Goal: Task Accomplishment & Management: Manage account settings

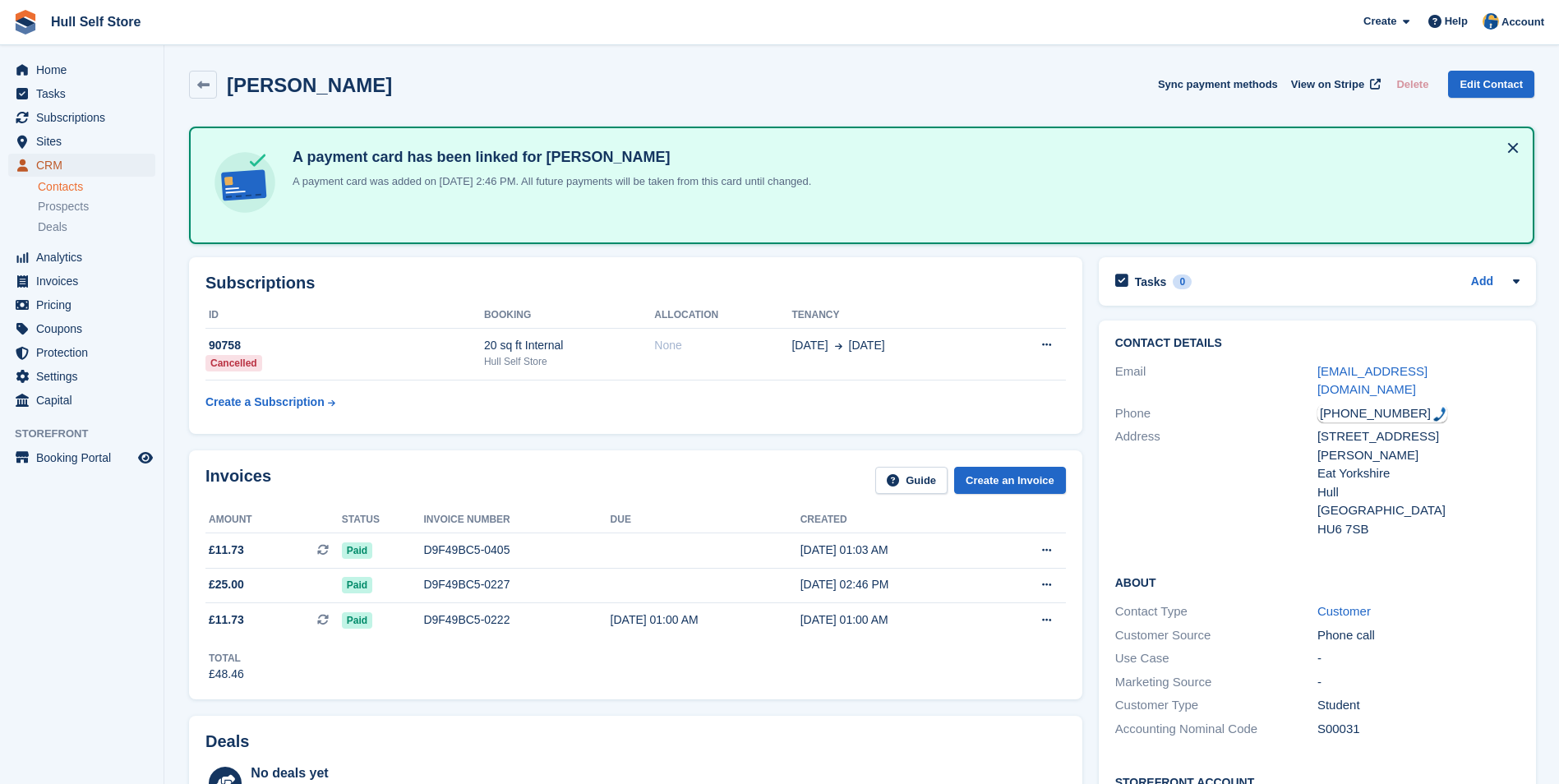
click at [86, 164] on span "CRM" at bounding box center [86, 165] width 99 height 23
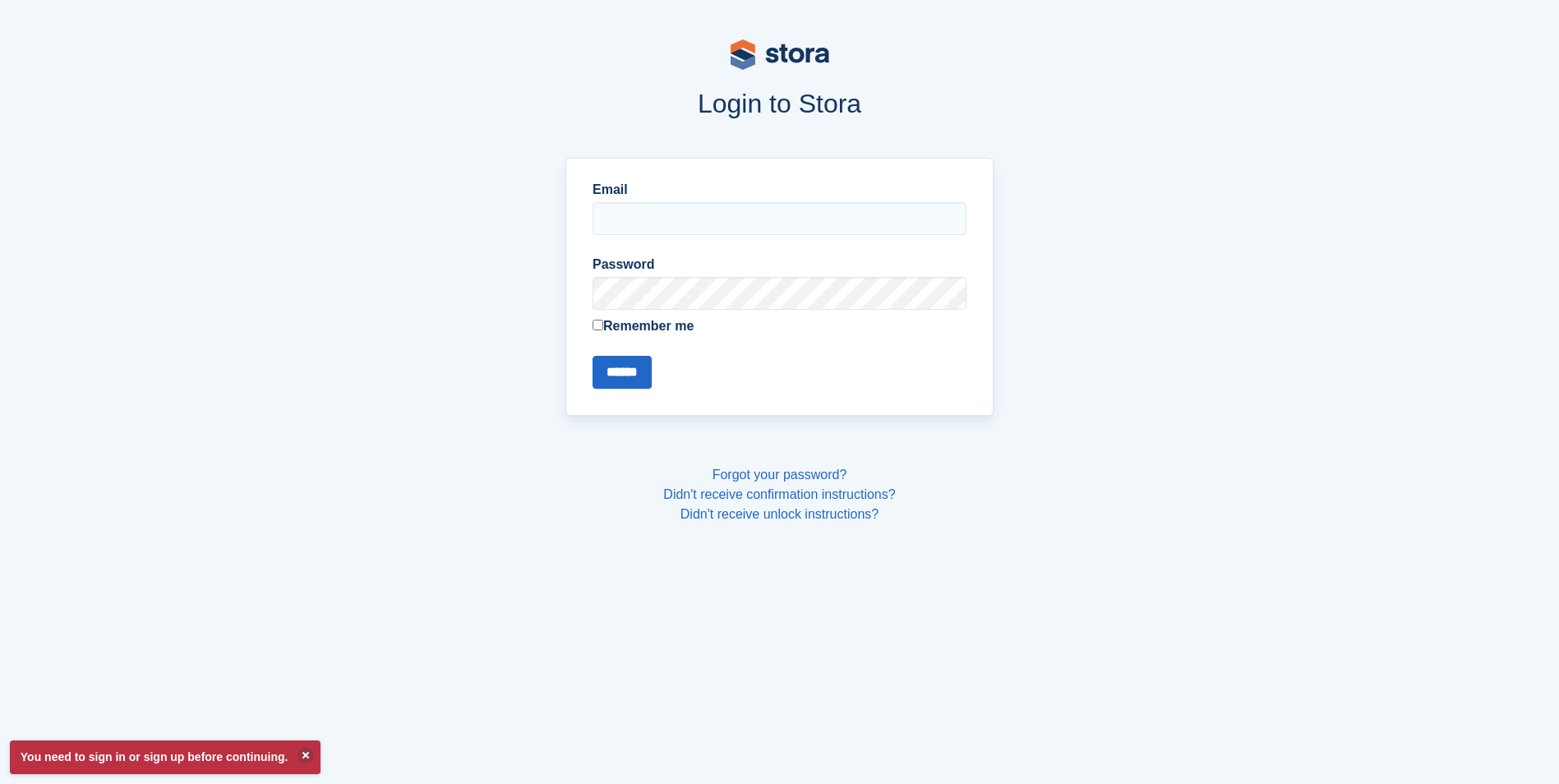
type input "**********"
click at [610, 362] on input "******" at bounding box center [622, 371] width 59 height 33
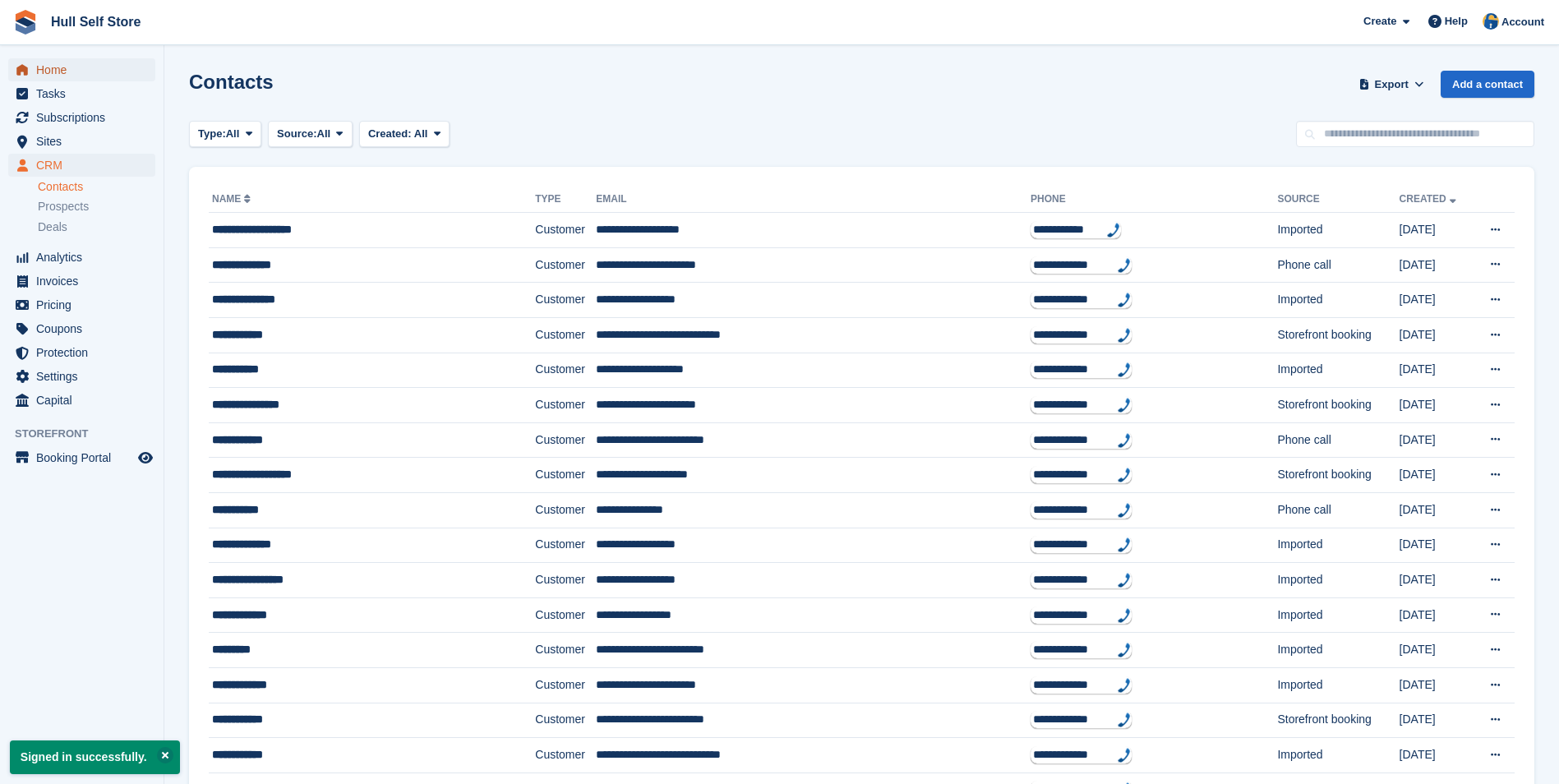
click at [81, 74] on span "Home" at bounding box center [86, 70] width 99 height 23
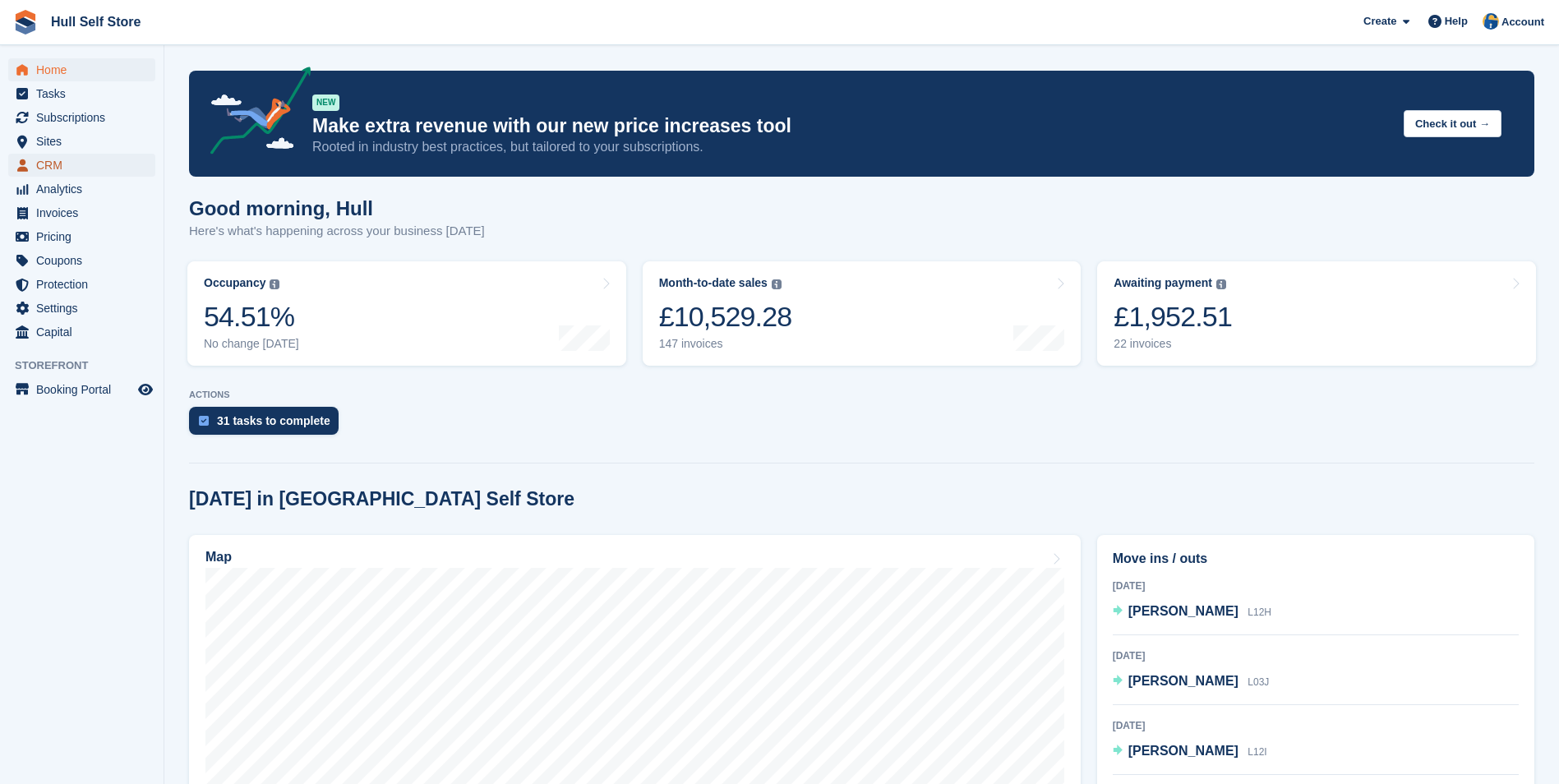
click at [83, 165] on span "CRM" at bounding box center [86, 165] width 99 height 23
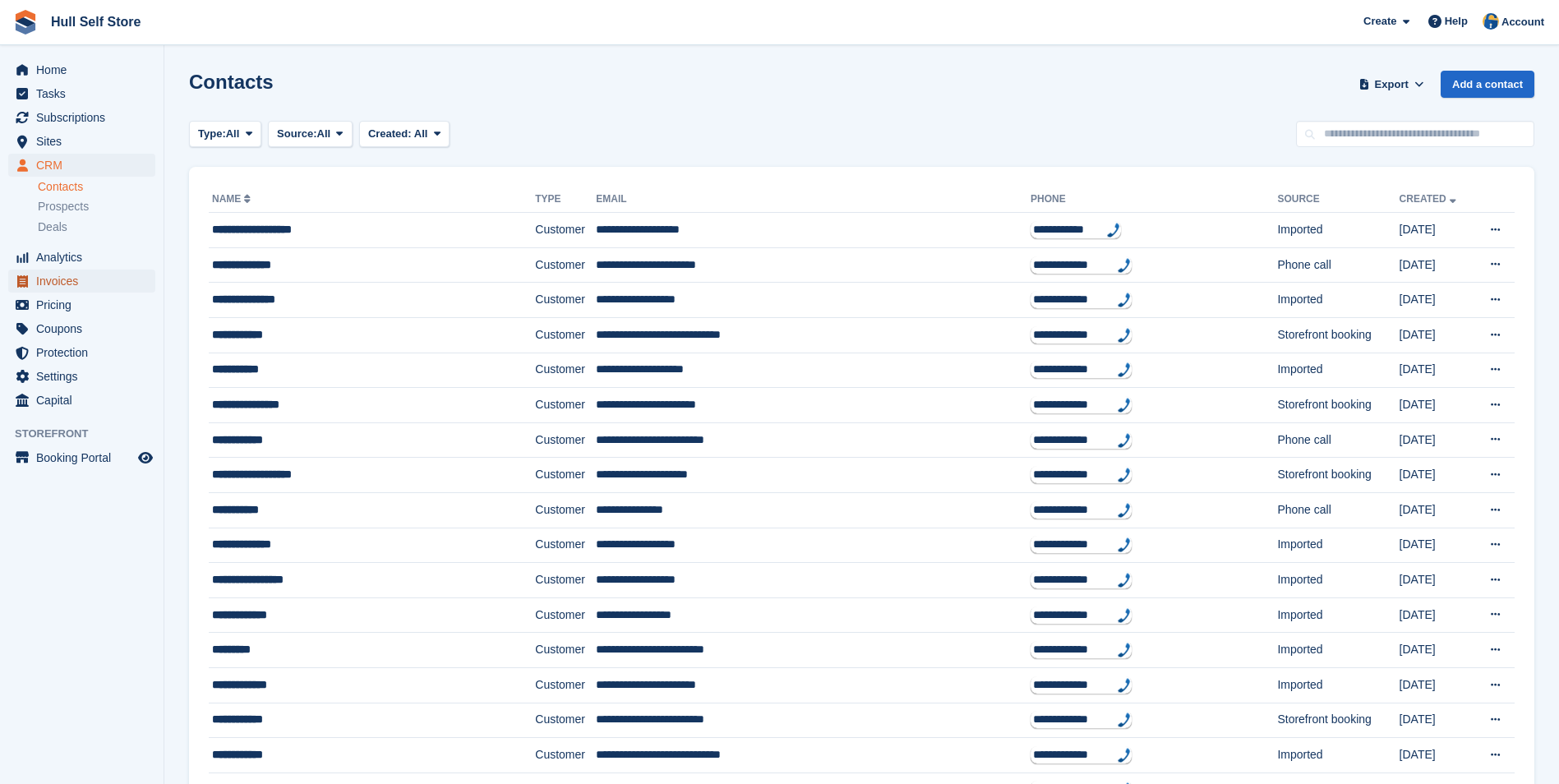
click at [70, 290] on span "Invoices" at bounding box center [86, 281] width 99 height 23
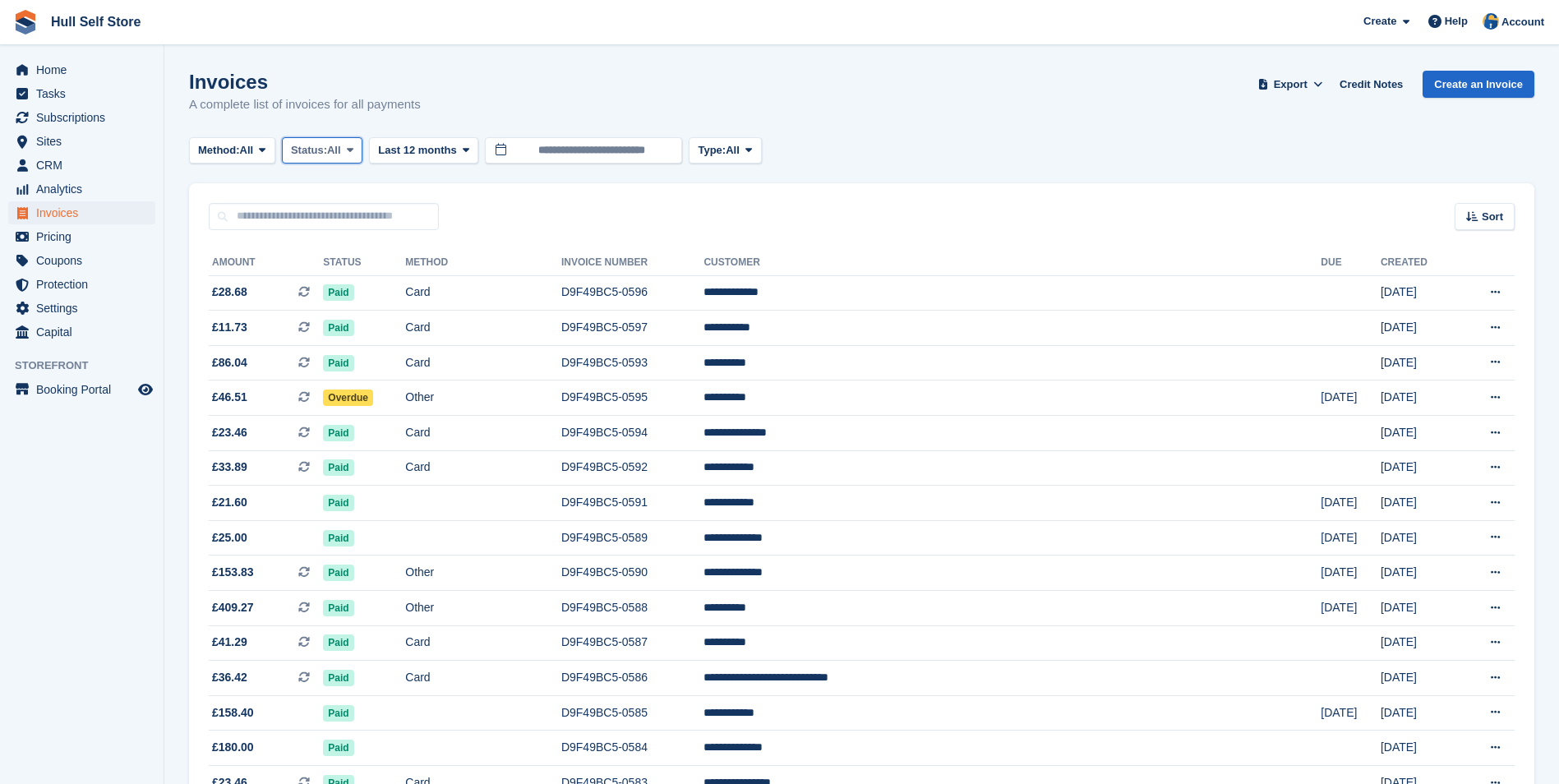
click at [341, 149] on span "All" at bounding box center [333, 150] width 14 height 17
click at [348, 253] on link "Draft" at bounding box center [360, 248] width 143 height 30
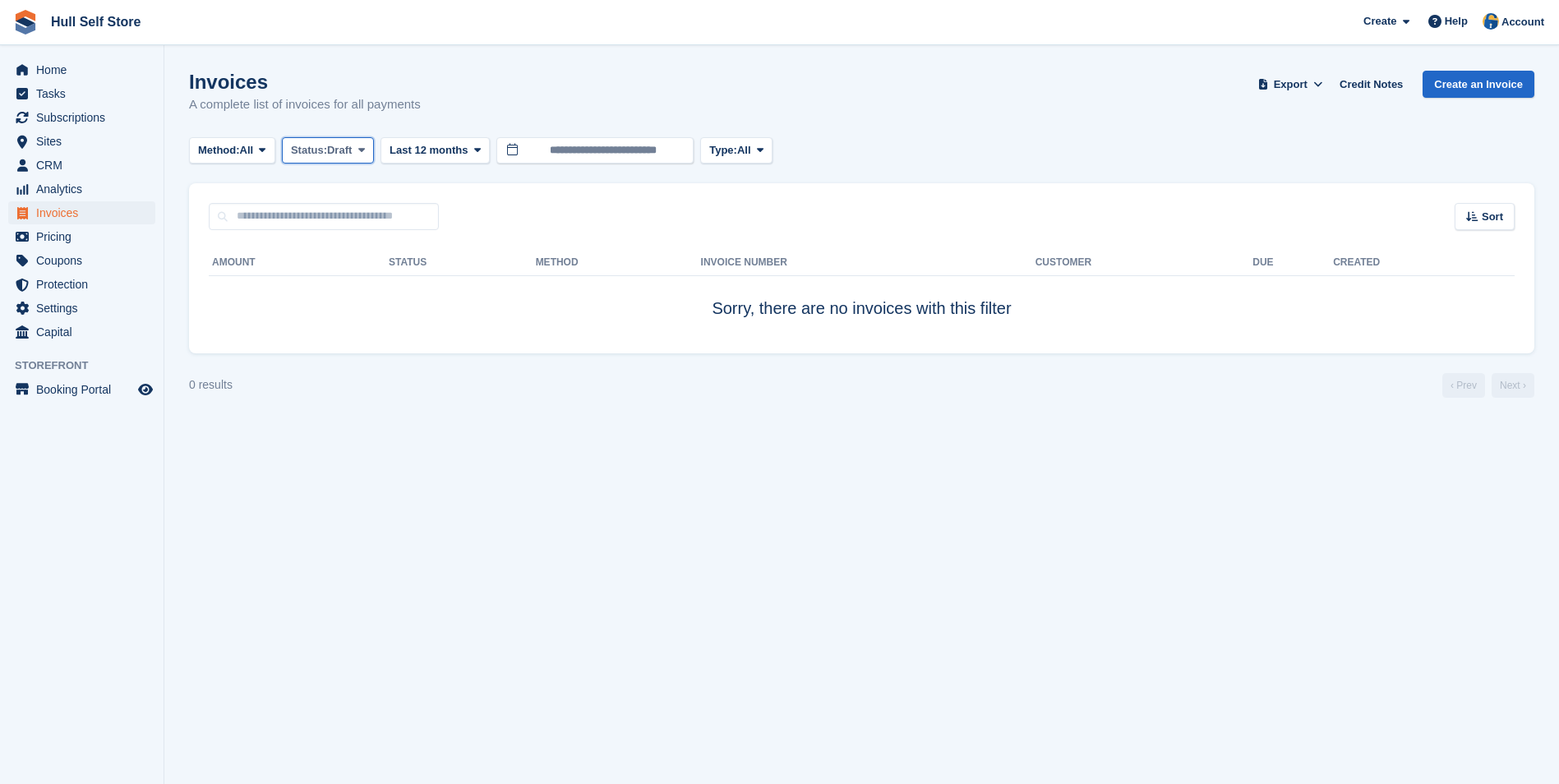
click at [306, 145] on span "Status:" at bounding box center [309, 150] width 36 height 17
click at [336, 279] on link "Open" at bounding box center [360, 278] width 143 height 30
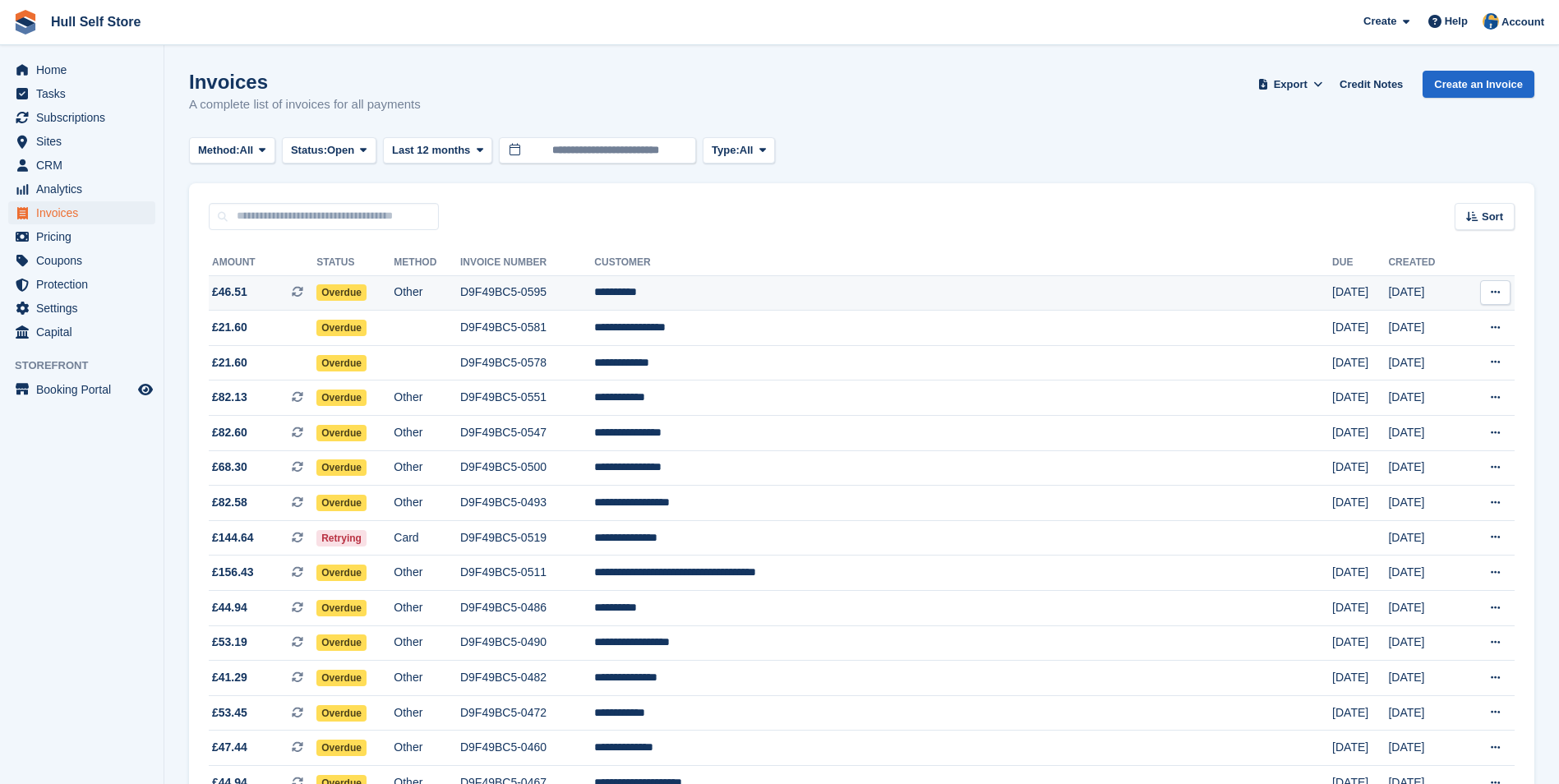
click at [594, 300] on td "D9F49BC5-0595" at bounding box center [527, 293] width 133 height 35
click at [825, 333] on td "**********" at bounding box center [962, 329] width 738 height 35
click at [965, 361] on td "**********" at bounding box center [962, 363] width 738 height 35
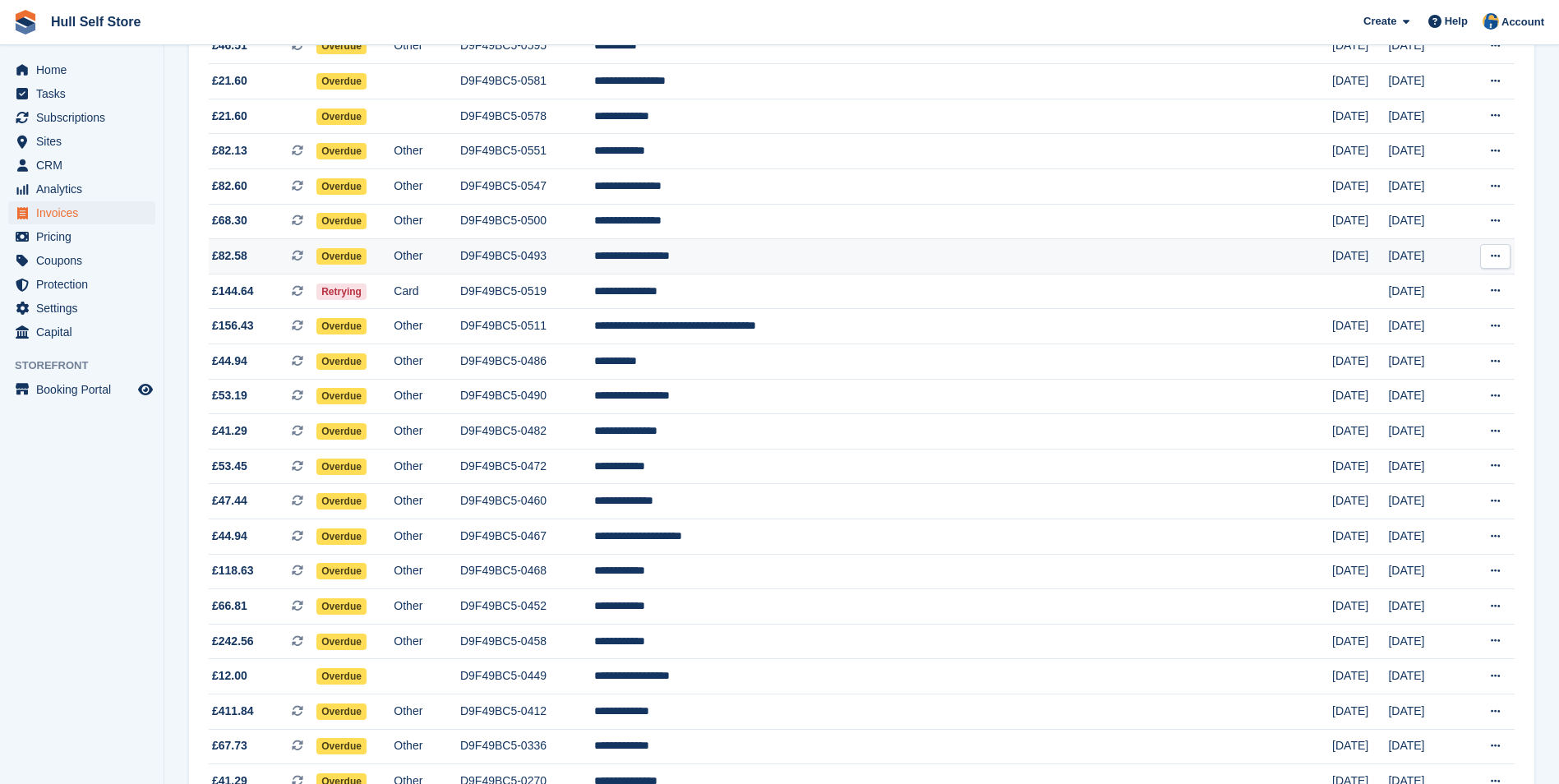
scroll to position [329, 0]
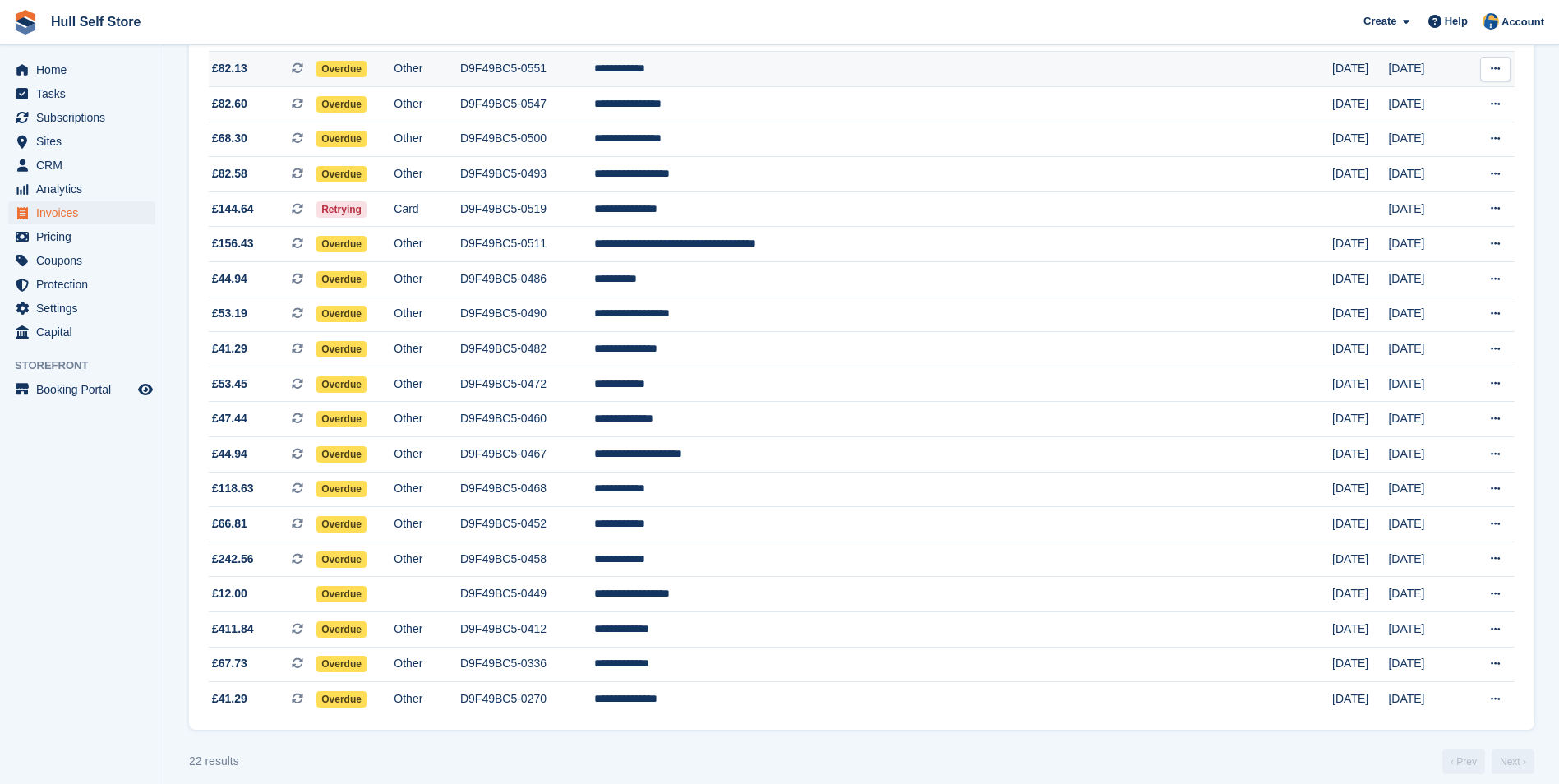
click at [594, 77] on td "D9F49BC5-0551" at bounding box center [527, 69] width 133 height 35
click at [864, 107] on td "**********" at bounding box center [962, 105] width 738 height 35
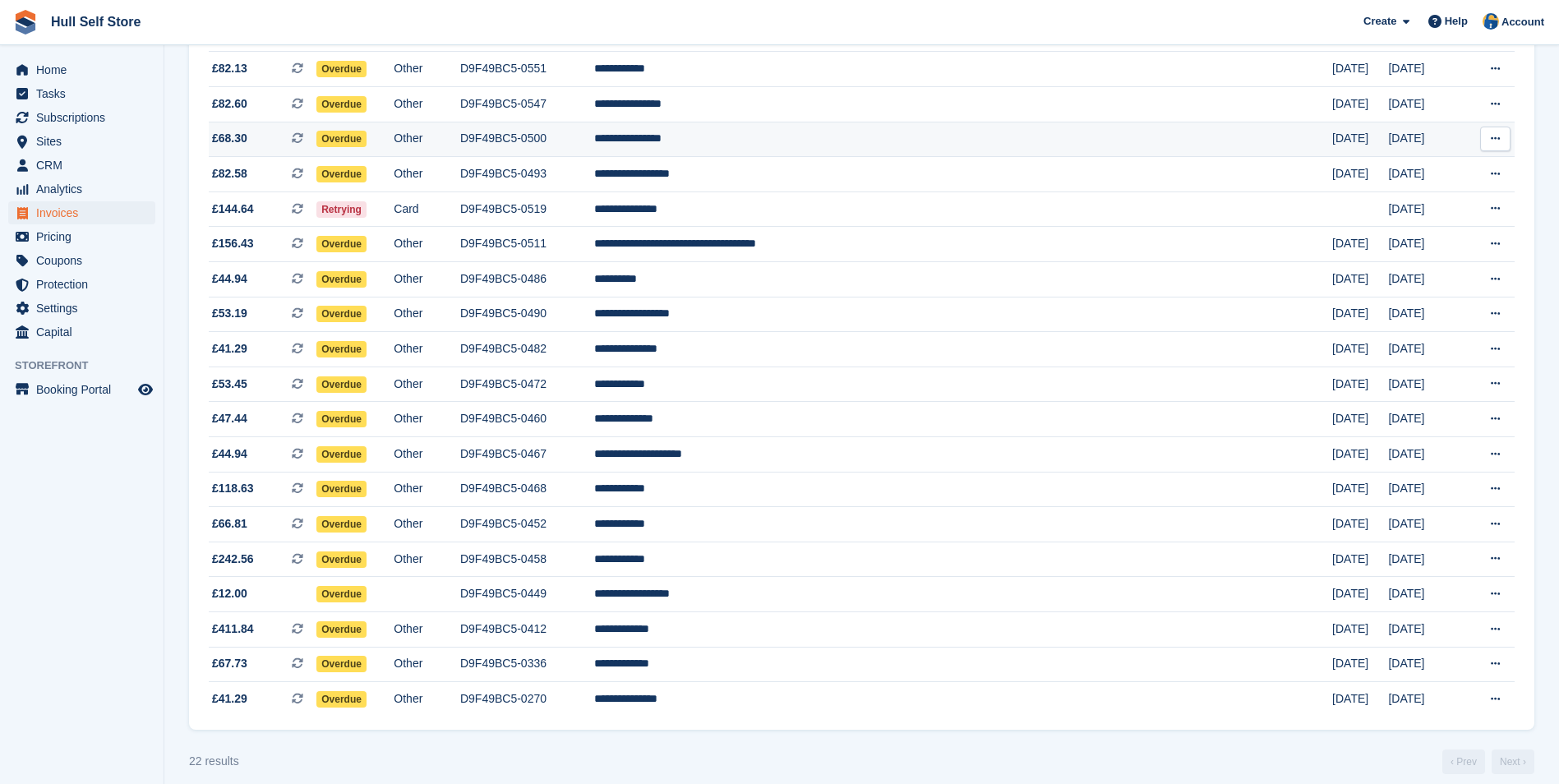
click at [822, 152] on td "**********" at bounding box center [962, 139] width 738 height 35
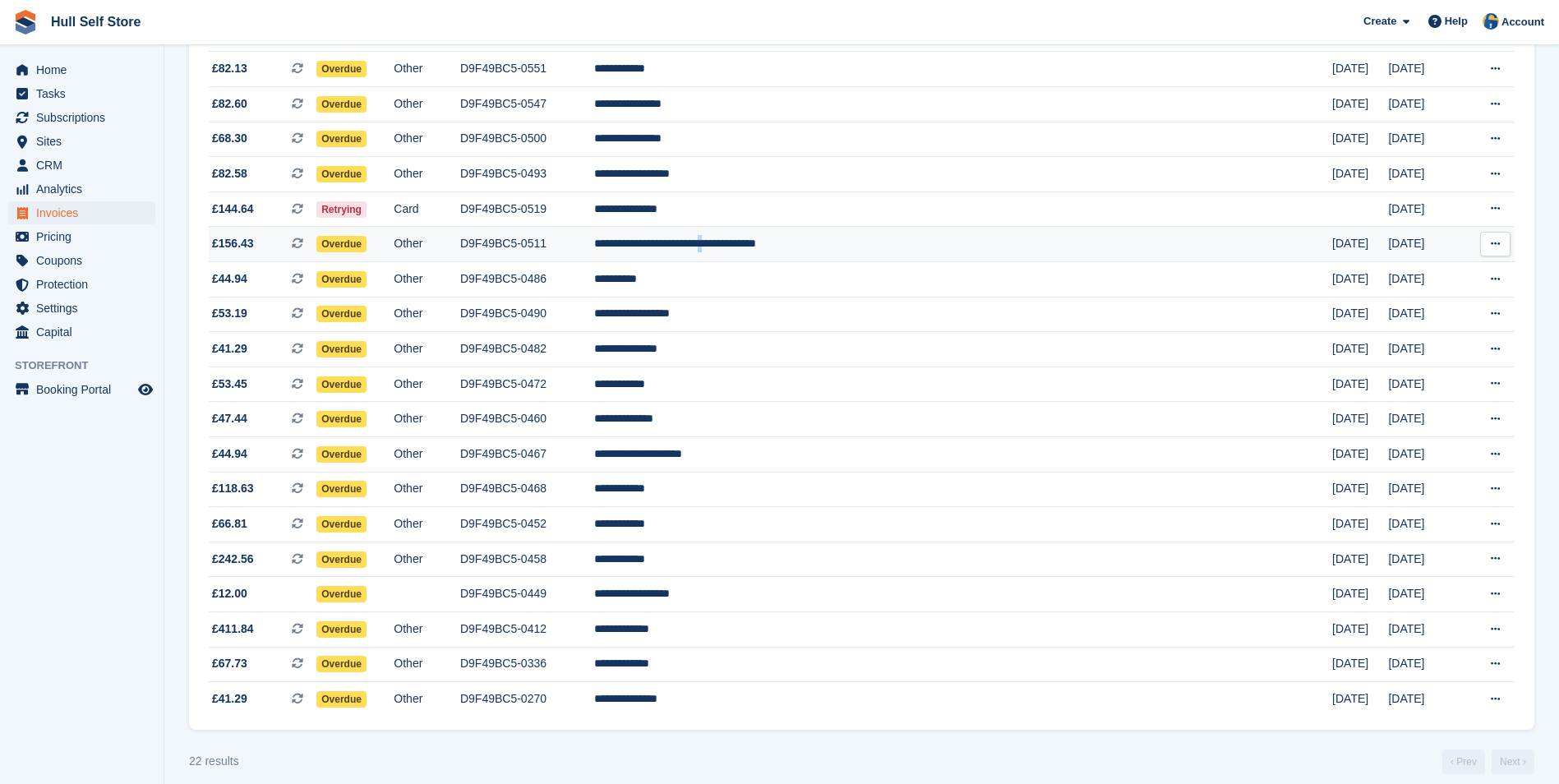
click at [908, 240] on td "**********" at bounding box center [962, 245] width 738 height 35
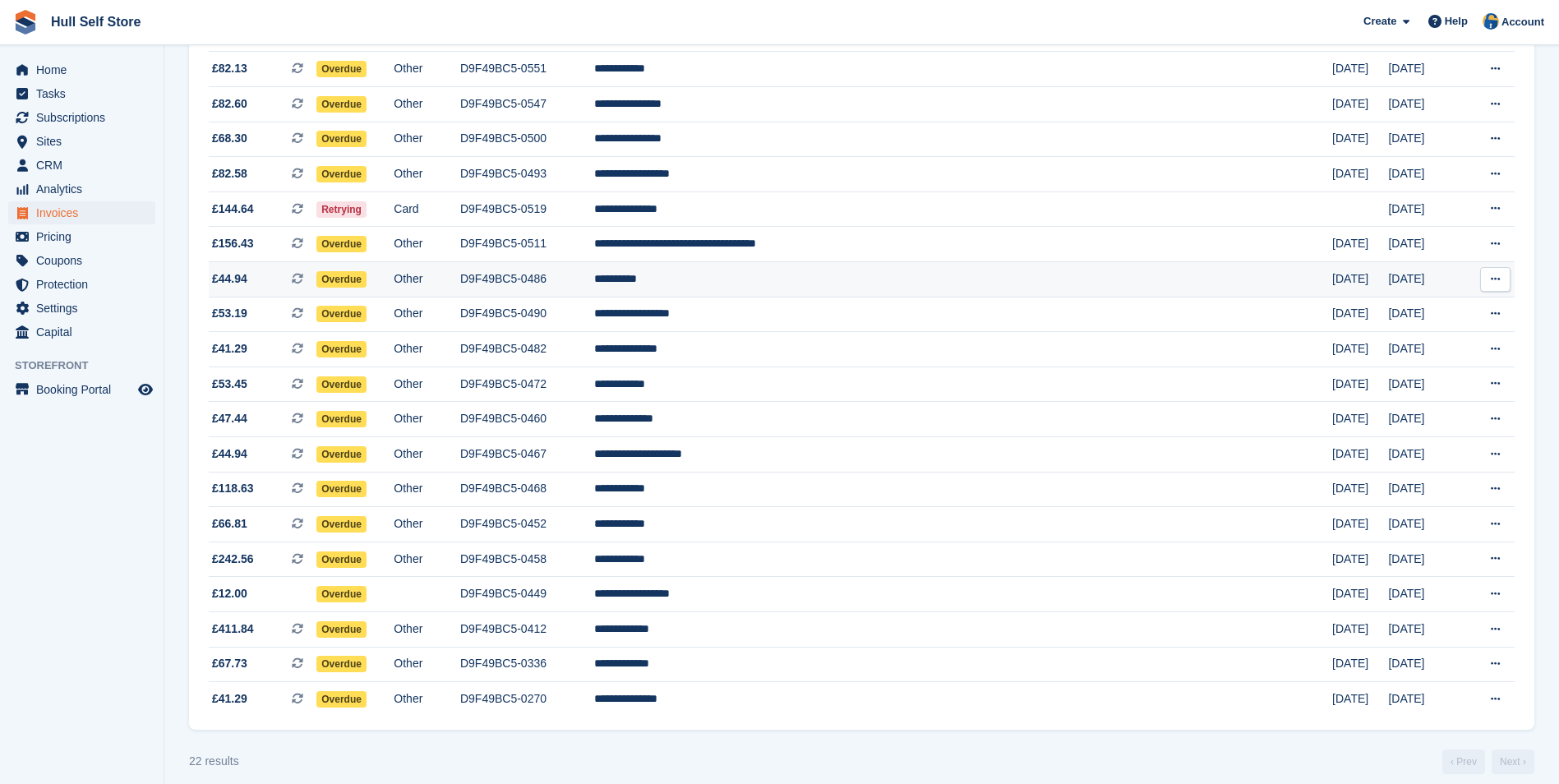
click at [880, 276] on td "**********" at bounding box center [962, 280] width 738 height 35
click at [782, 307] on td "**********" at bounding box center [962, 315] width 738 height 35
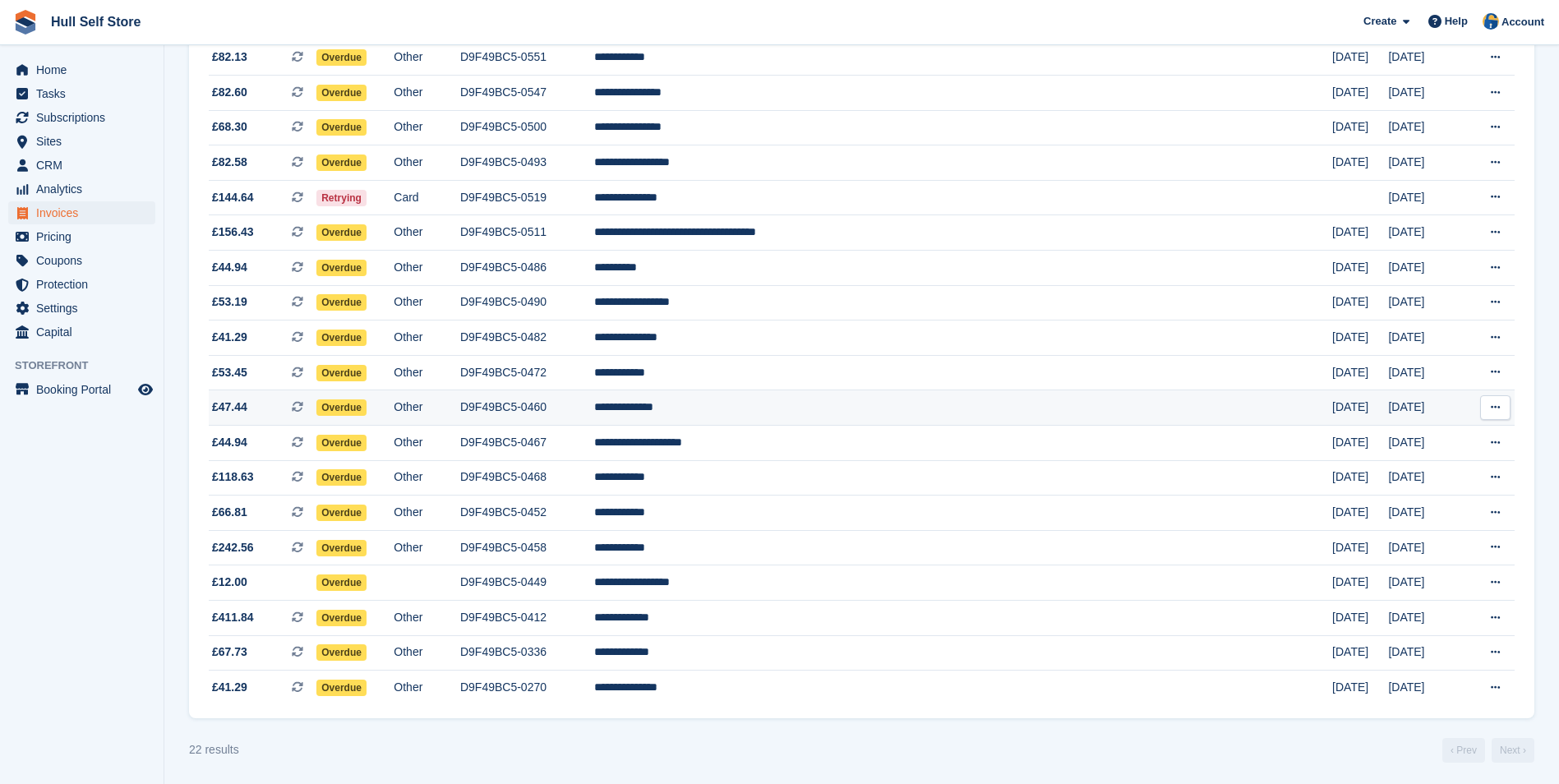
scroll to position [343, 0]
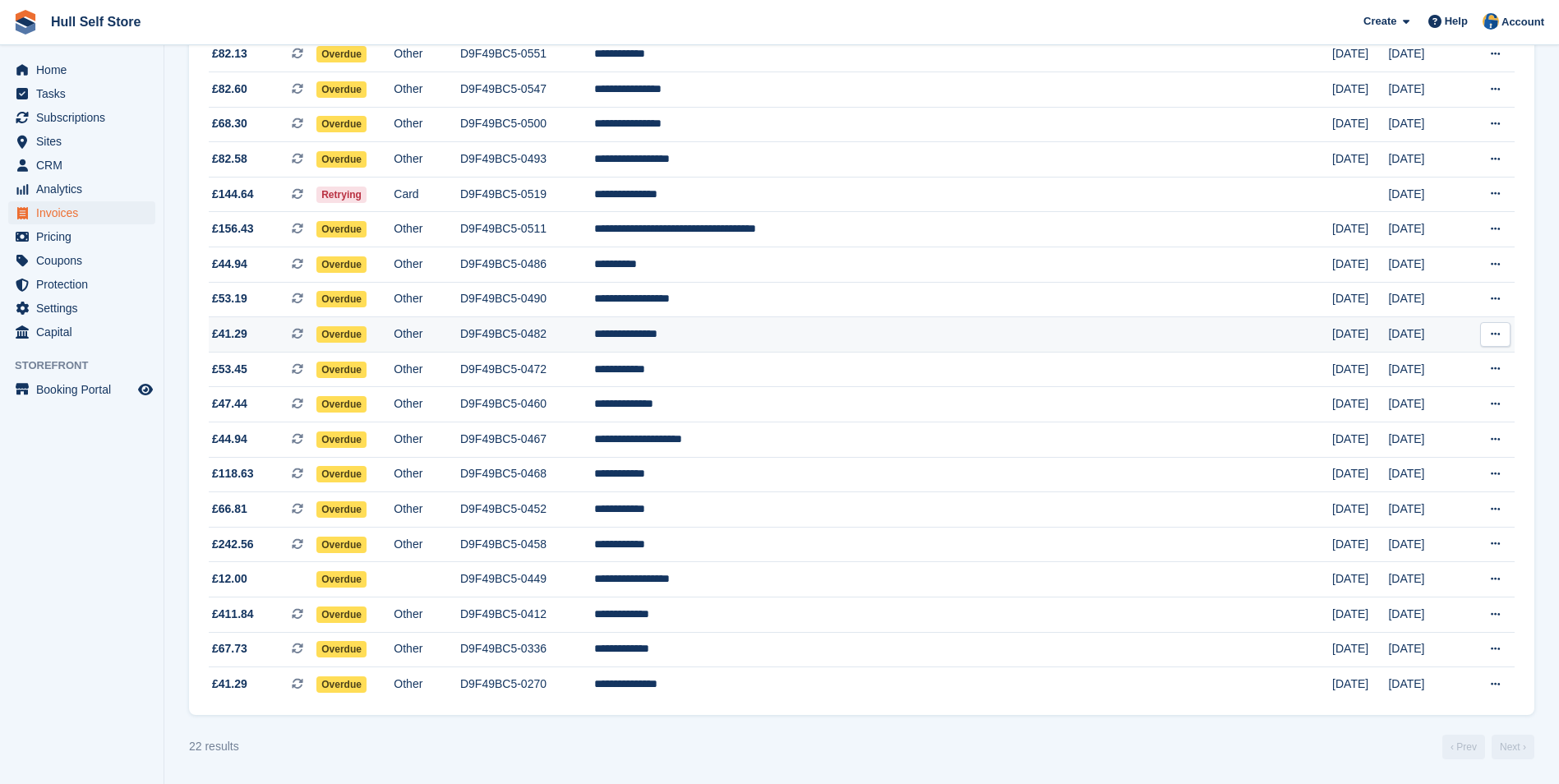
click at [842, 339] on td "**********" at bounding box center [962, 335] width 738 height 35
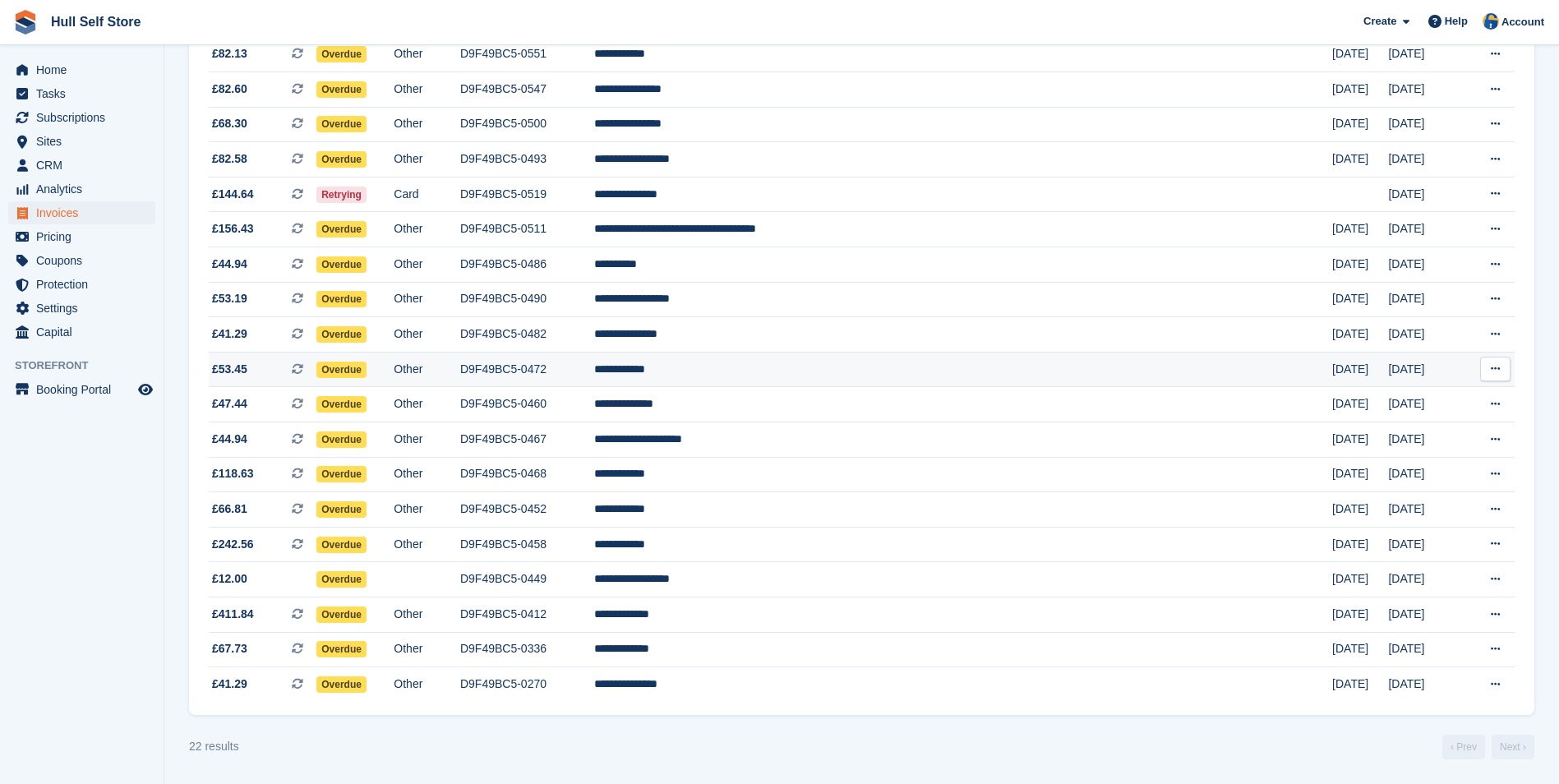
click at [594, 370] on td "D9F49BC5-0472" at bounding box center [527, 370] width 133 height 35
click at [1162, 407] on td "**********" at bounding box center [962, 405] width 738 height 35
click at [823, 433] on td "**********" at bounding box center [962, 440] width 738 height 35
click at [877, 469] on td "**********" at bounding box center [962, 474] width 738 height 35
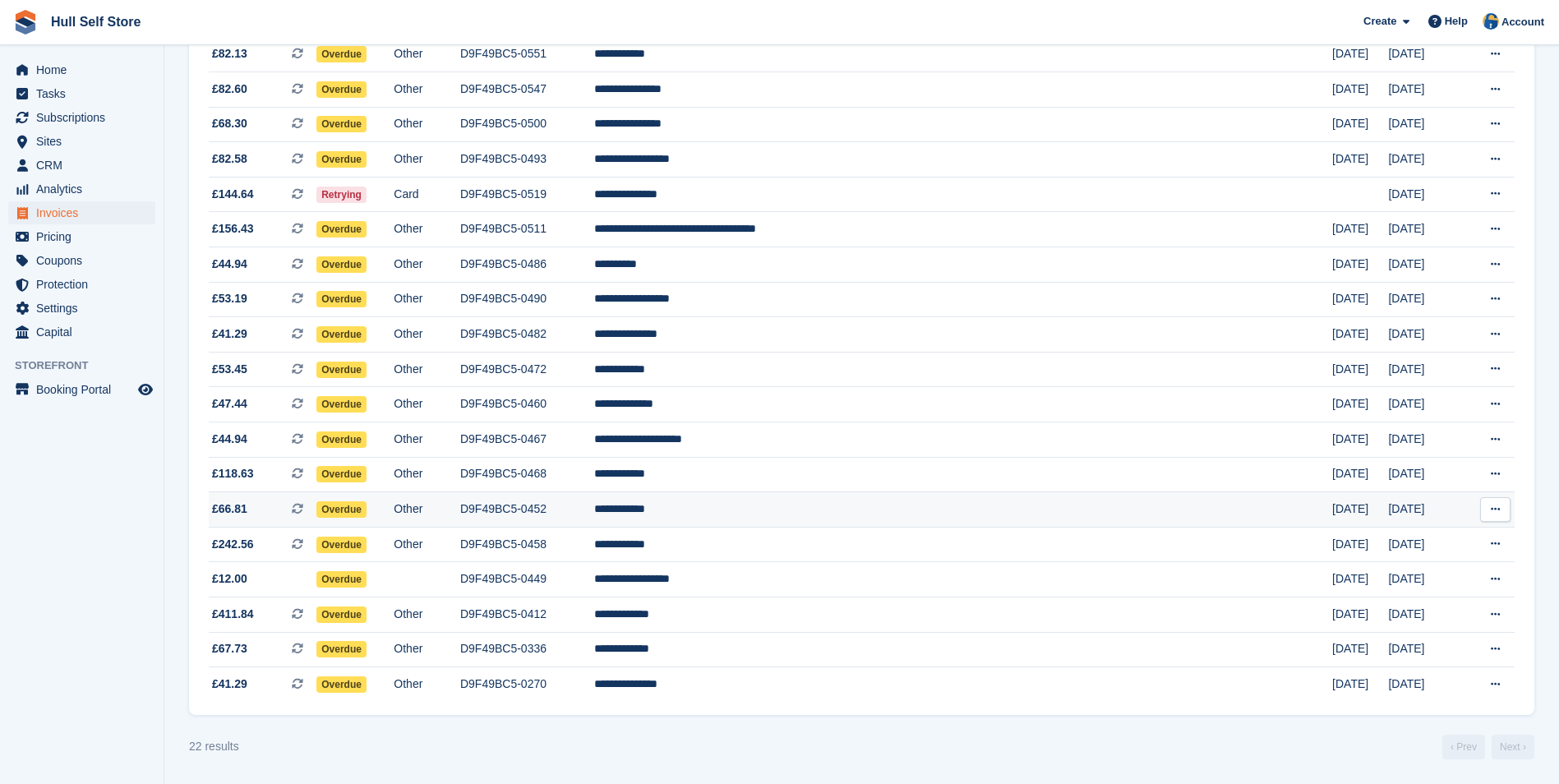
click at [913, 511] on td "**********" at bounding box center [962, 510] width 738 height 35
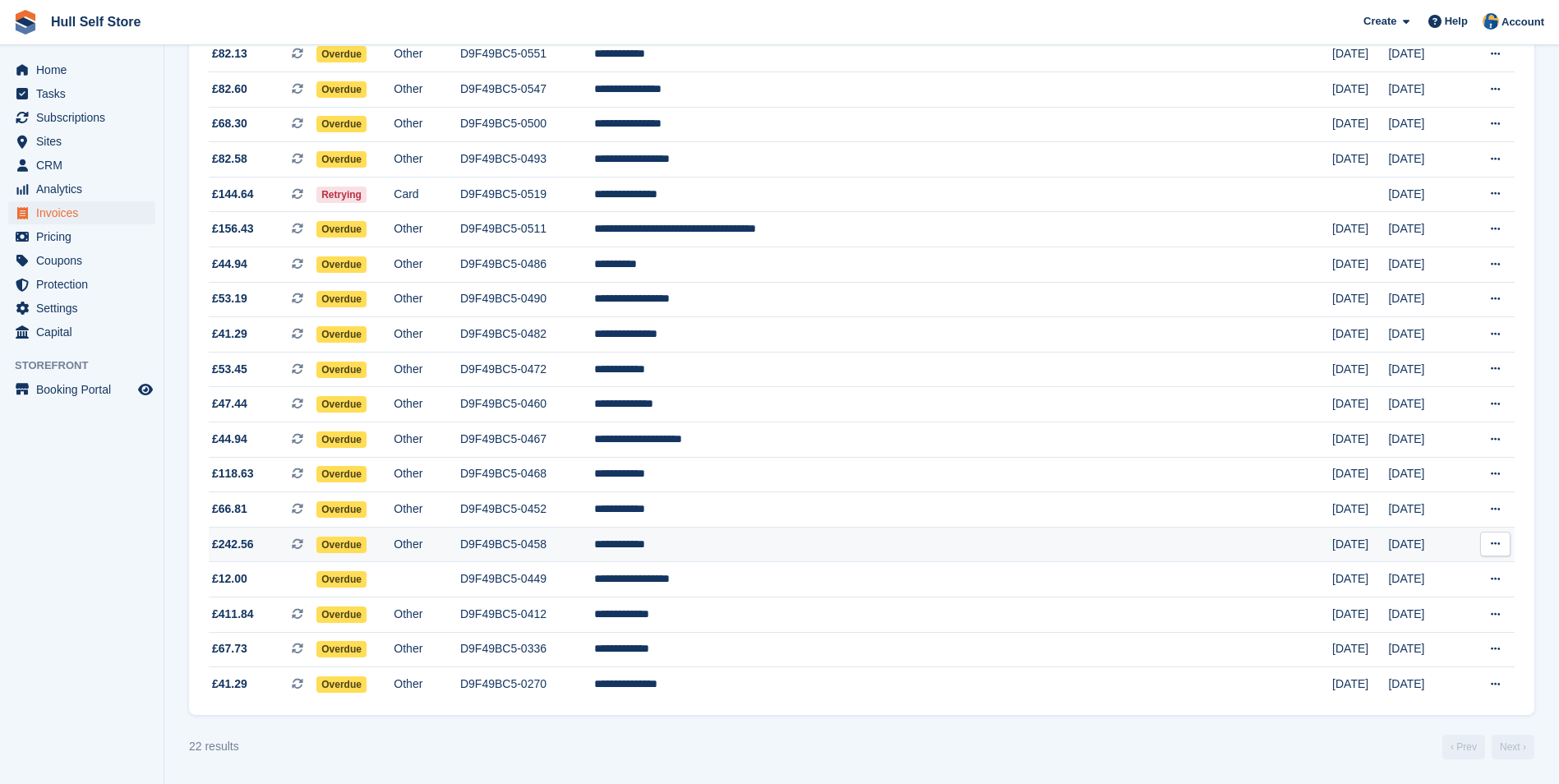
click at [869, 548] on td "**********" at bounding box center [962, 544] width 738 height 35
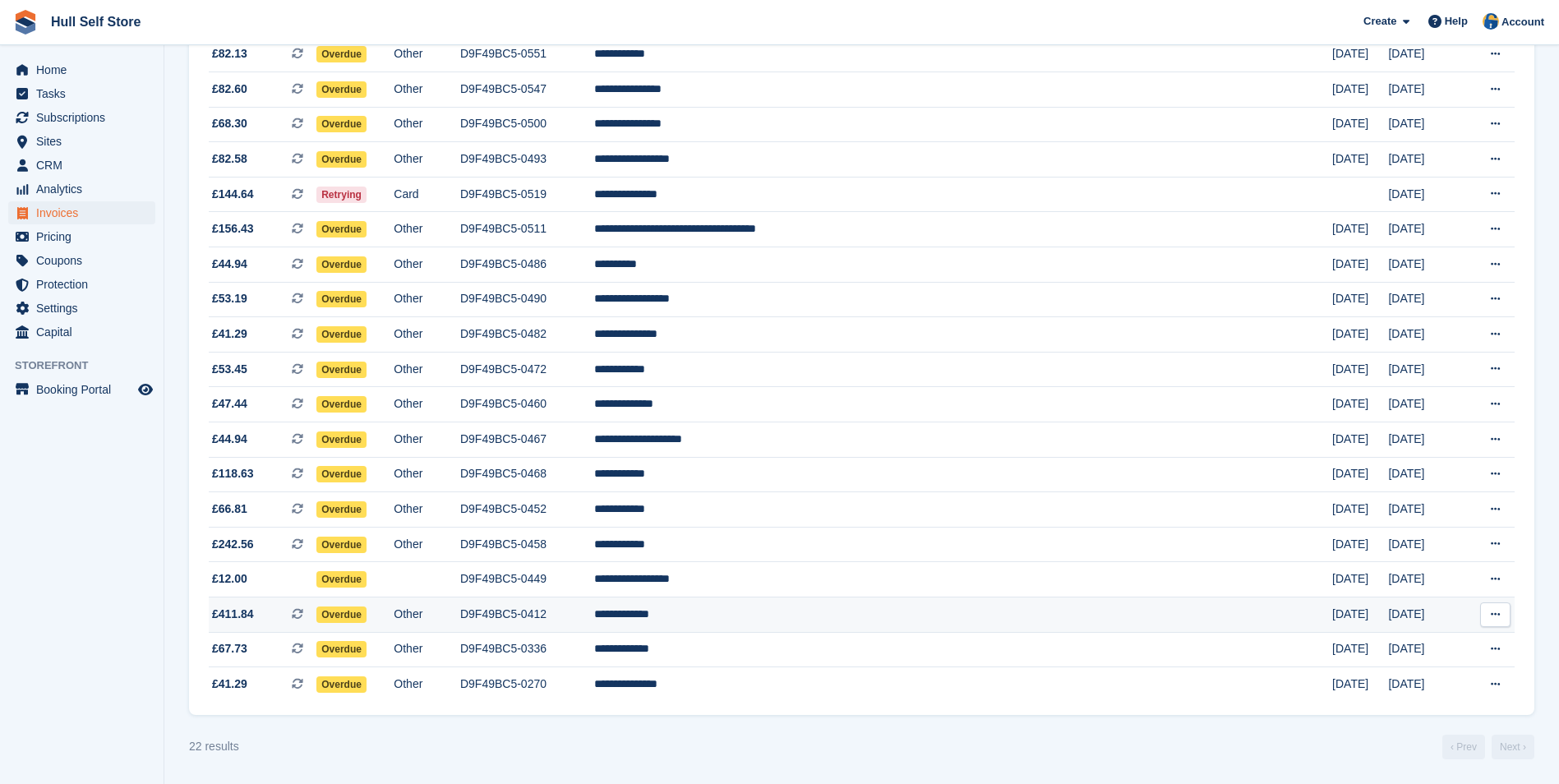
click at [897, 617] on td "**********" at bounding box center [962, 614] width 738 height 35
click at [845, 644] on td "**********" at bounding box center [962, 650] width 738 height 35
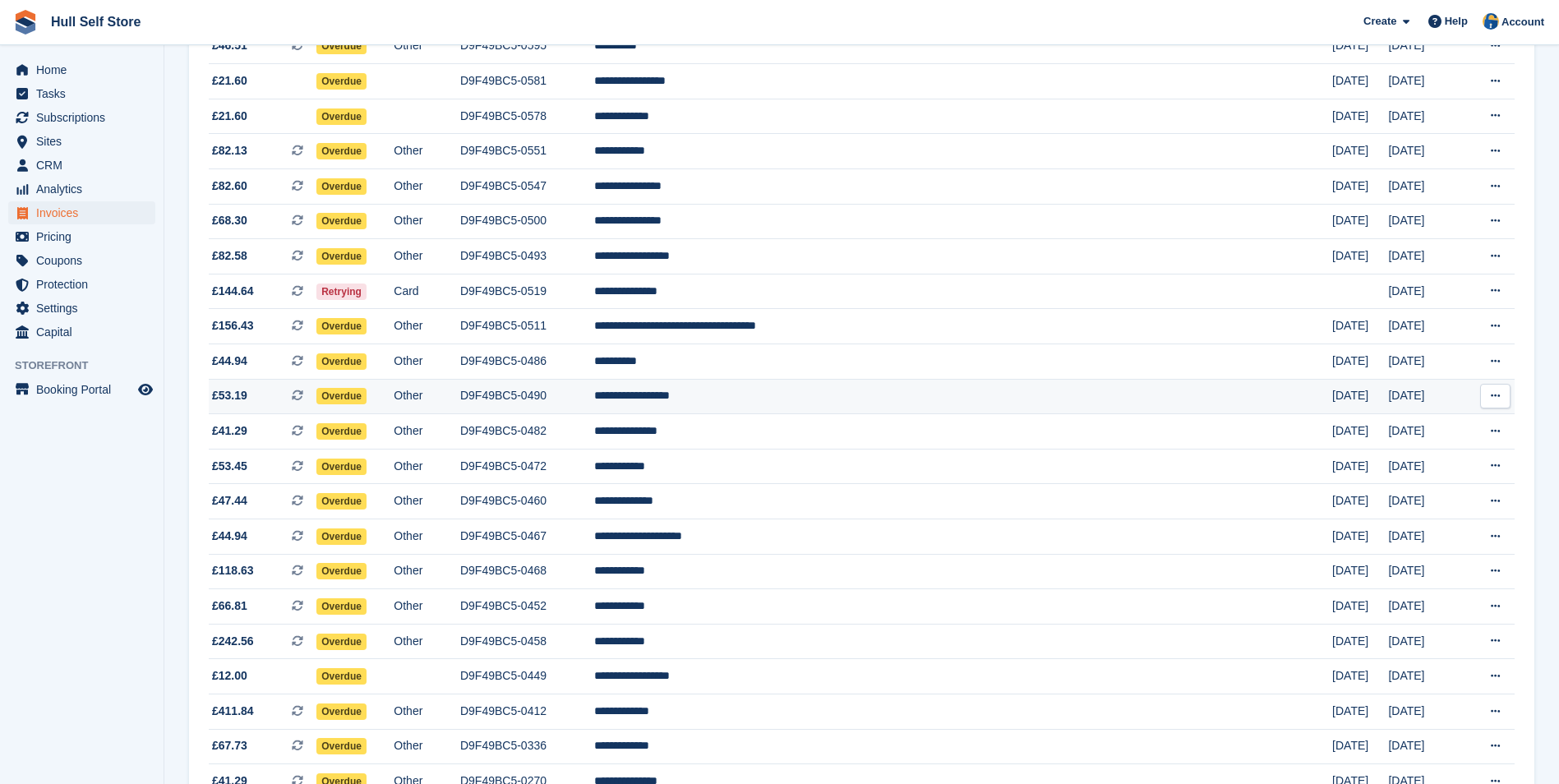
scroll to position [0, 0]
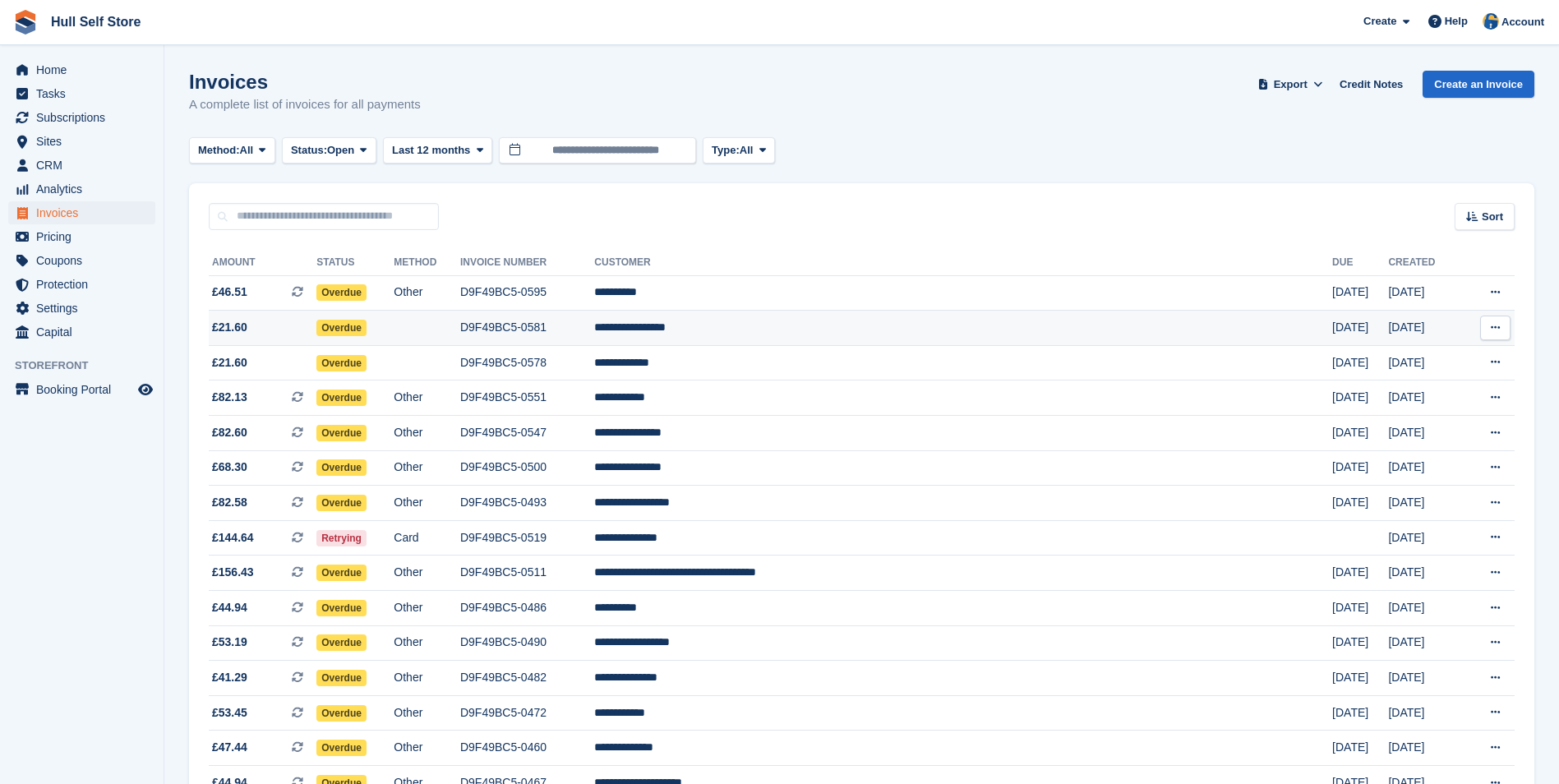
click at [594, 324] on td "D9F49BC5-0581" at bounding box center [527, 329] width 133 height 35
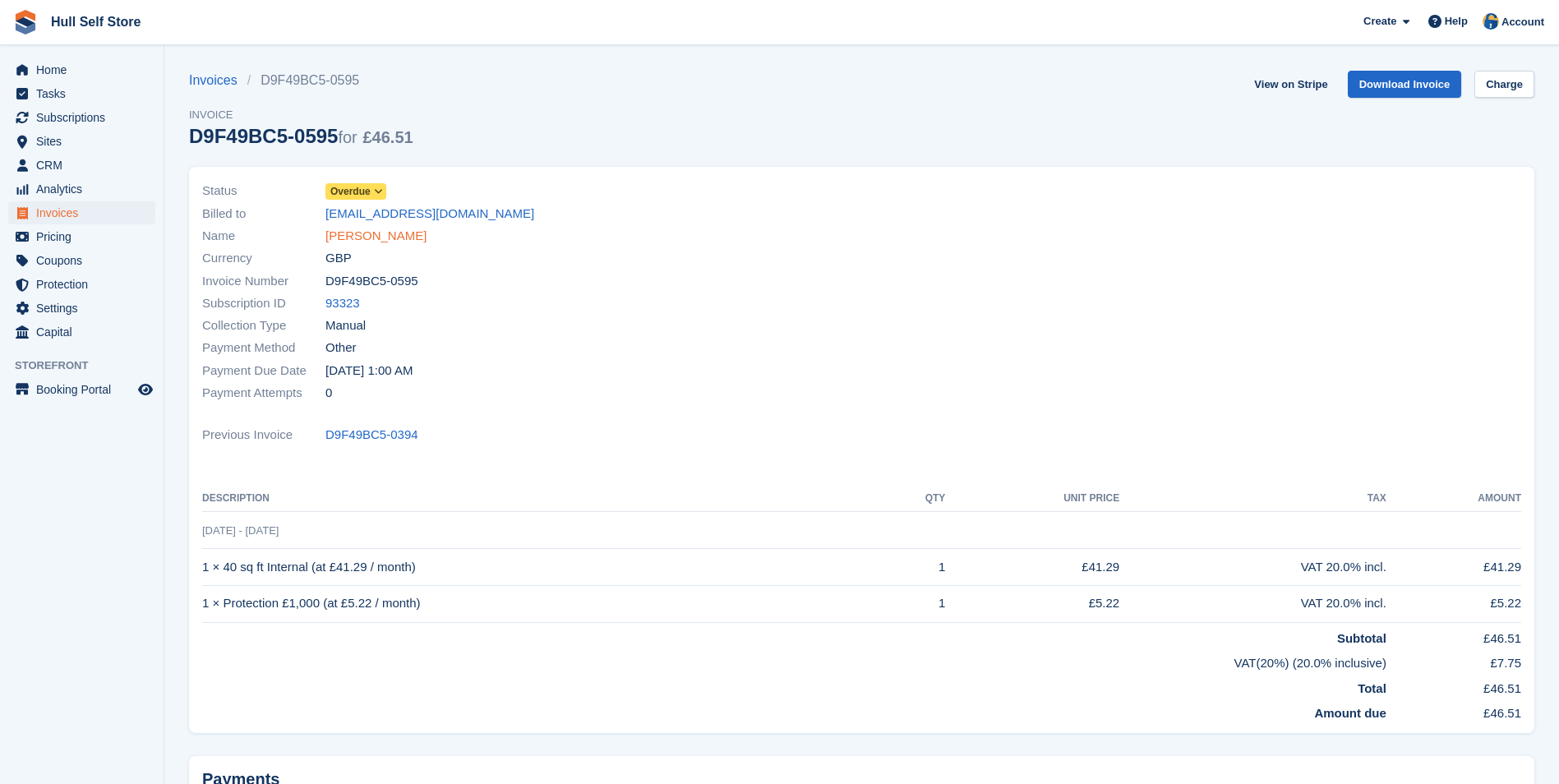
click at [354, 231] on link "Jane White" at bounding box center [376, 236] width 101 height 19
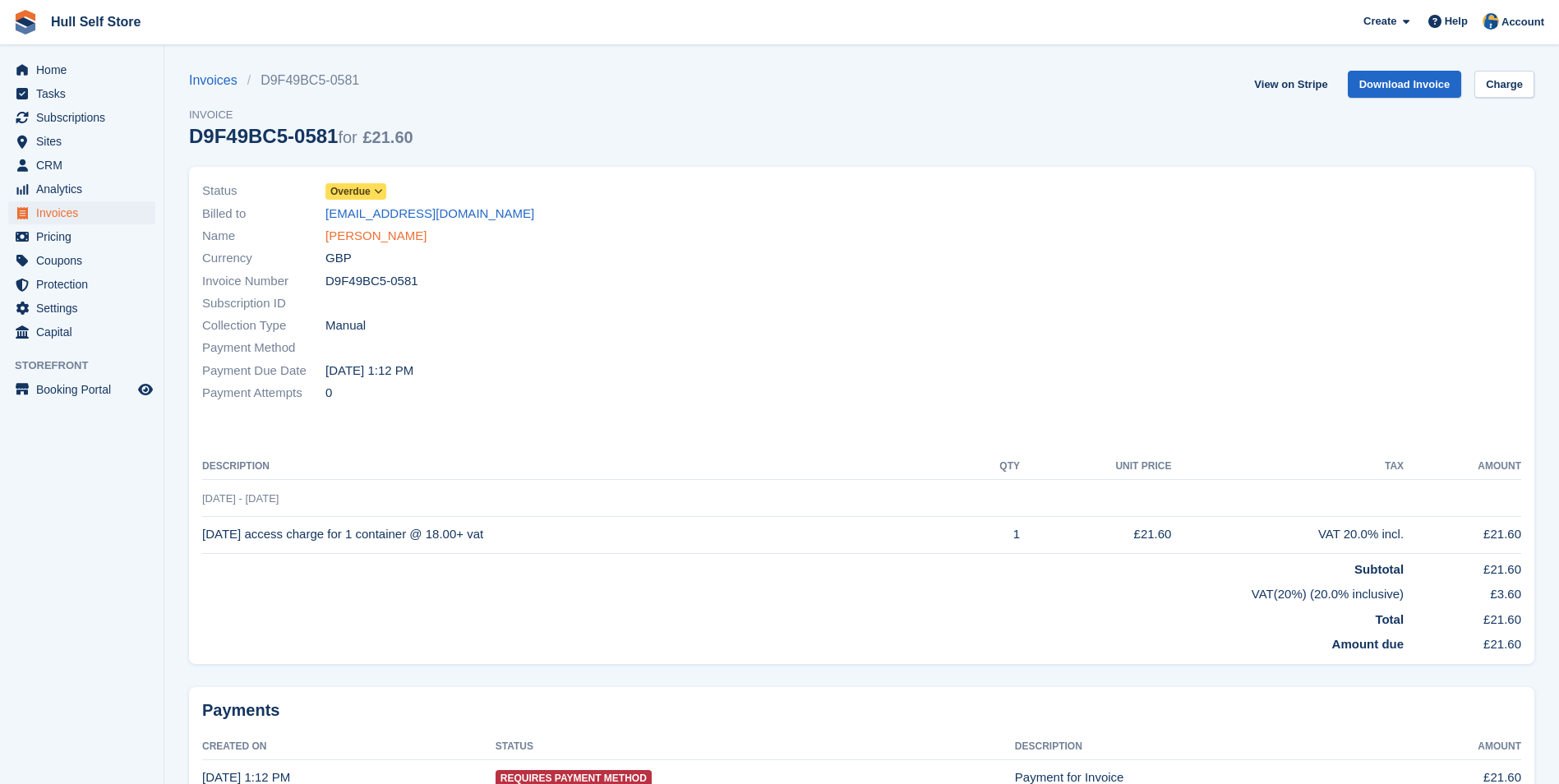
click at [417, 237] on link "[PERSON_NAME]" at bounding box center [376, 236] width 101 height 19
click at [381, 237] on link "Fran Marshall" at bounding box center [376, 236] width 101 height 19
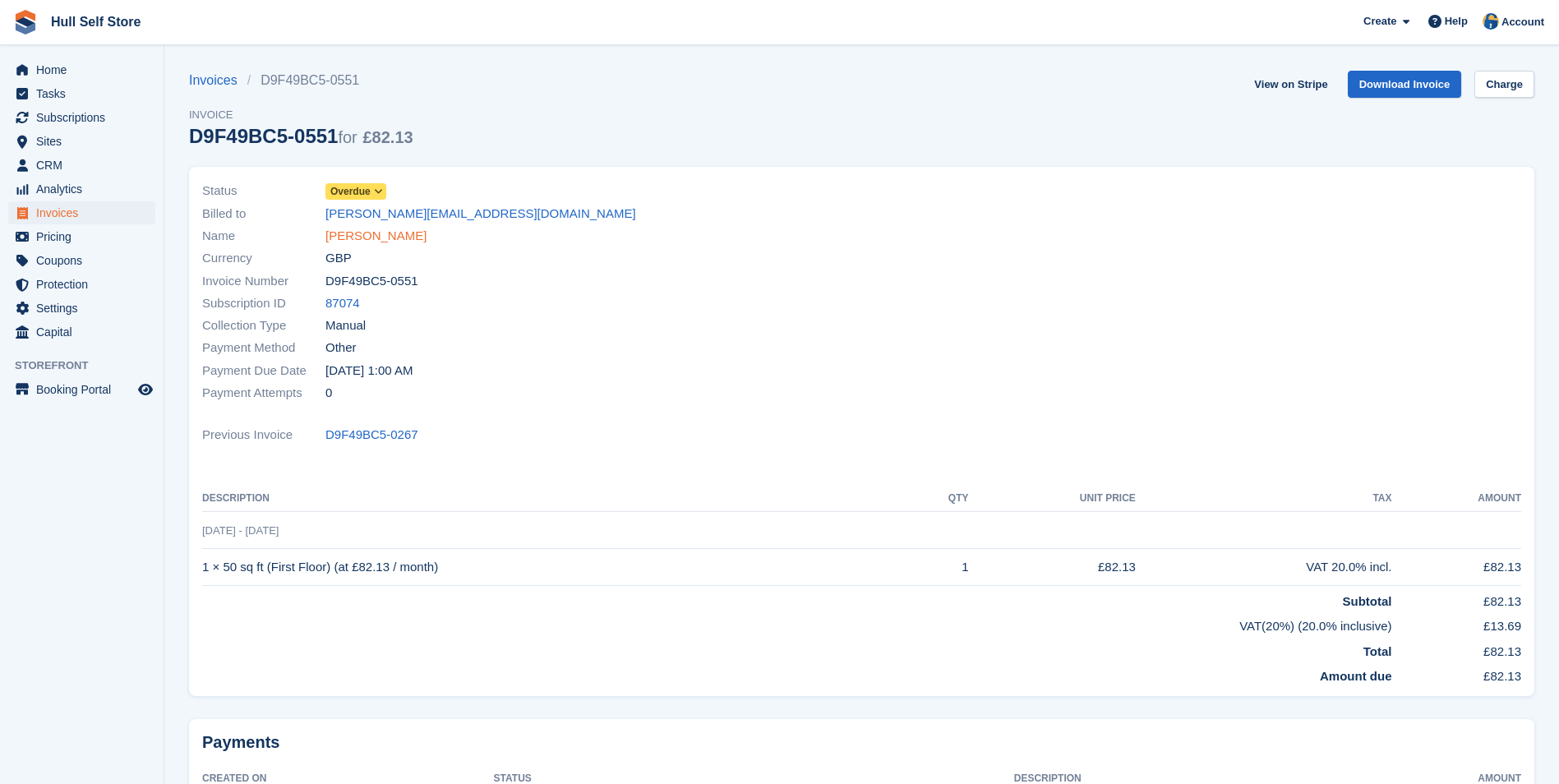
click at [342, 231] on link "[PERSON_NAME]" at bounding box center [376, 236] width 101 height 19
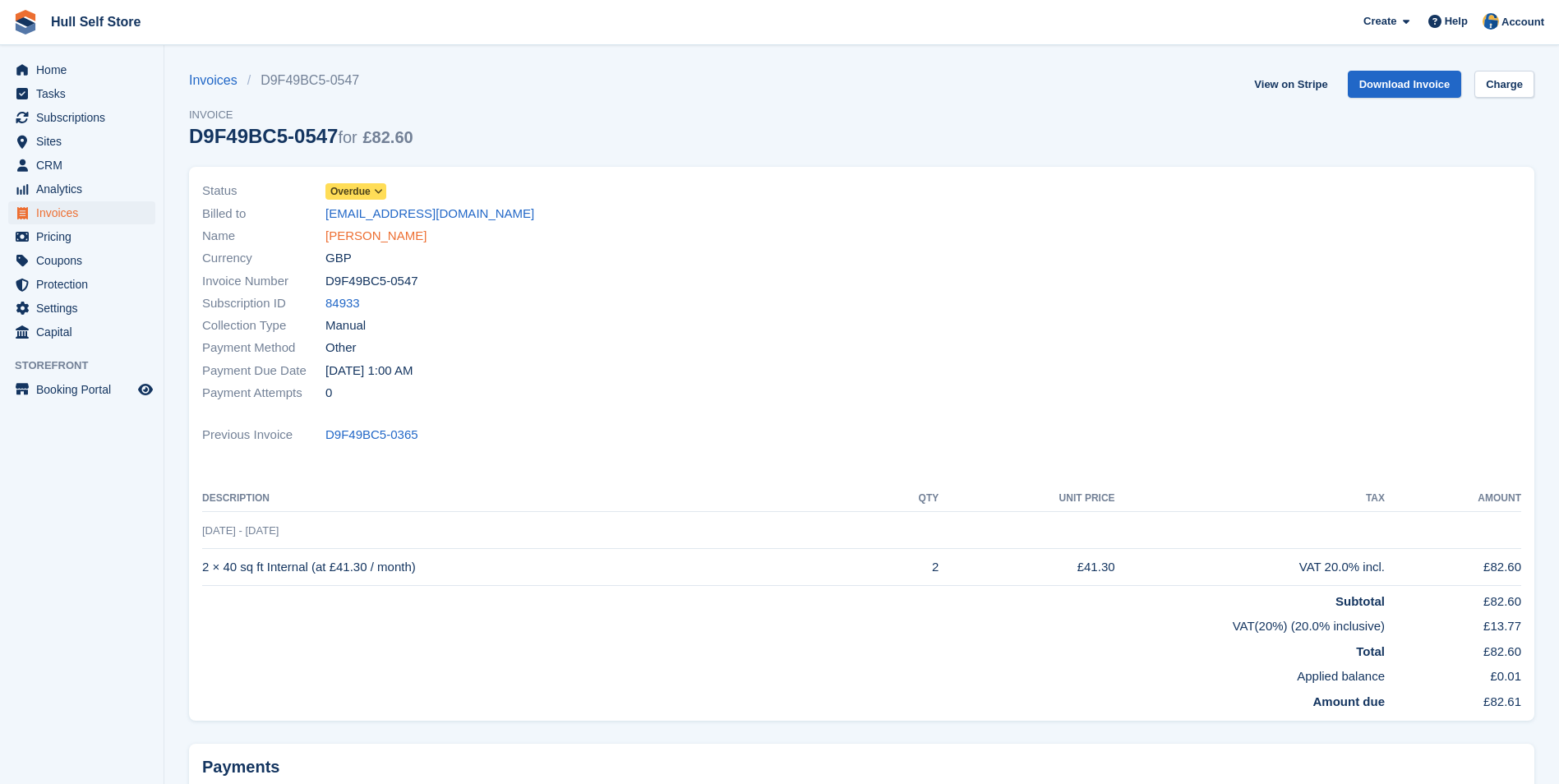
click at [409, 240] on link "[PERSON_NAME]" at bounding box center [376, 236] width 101 height 19
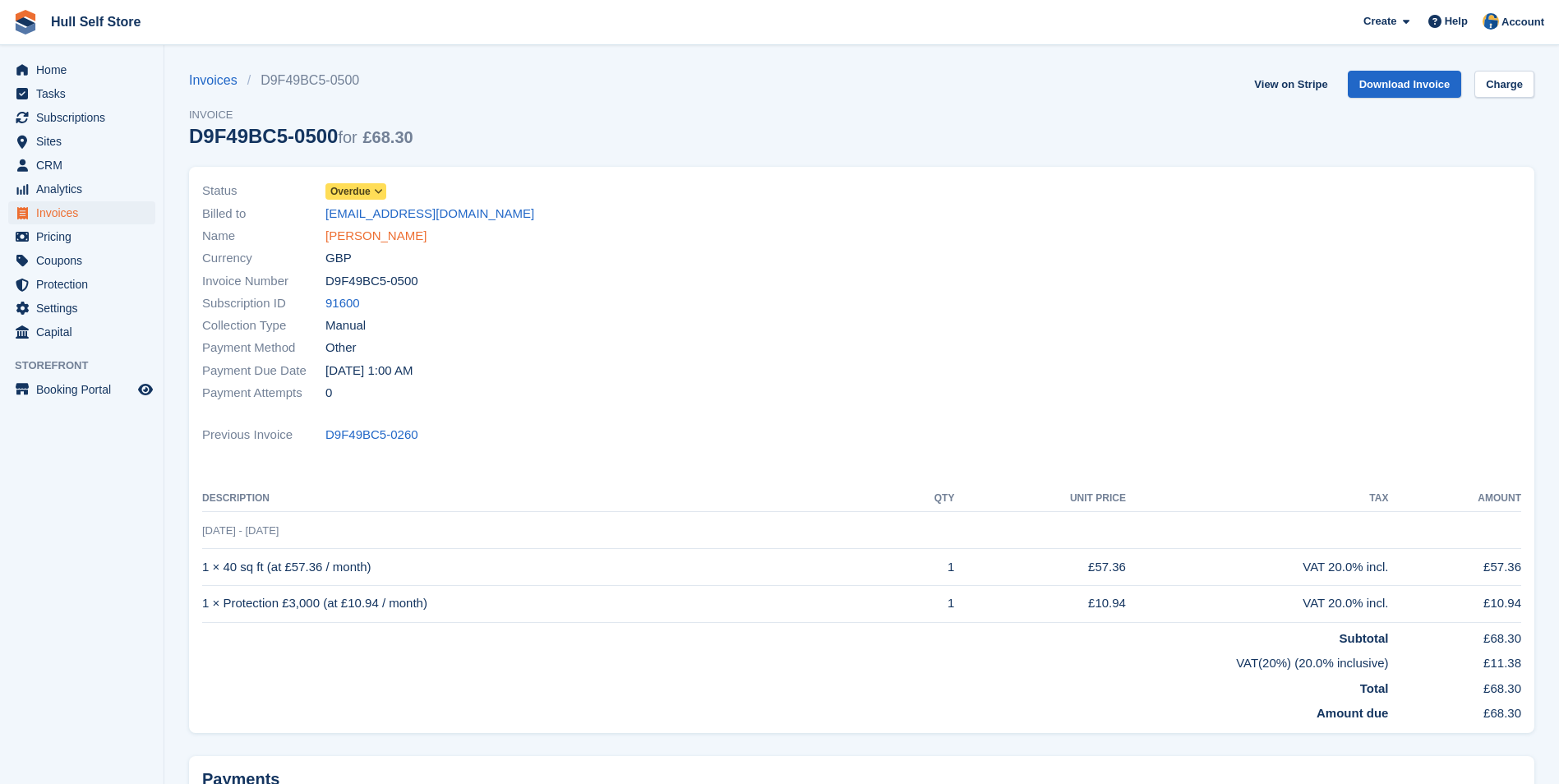
click at [378, 229] on link "[PERSON_NAME]" at bounding box center [376, 236] width 101 height 19
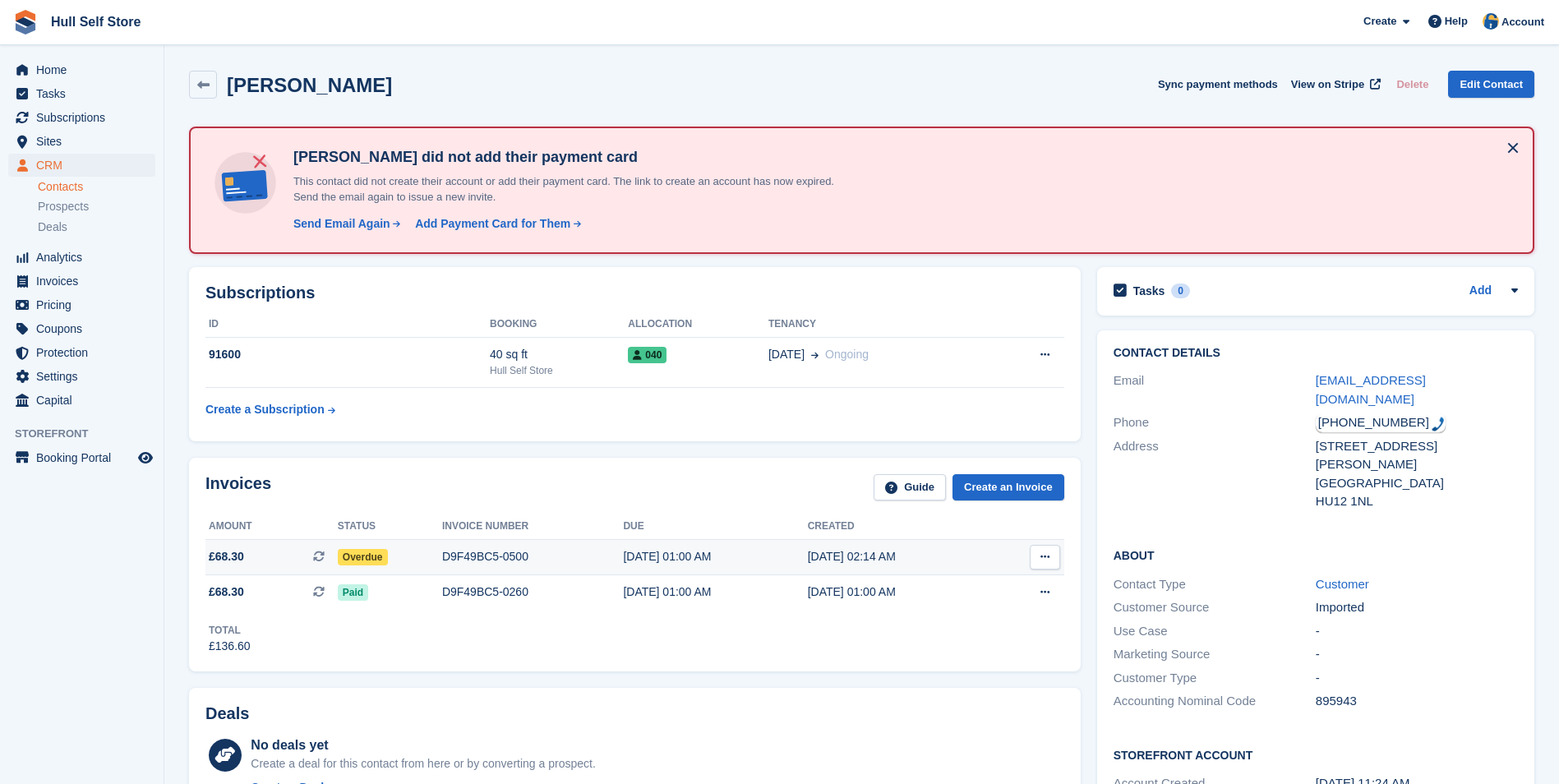
click at [635, 562] on div "02 Aug, 01:00 AM" at bounding box center [714, 556] width 184 height 17
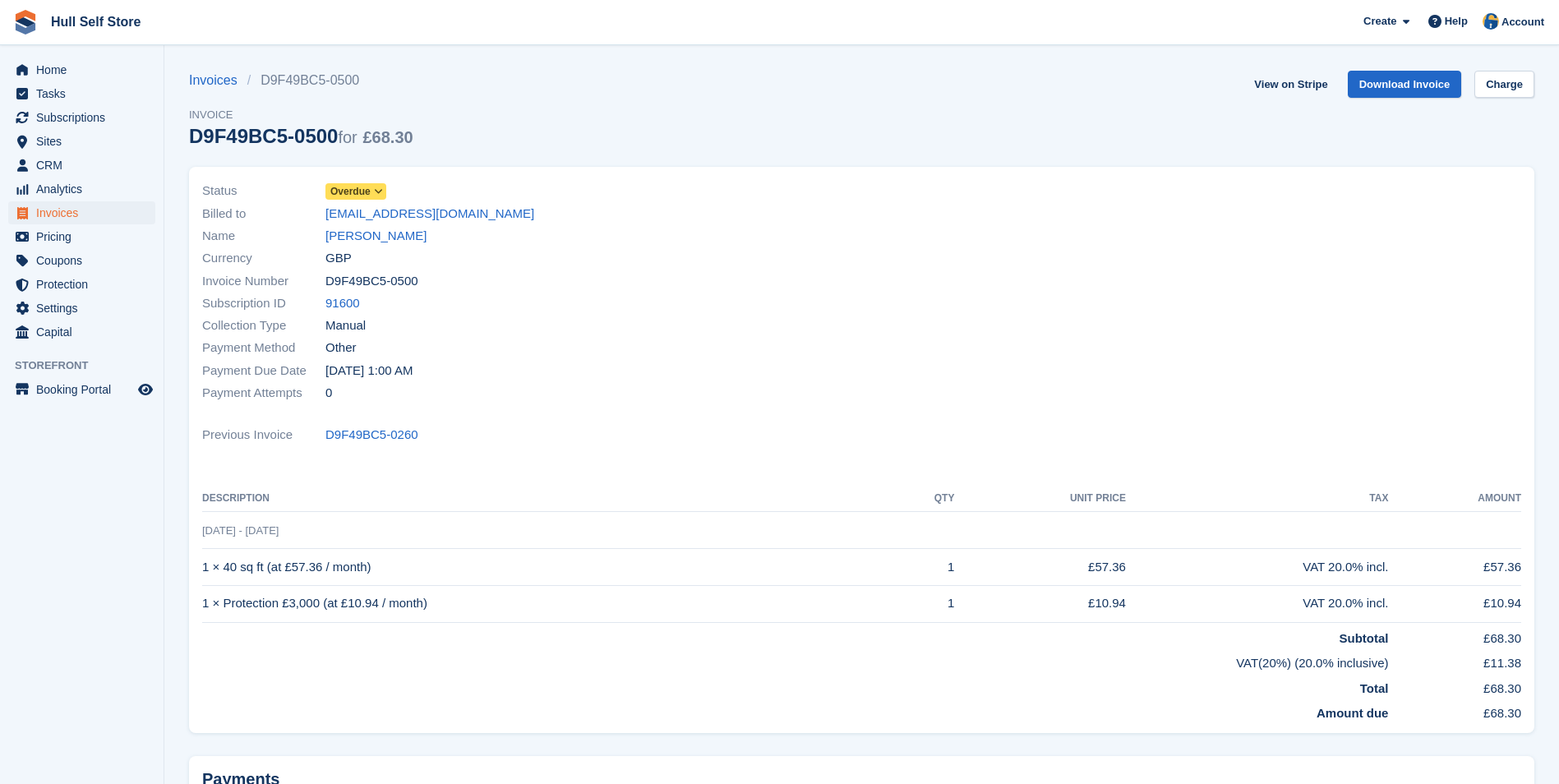
click at [350, 188] on span "Overdue" at bounding box center [350, 191] width 40 height 15
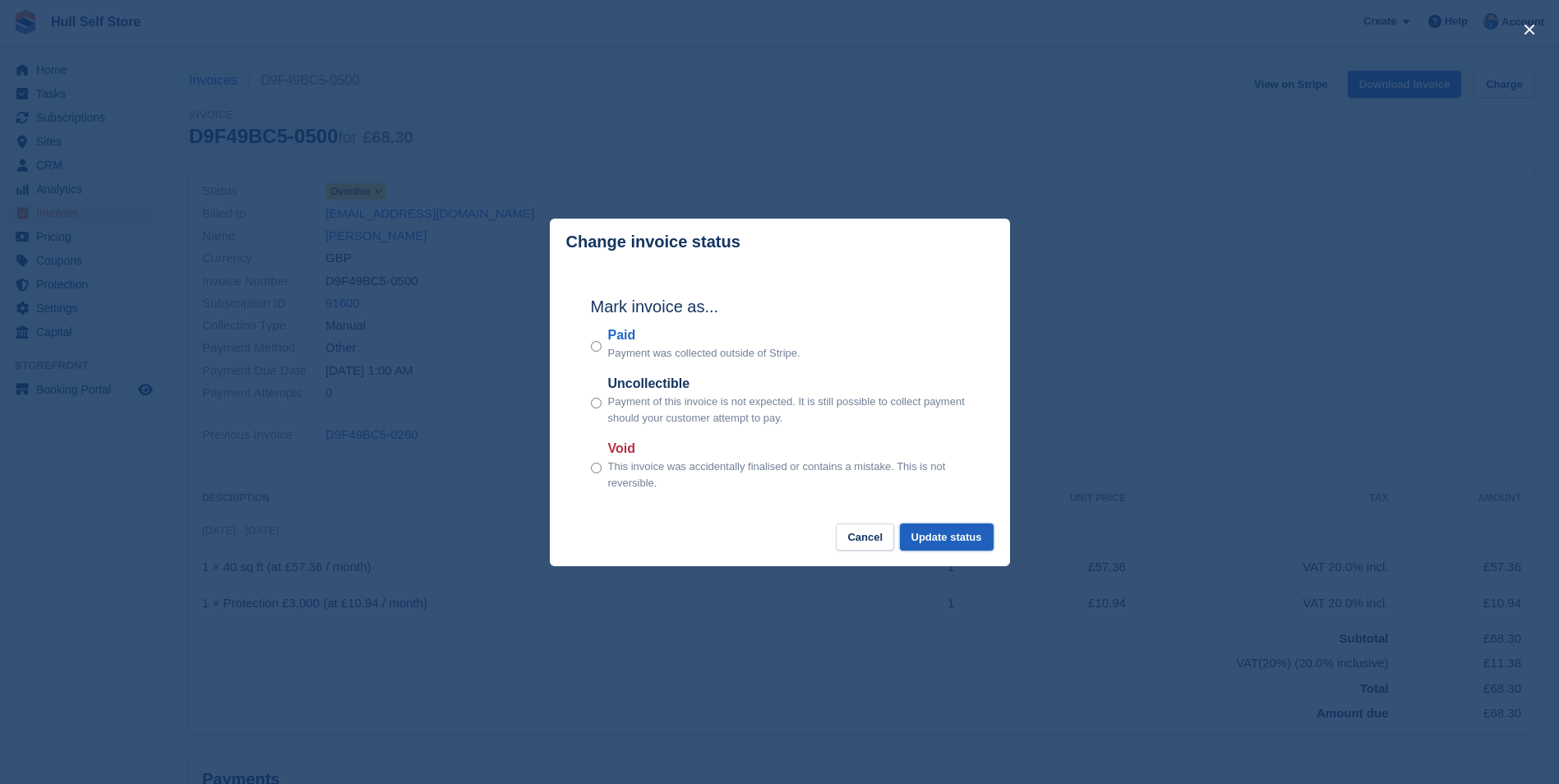
click at [939, 533] on button "Update status" at bounding box center [947, 537] width 93 height 27
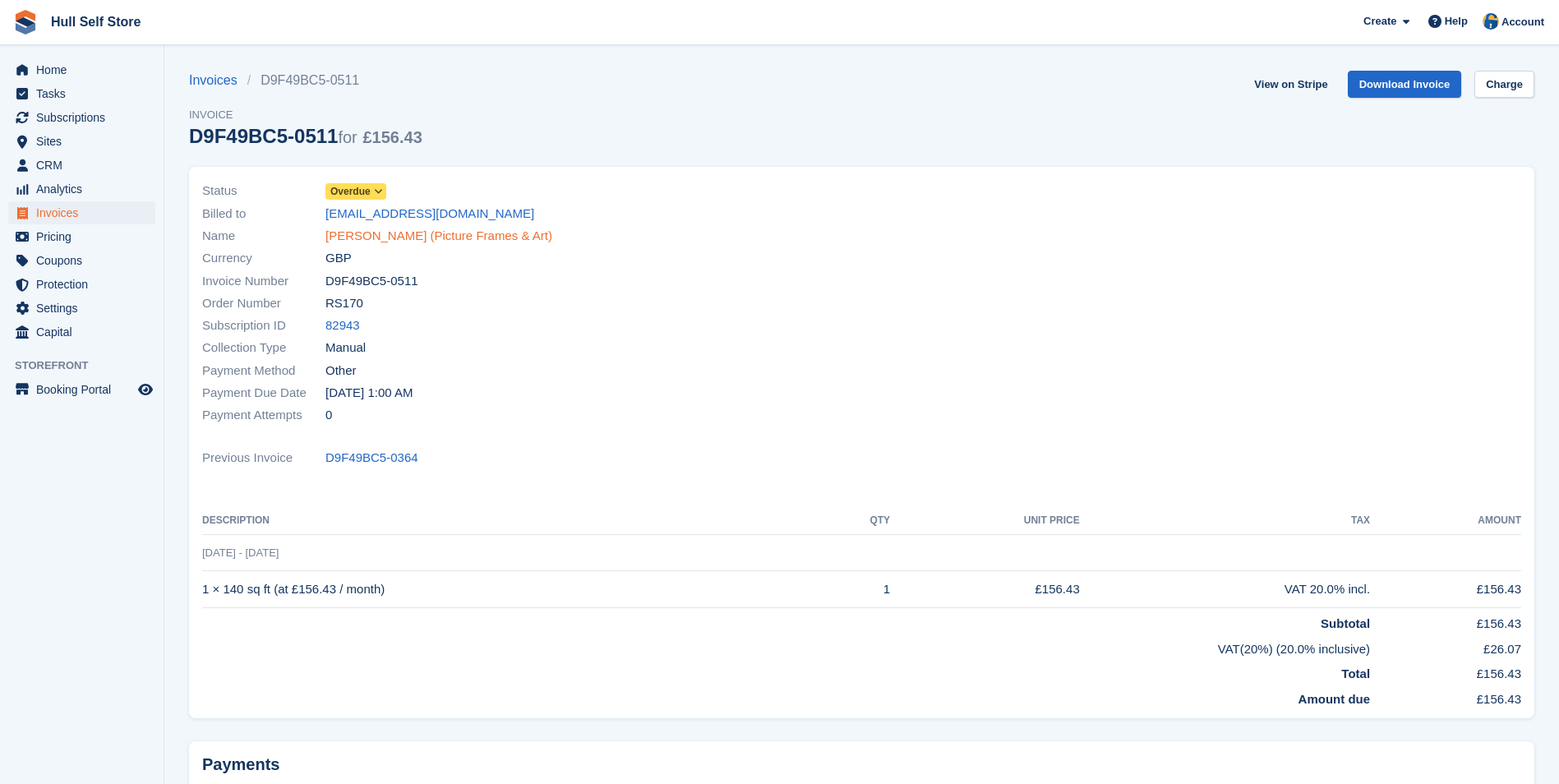
click at [345, 229] on link "Mr Mick Marshall (Picture Frames & Art)" at bounding box center [439, 236] width 227 height 19
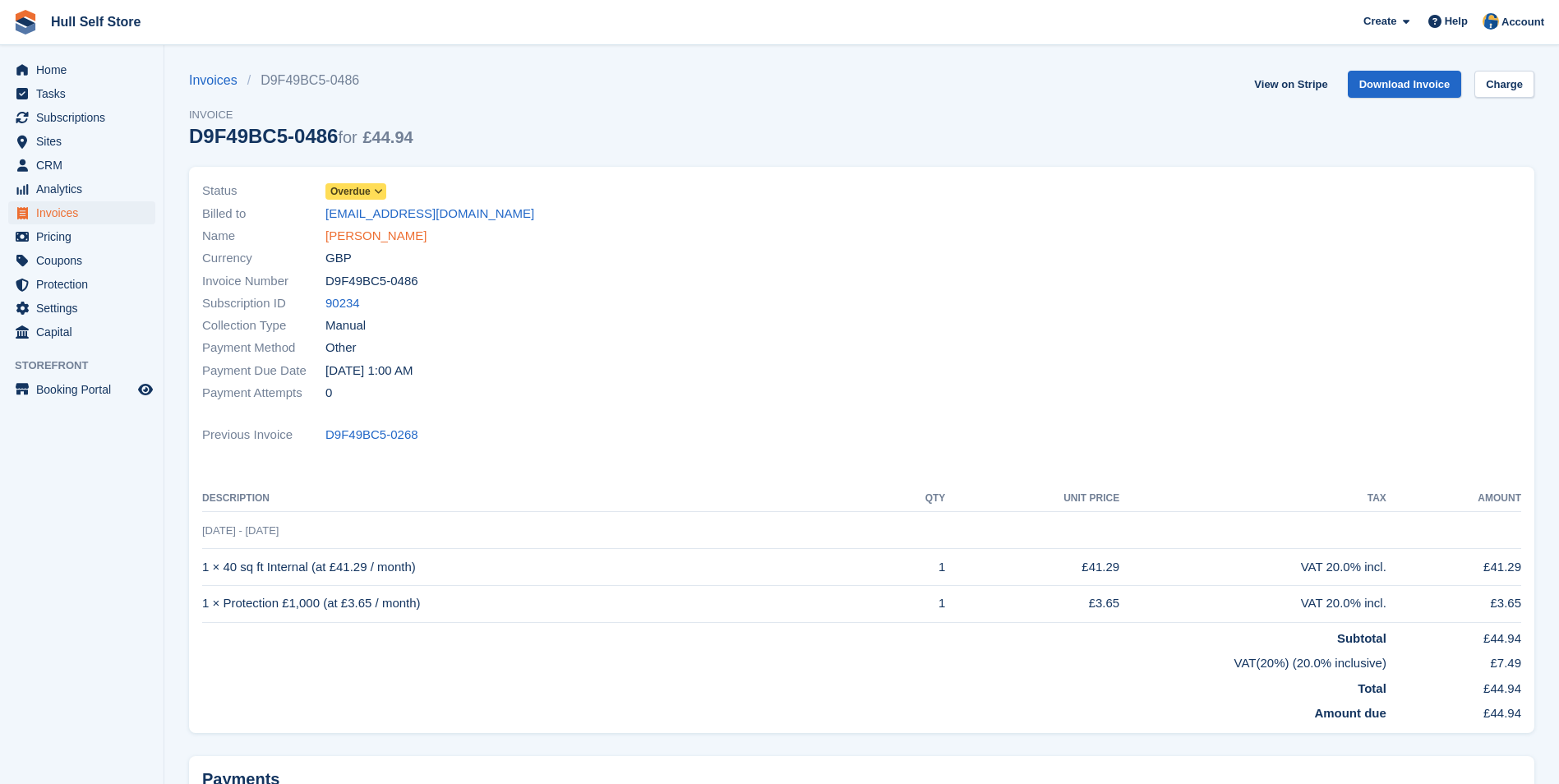
click at [363, 238] on link "[PERSON_NAME]" at bounding box center [376, 236] width 101 height 19
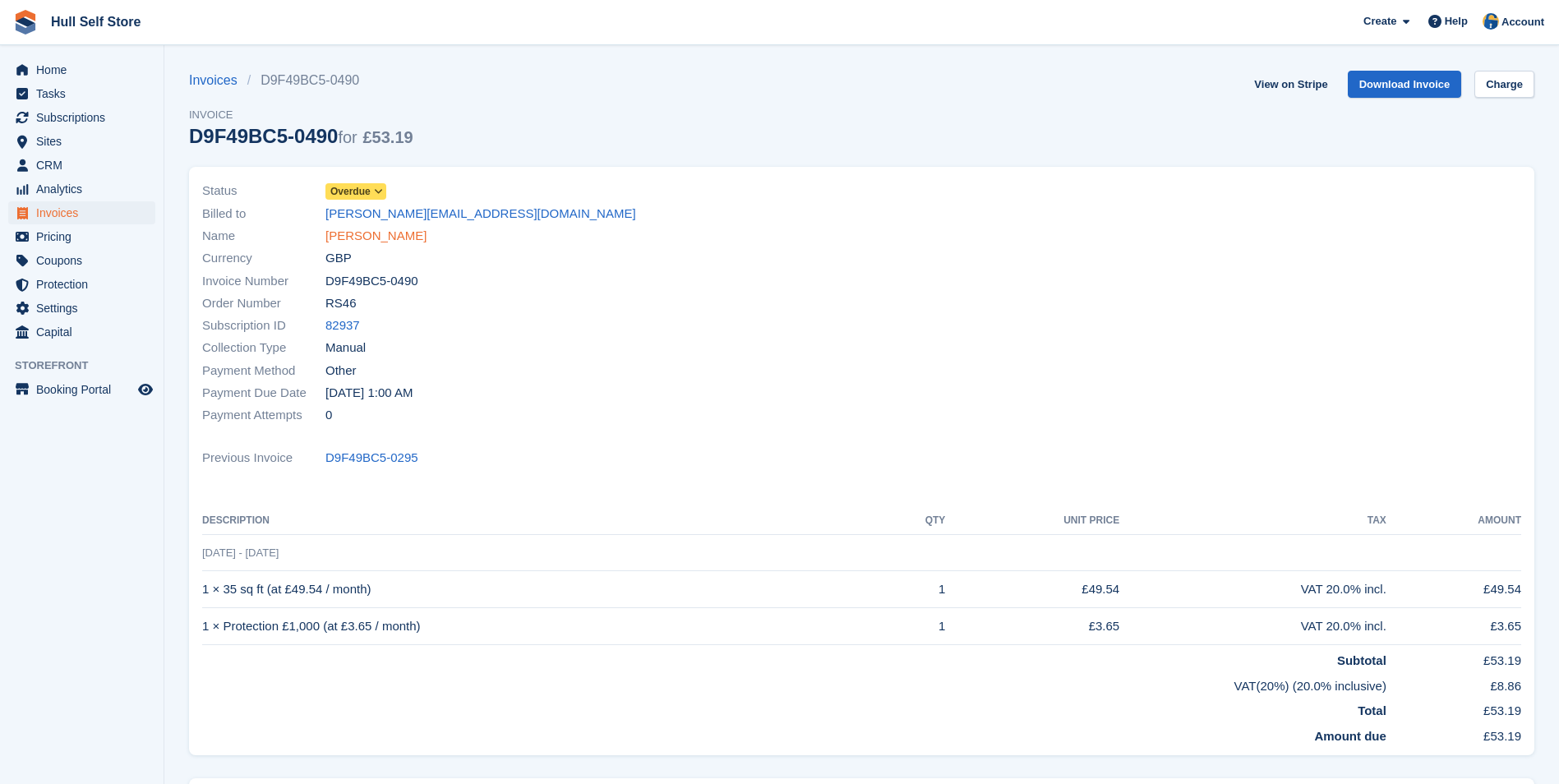
click at [392, 233] on link "Miss Gail Teasdale" at bounding box center [376, 236] width 101 height 19
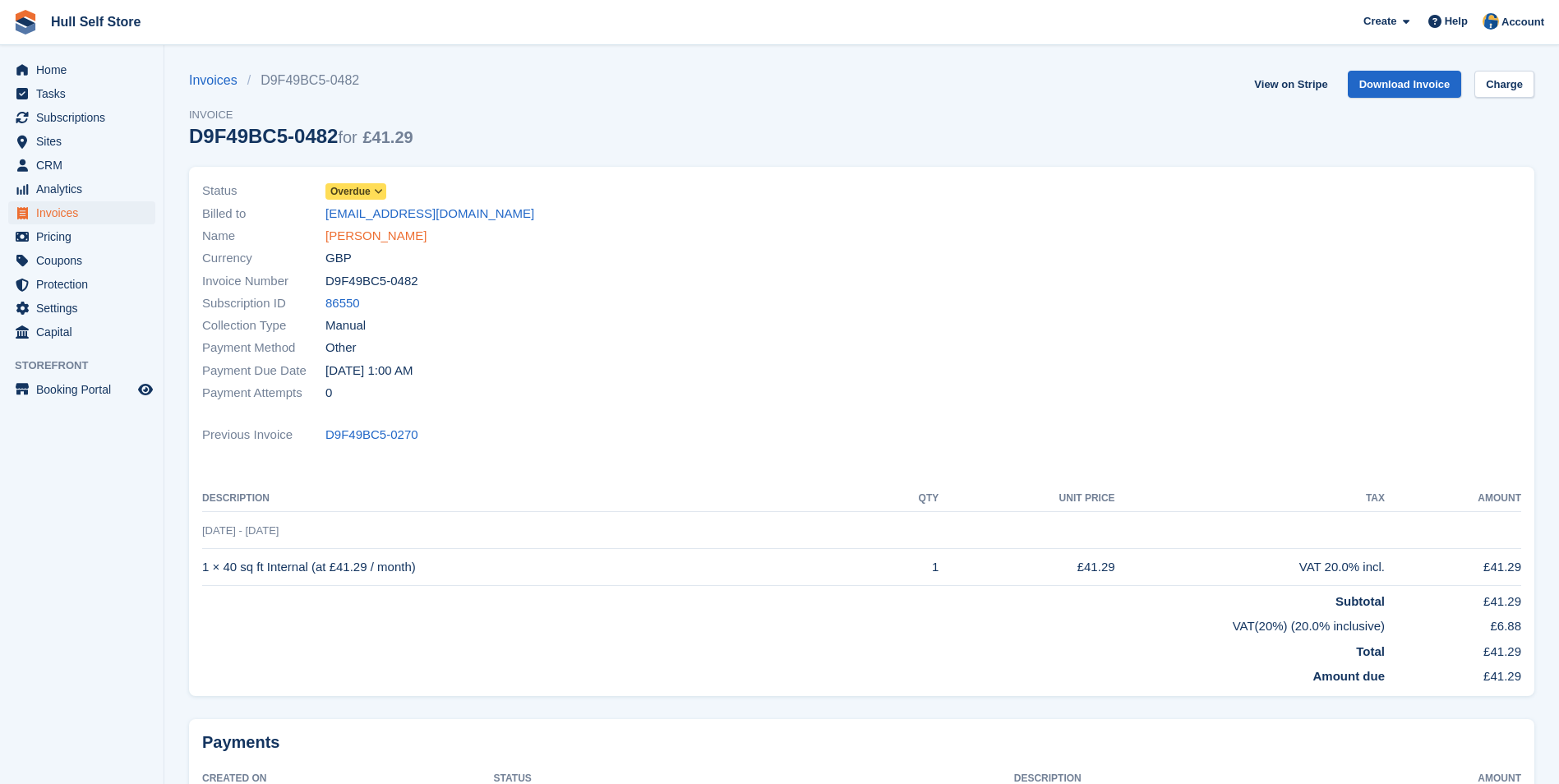
click at [387, 244] on link "[PERSON_NAME]" at bounding box center [376, 236] width 101 height 19
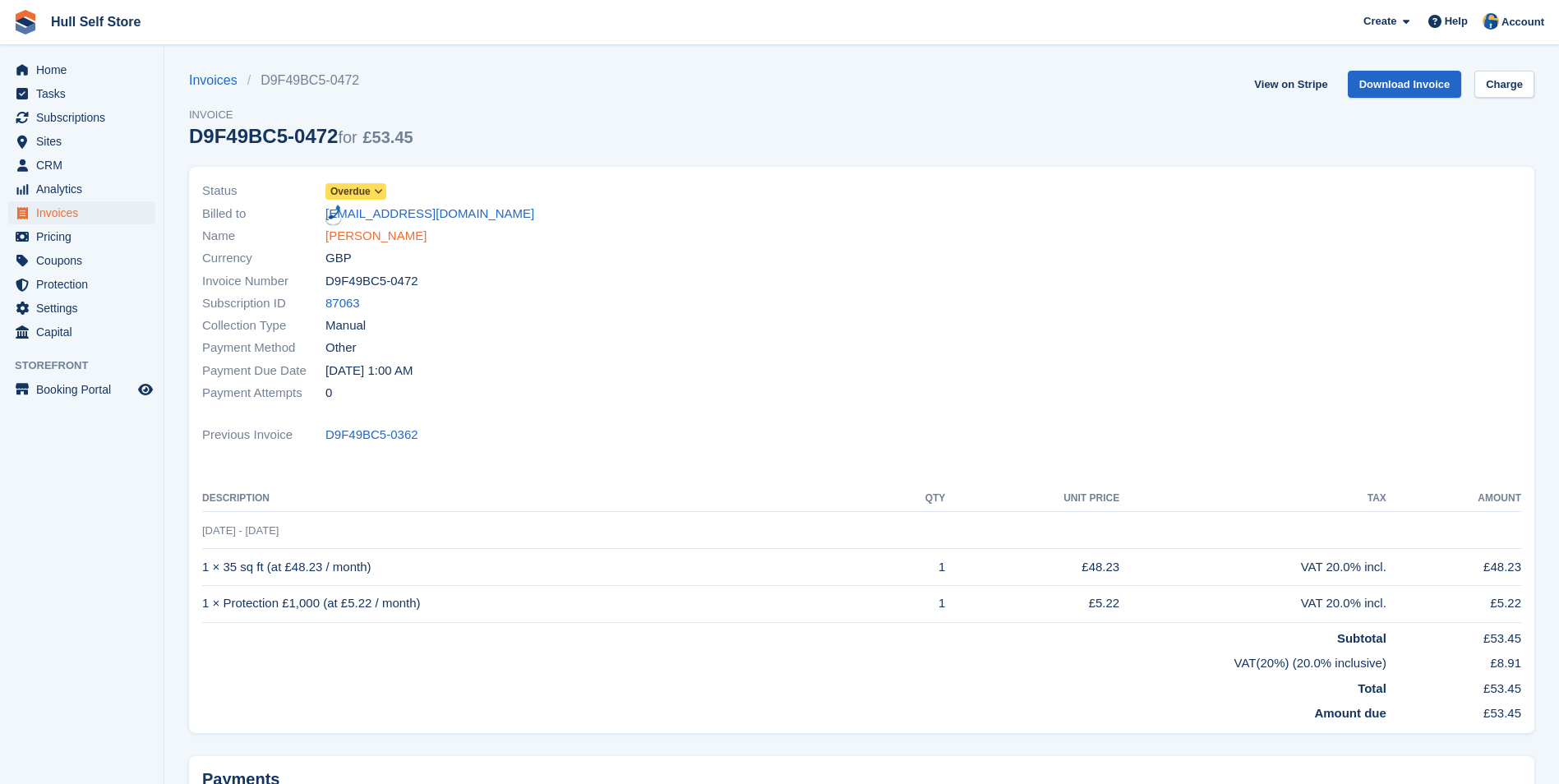
click at [369, 235] on link "Simon Barker" at bounding box center [376, 236] width 101 height 19
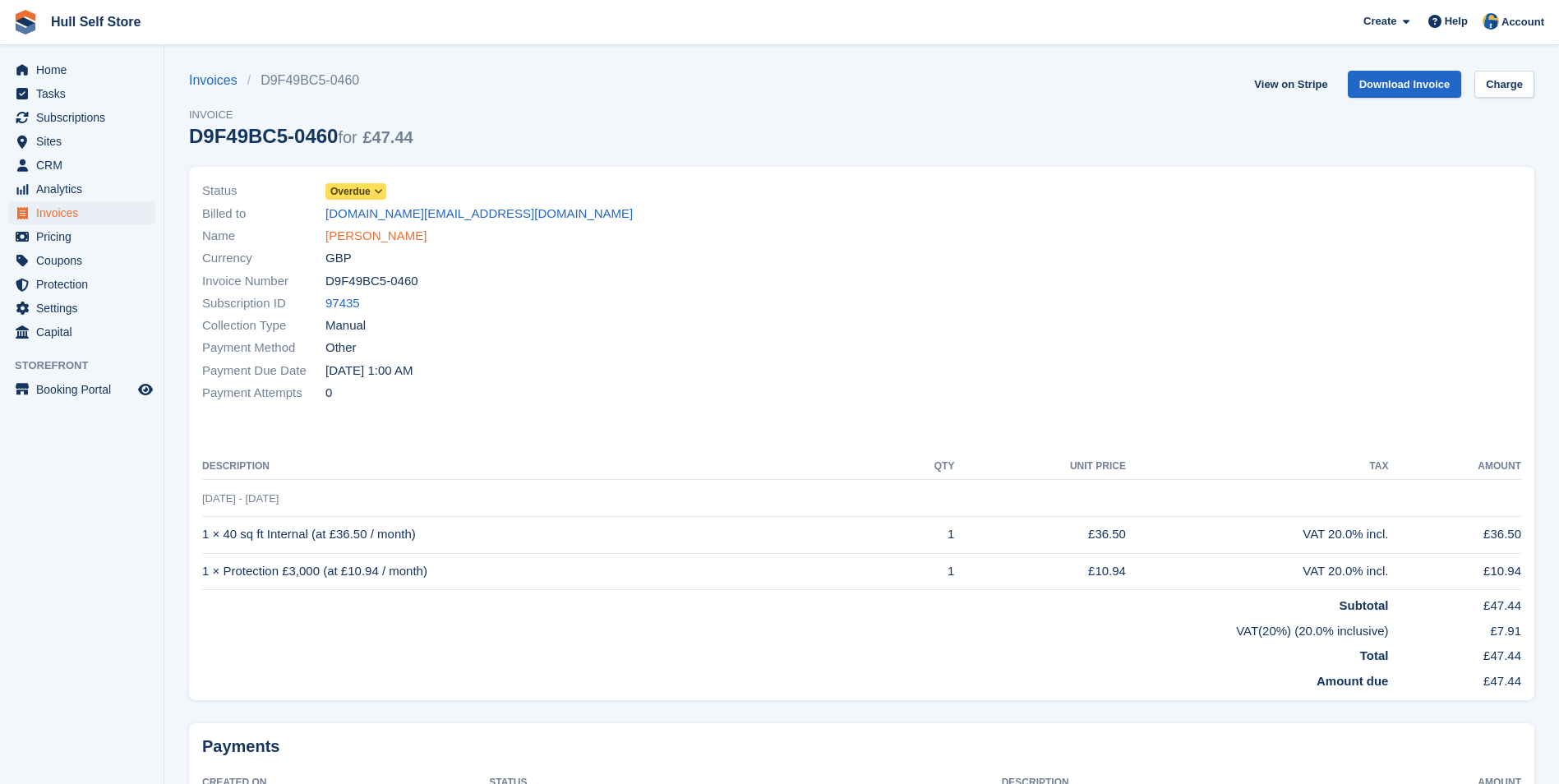
click at [406, 233] on link "[PERSON_NAME]" at bounding box center [376, 236] width 101 height 19
click at [379, 233] on link "The Licky Cow Gallery" at bounding box center [387, 236] width 123 height 19
click at [356, 228] on link "Sean Maloney" at bounding box center [376, 236] width 101 height 19
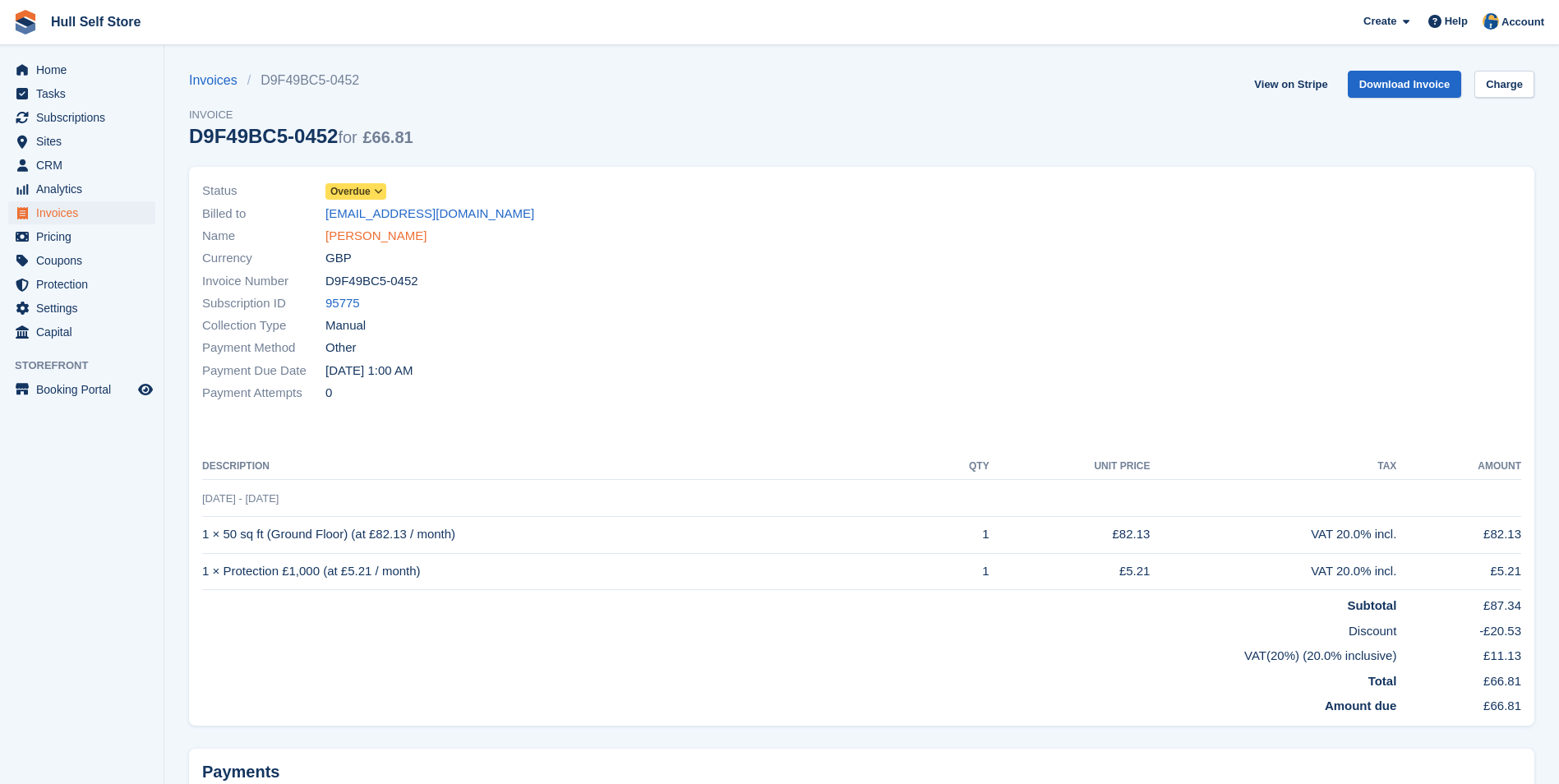
click at [381, 237] on link "[PERSON_NAME]" at bounding box center [376, 236] width 101 height 19
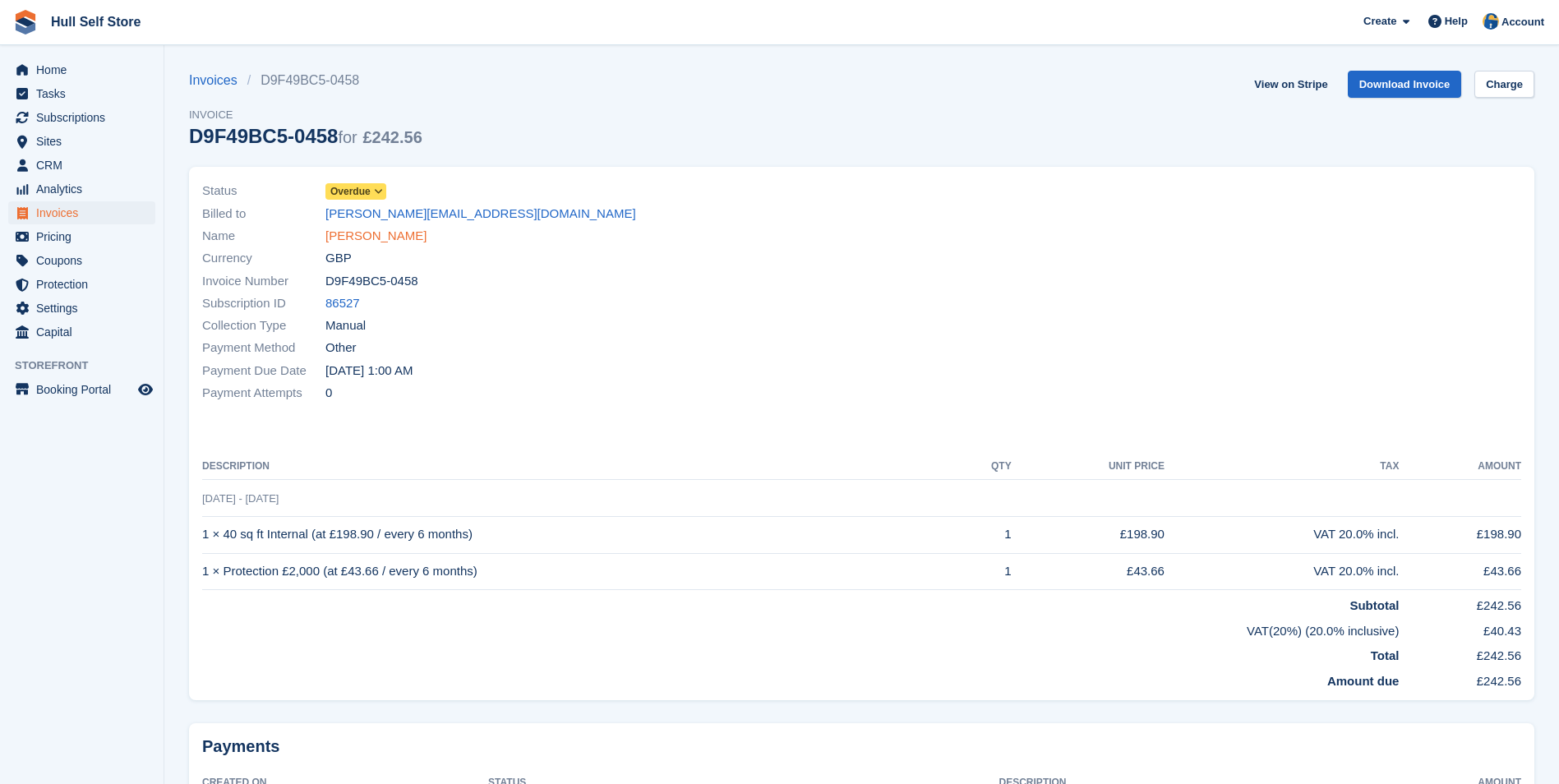
click at [386, 244] on link "[PERSON_NAME]" at bounding box center [376, 236] width 101 height 19
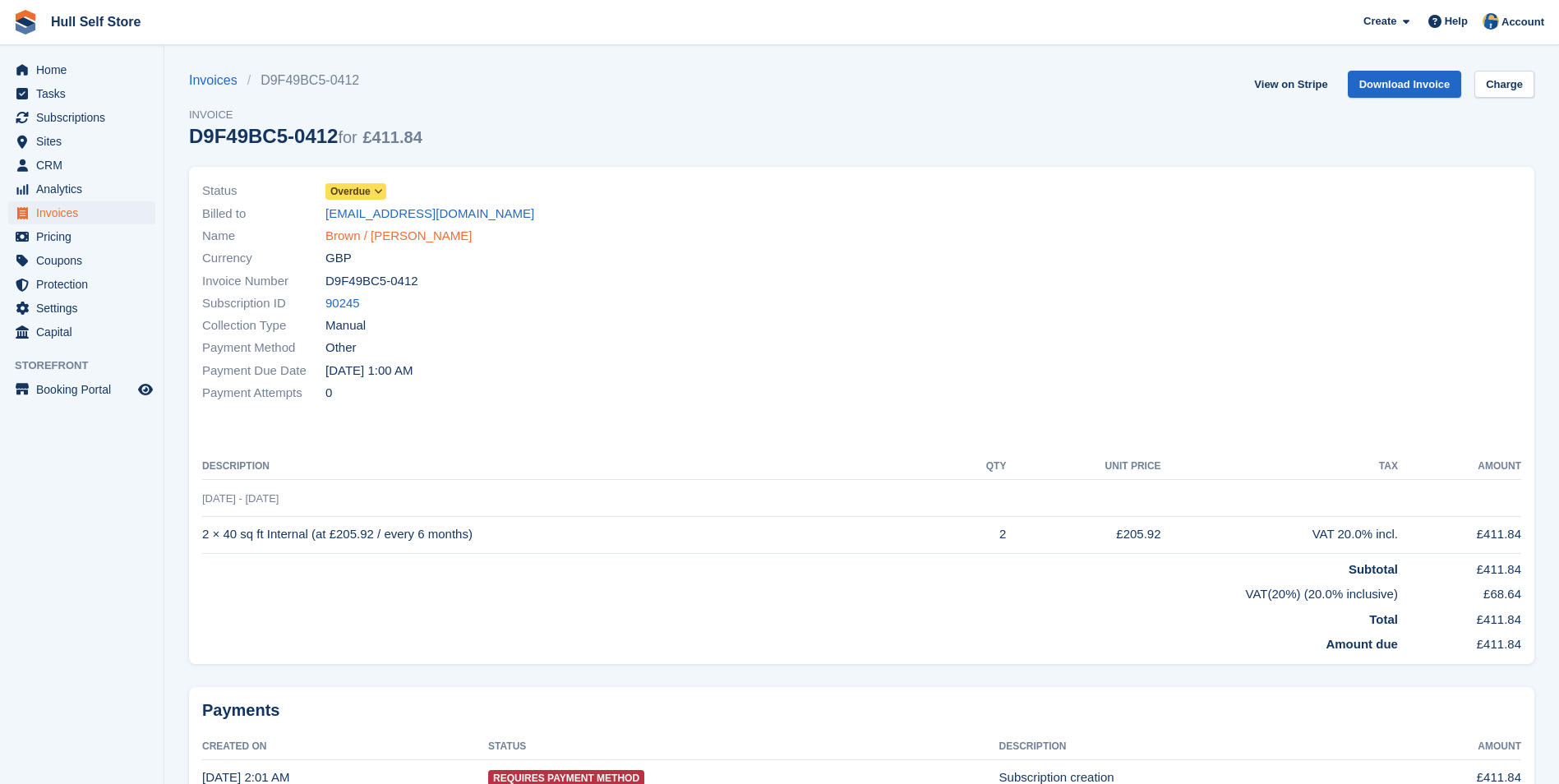
click at [389, 237] on link "Brown / [PERSON_NAME]" at bounding box center [399, 236] width 147 height 19
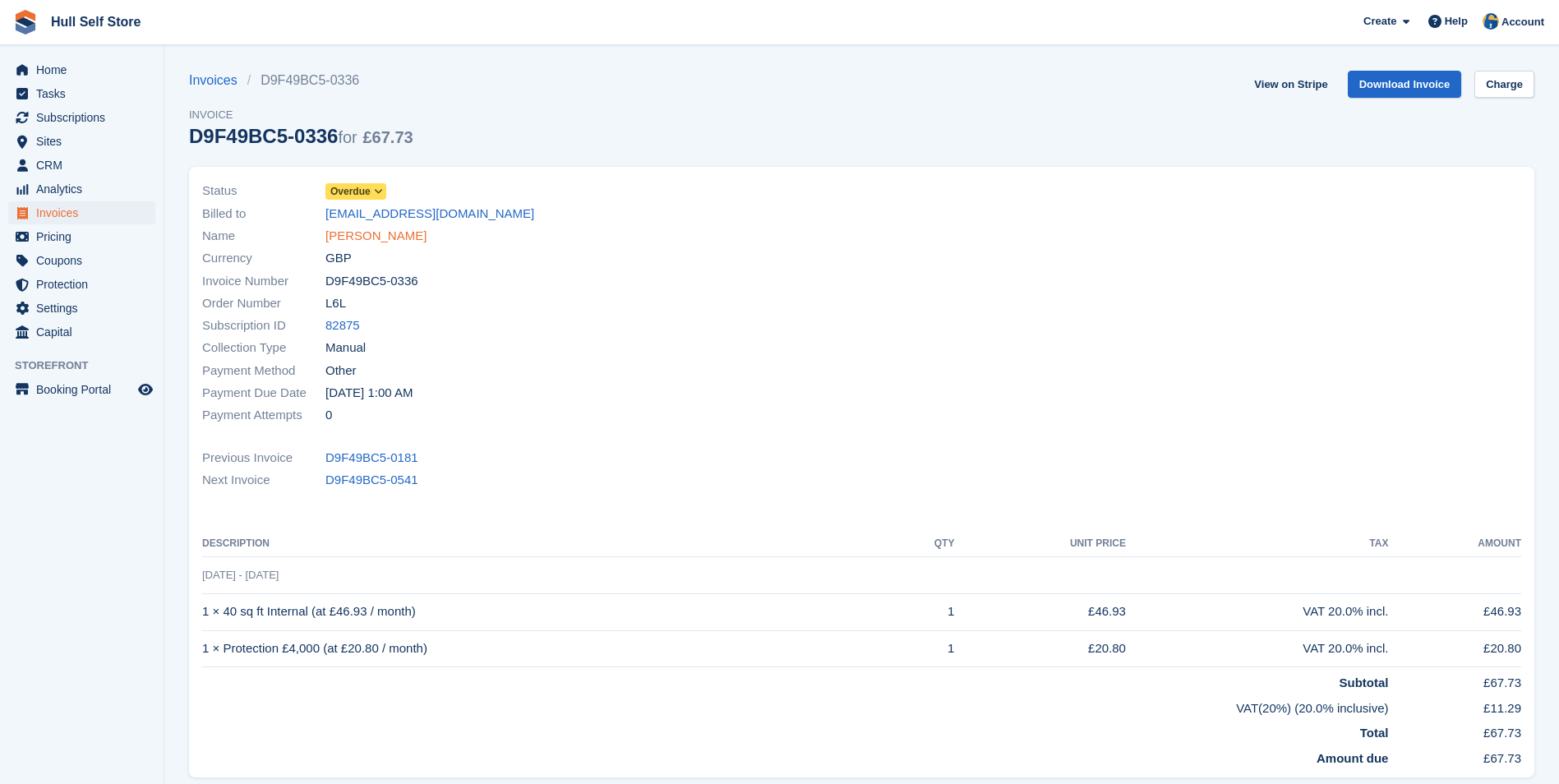
click at [350, 230] on link "Krishna panak" at bounding box center [376, 236] width 101 height 19
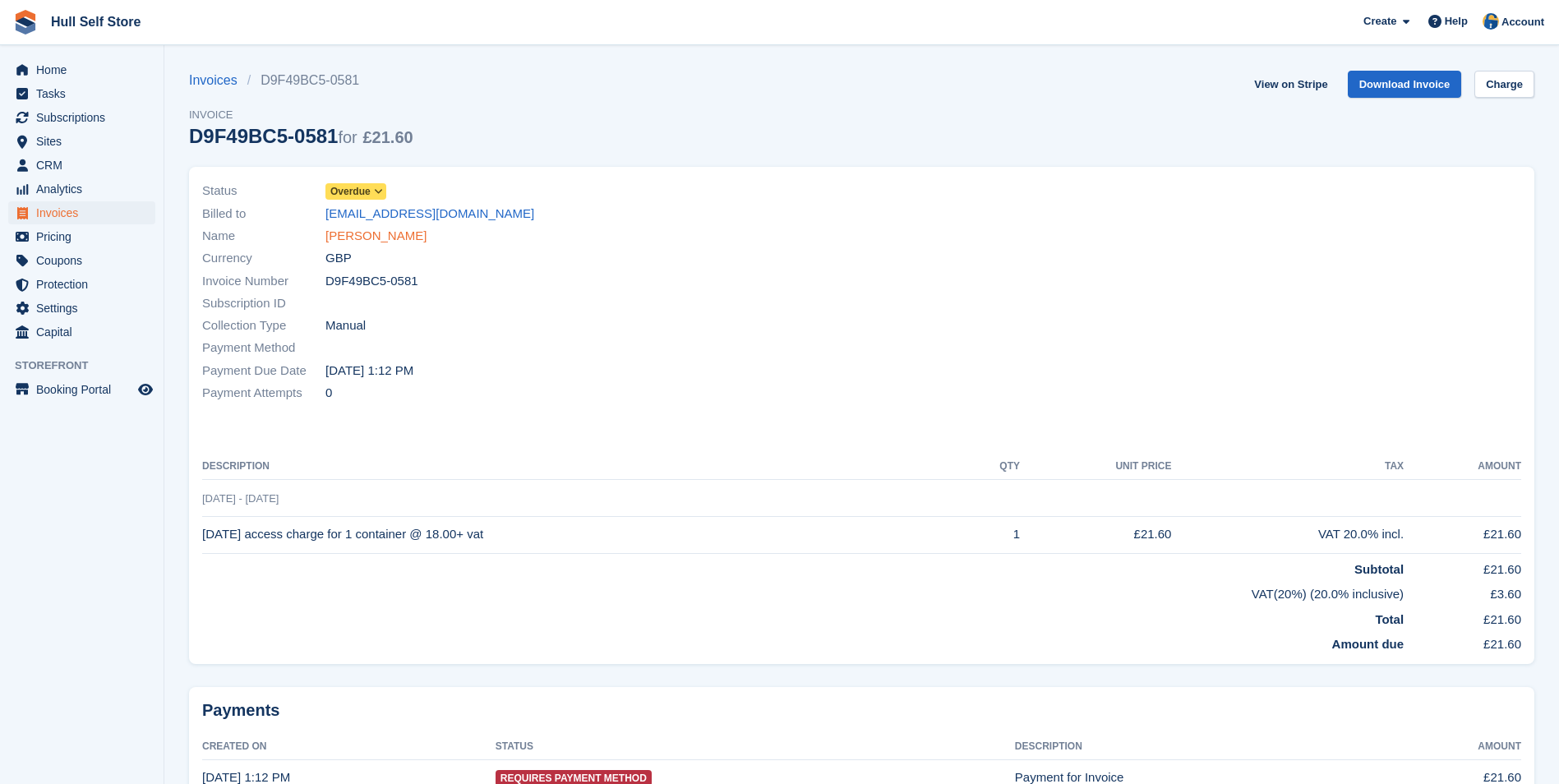
click at [396, 244] on link "Nicholas Davidson" at bounding box center [376, 236] width 101 height 19
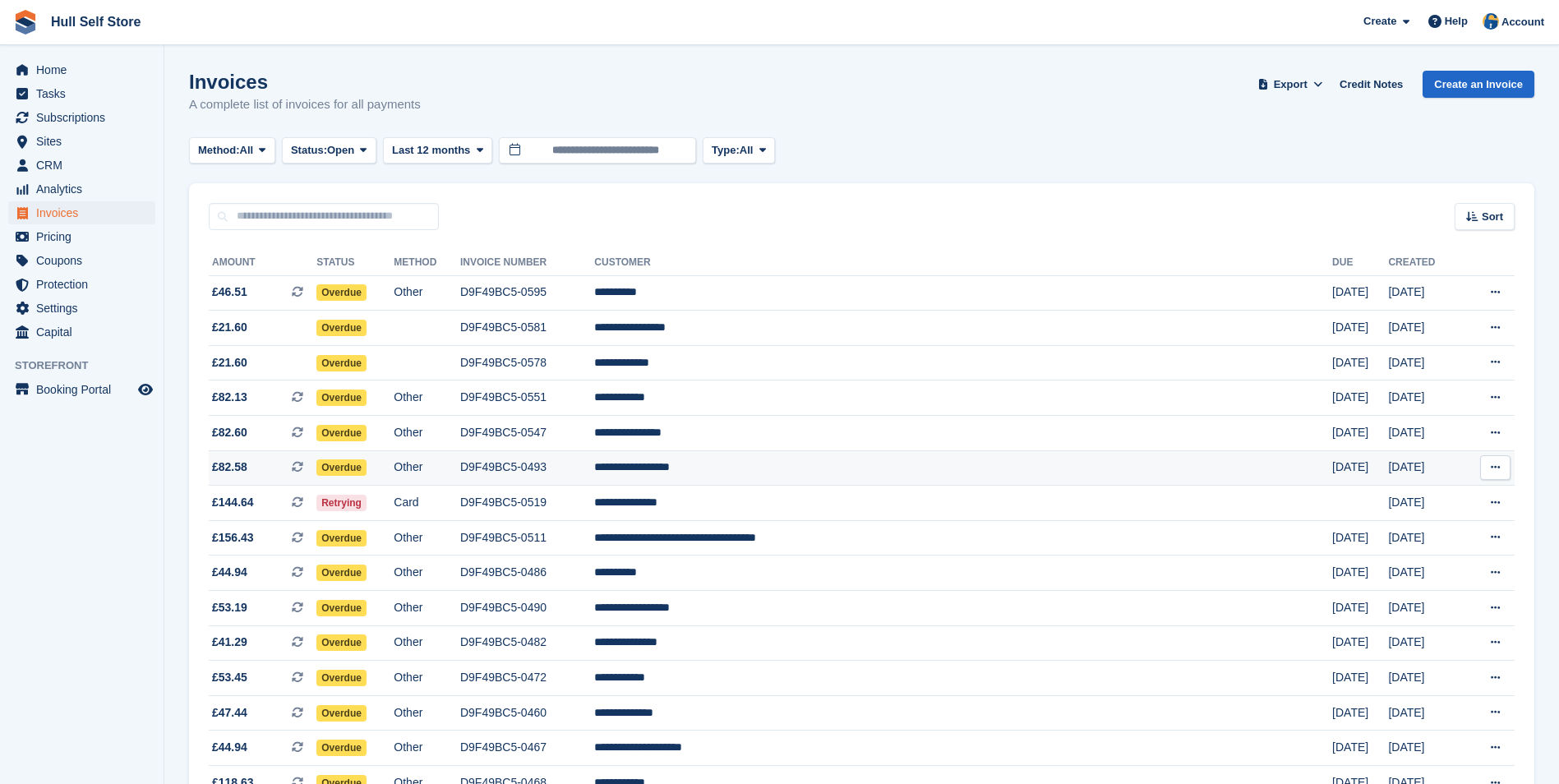
click at [961, 464] on td "**********" at bounding box center [962, 468] width 738 height 35
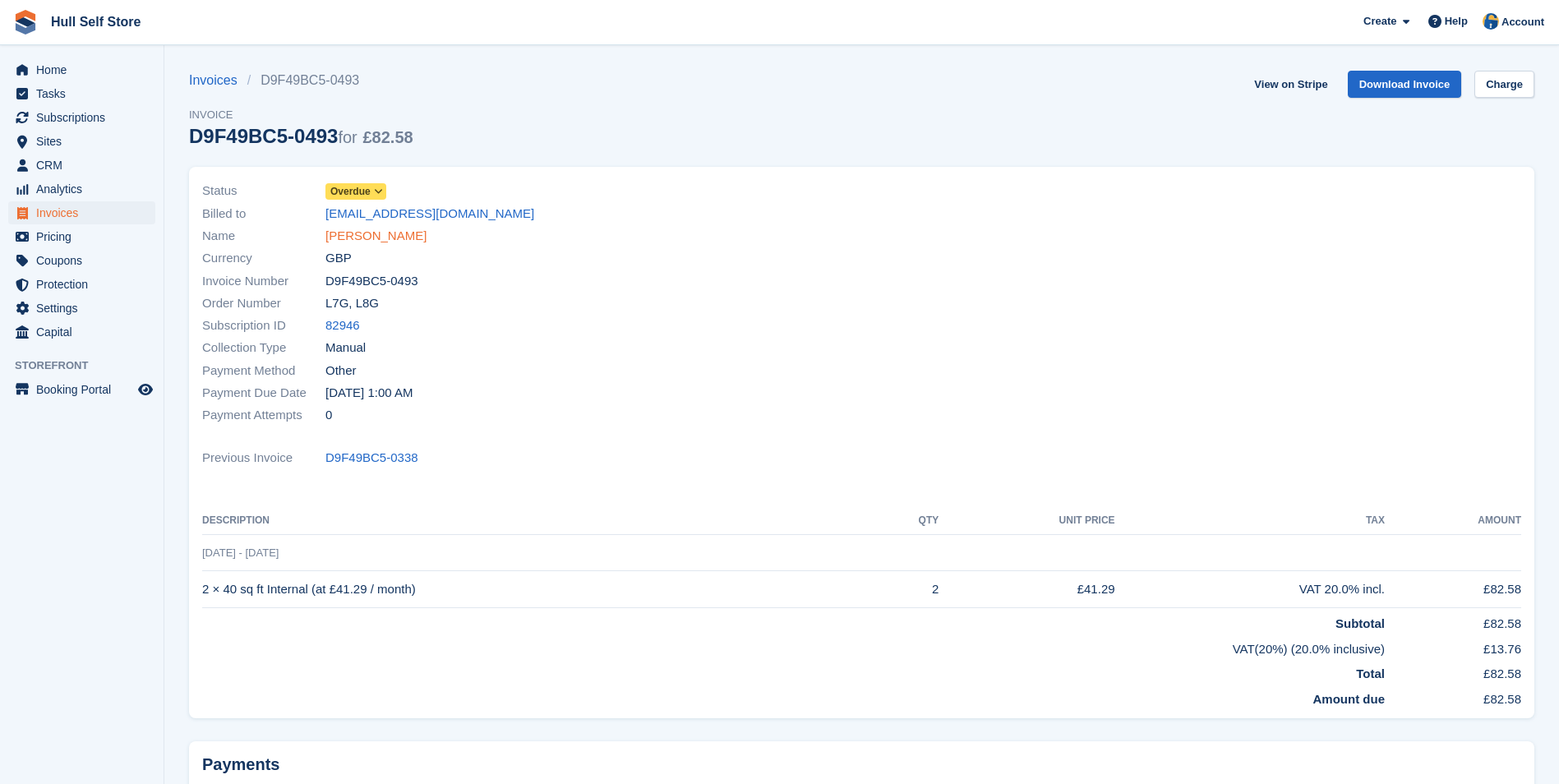
click at [362, 237] on link "[PERSON_NAME]" at bounding box center [376, 236] width 101 height 19
click at [422, 237] on link "[PERSON_NAME]" at bounding box center [376, 236] width 101 height 19
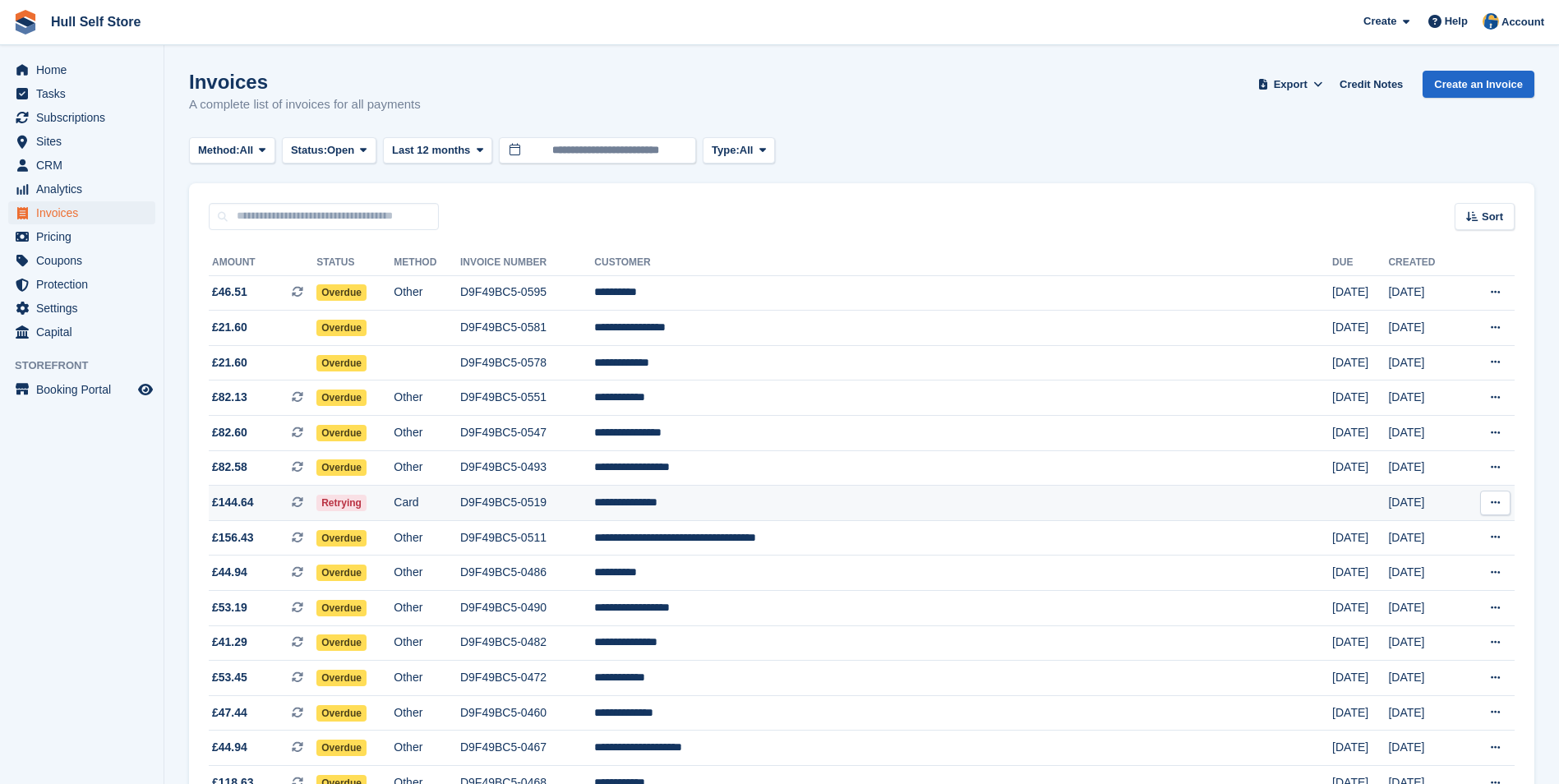
click at [902, 505] on td "**********" at bounding box center [962, 503] width 738 height 35
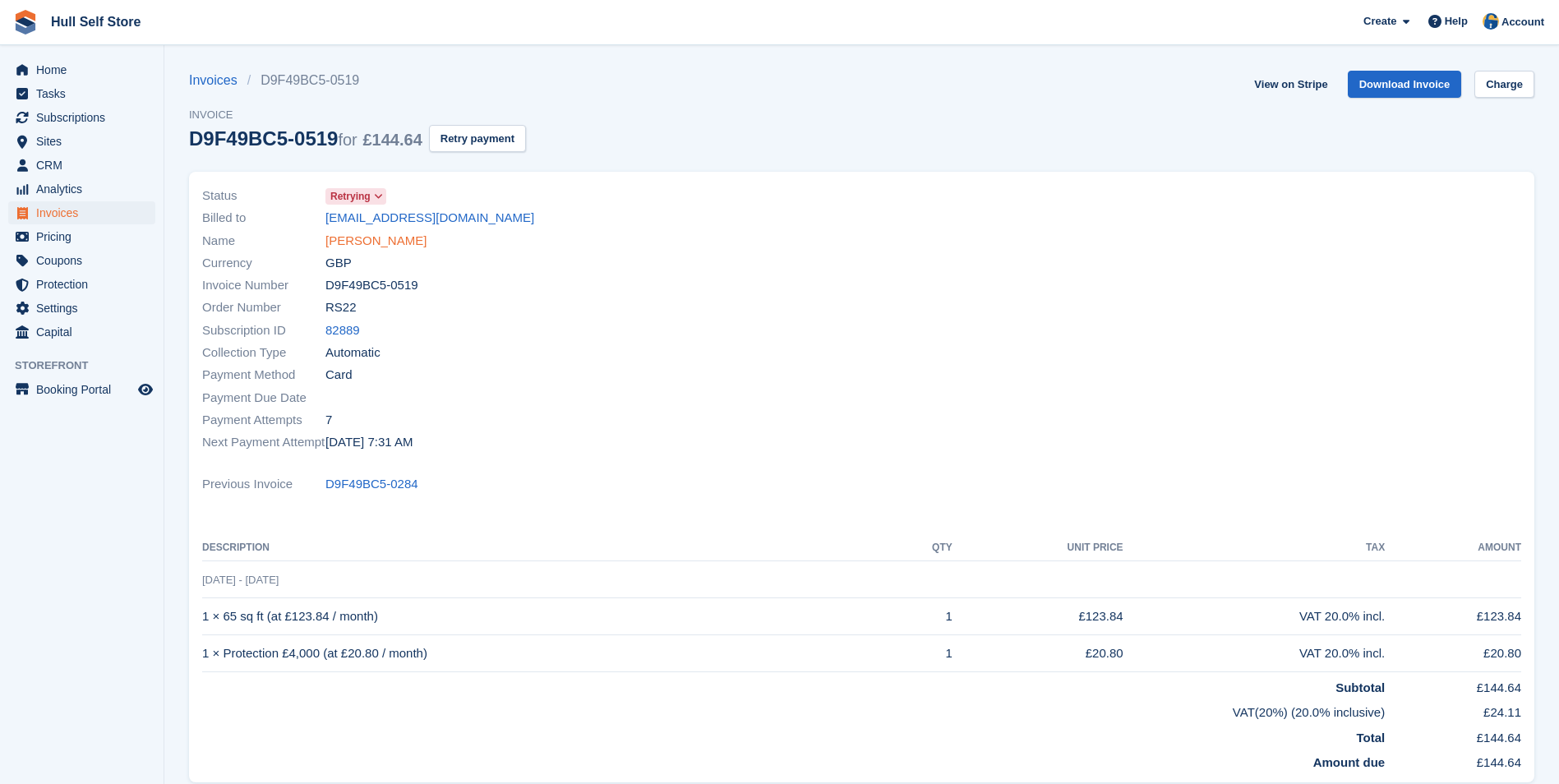
click at [378, 247] on link "Nathan Leathley" at bounding box center [376, 241] width 101 height 19
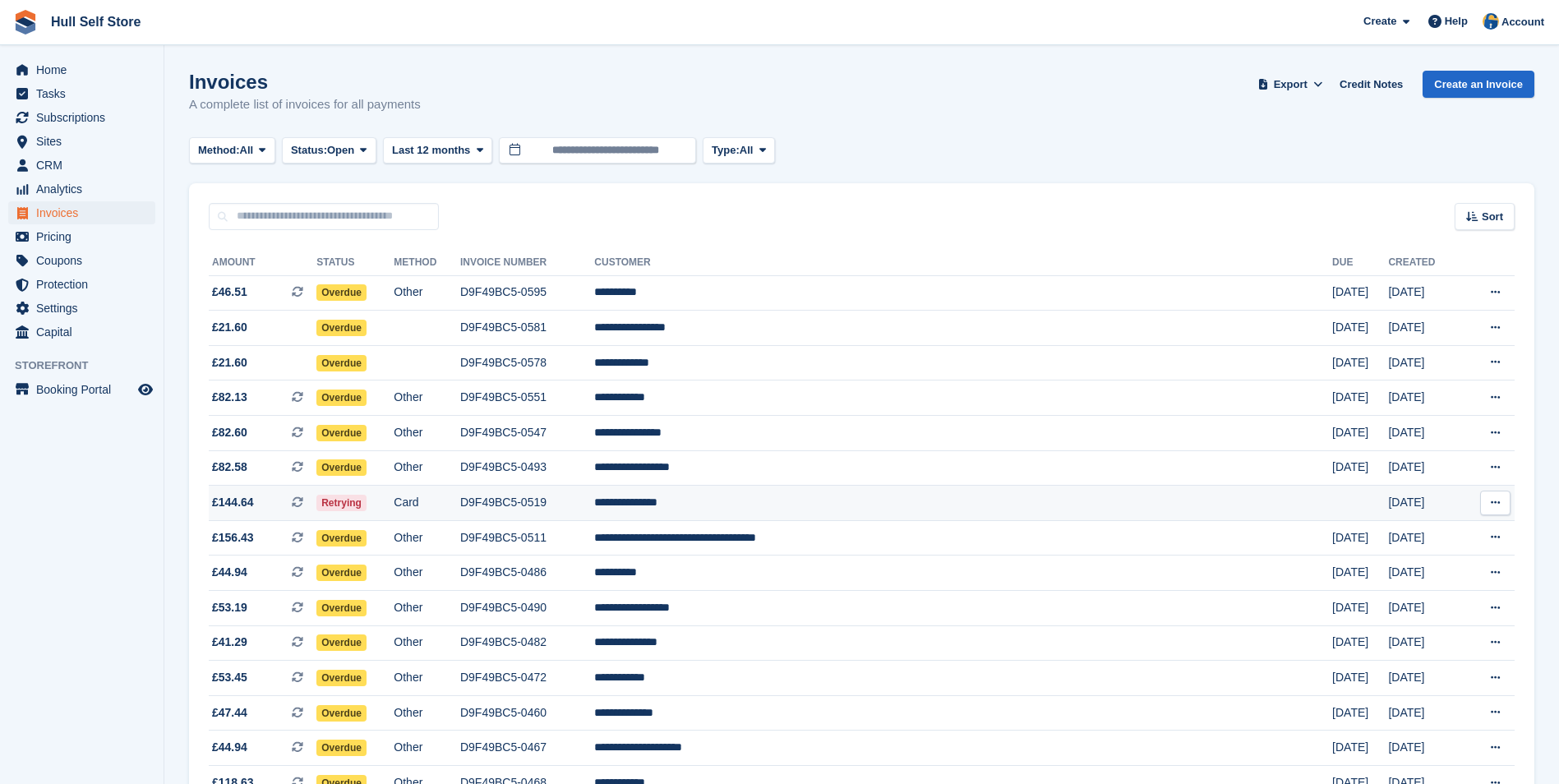
click at [594, 500] on td "D9F49BC5-0519" at bounding box center [527, 503] width 133 height 35
click at [127, 161] on span "CRM" at bounding box center [86, 165] width 99 height 23
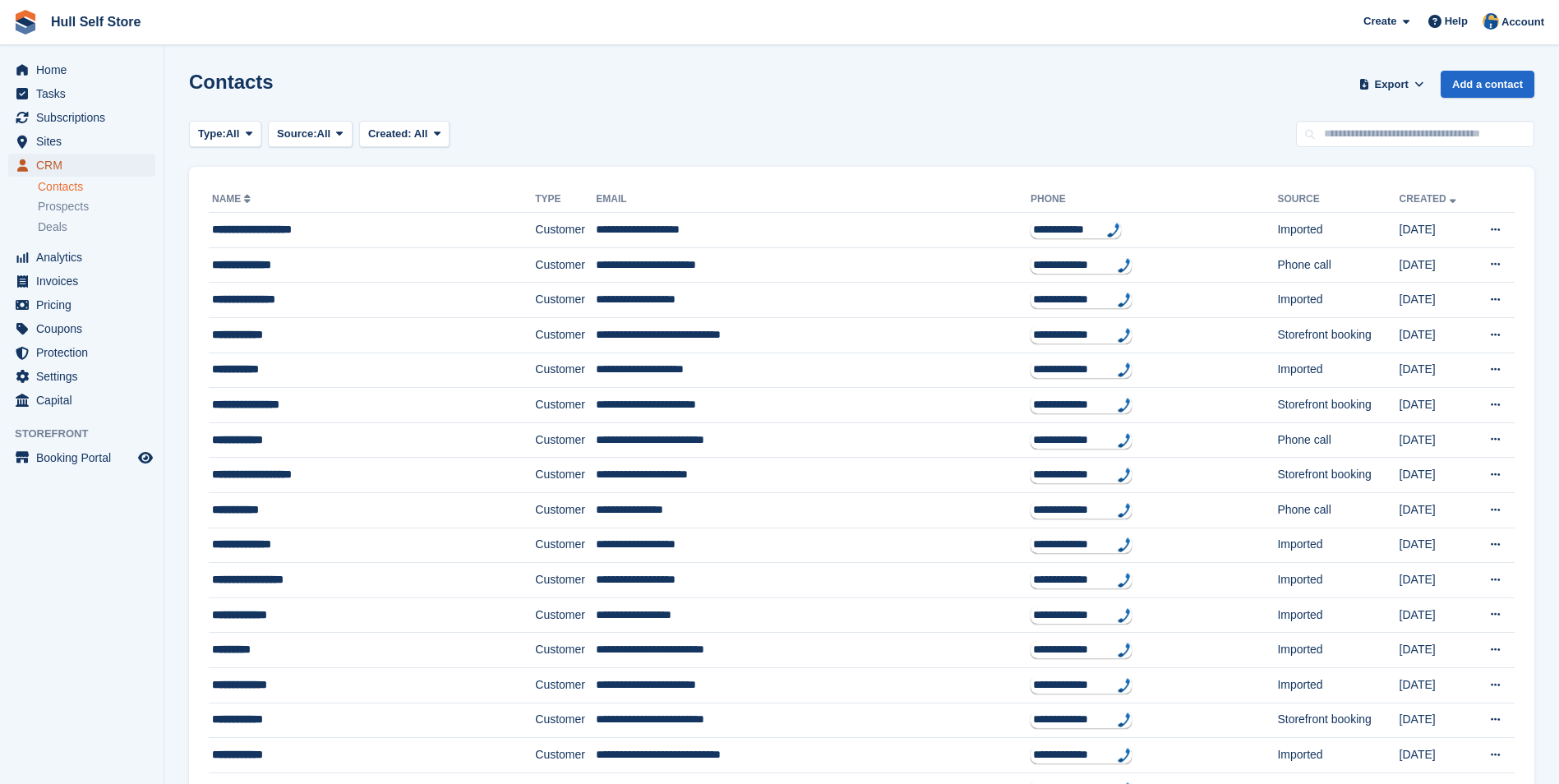
click at [66, 171] on span "CRM" at bounding box center [86, 165] width 99 height 23
click at [1406, 144] on input "text" at bounding box center [1414, 133] width 238 height 27
type input "********"
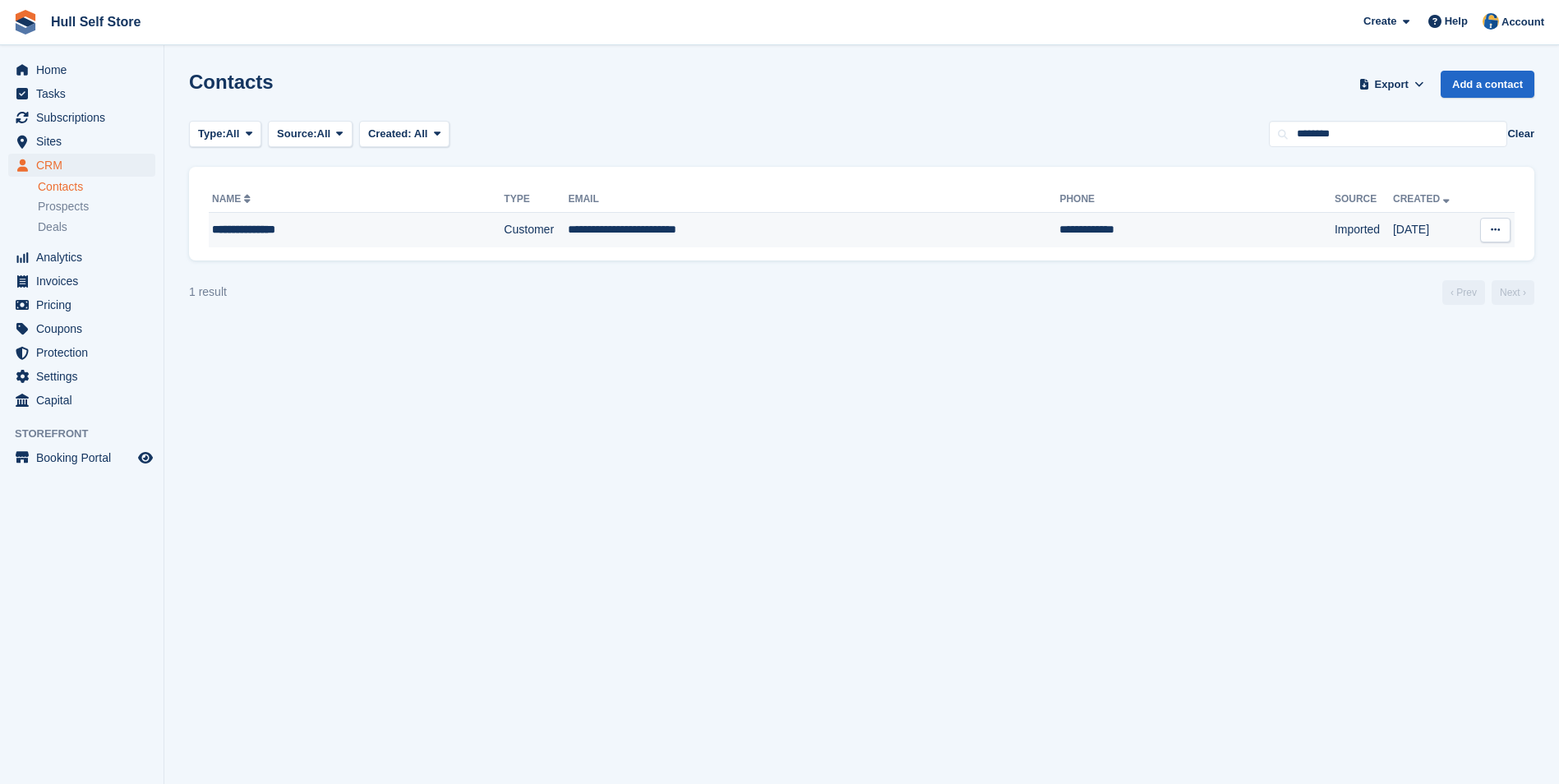
click at [814, 225] on td "**********" at bounding box center [813, 230] width 491 height 35
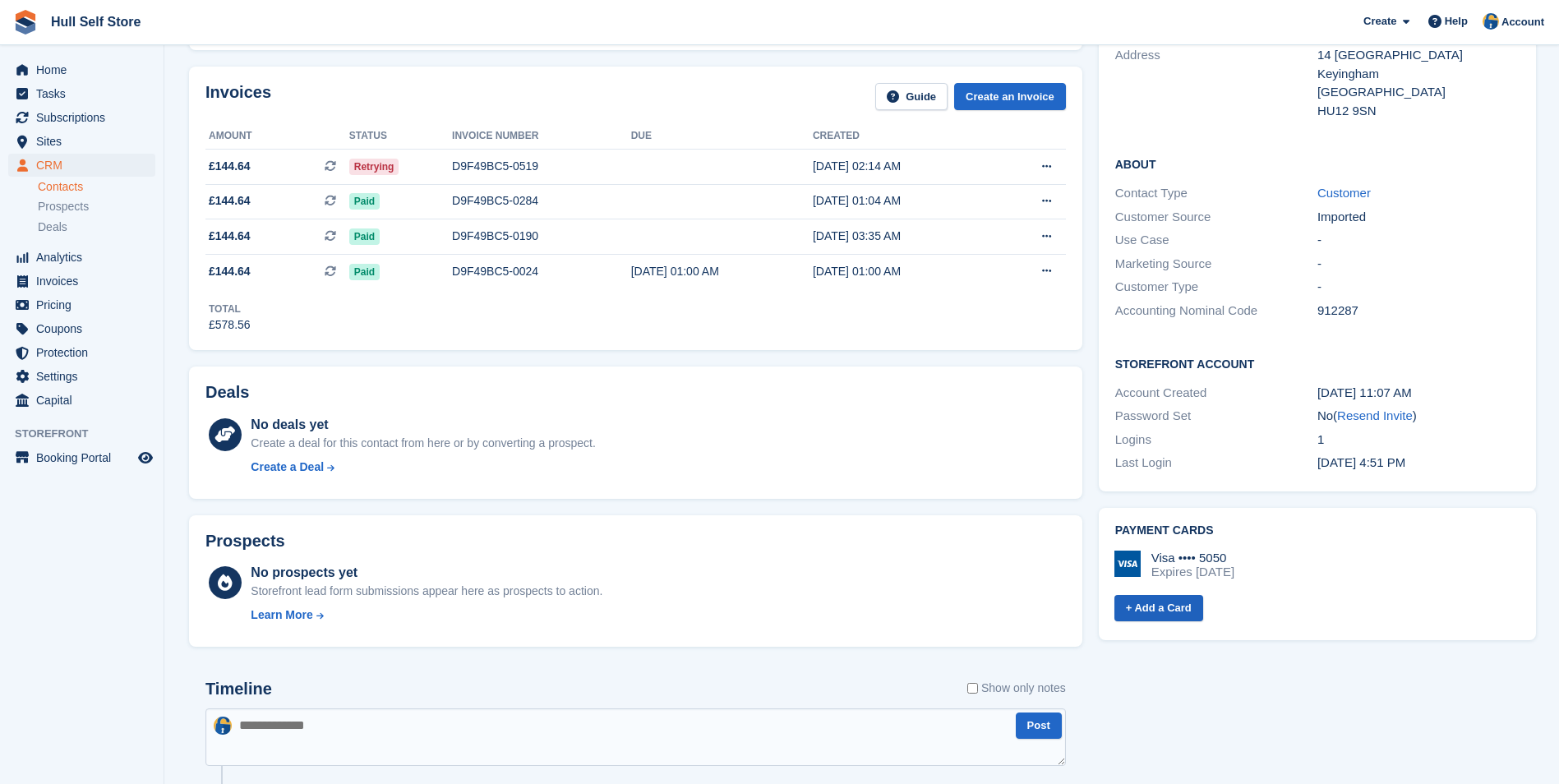
scroll to position [411, 0]
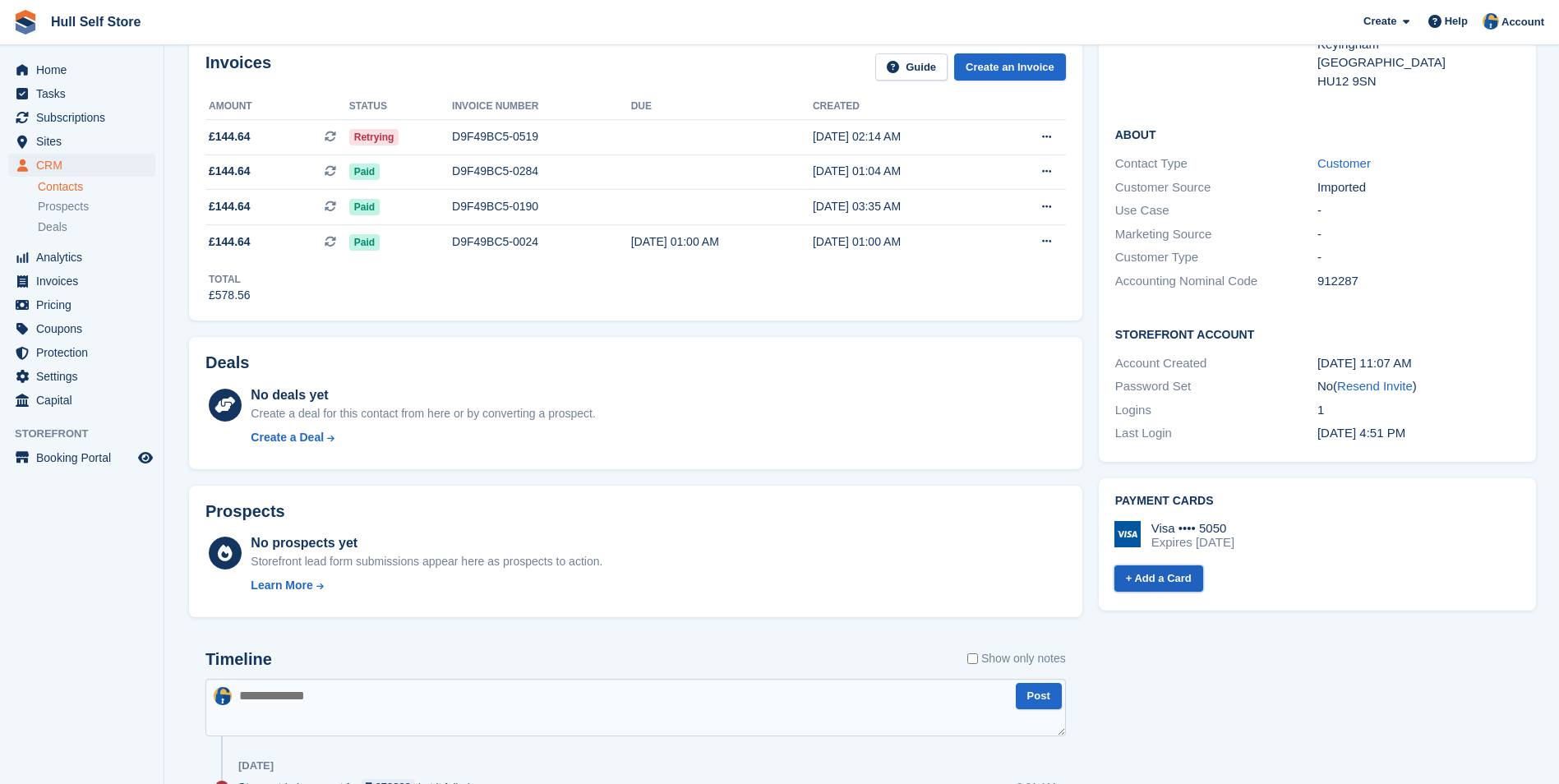
click at [1138, 566] on link "+ Add a Card" at bounding box center [1159, 579] width 89 height 27
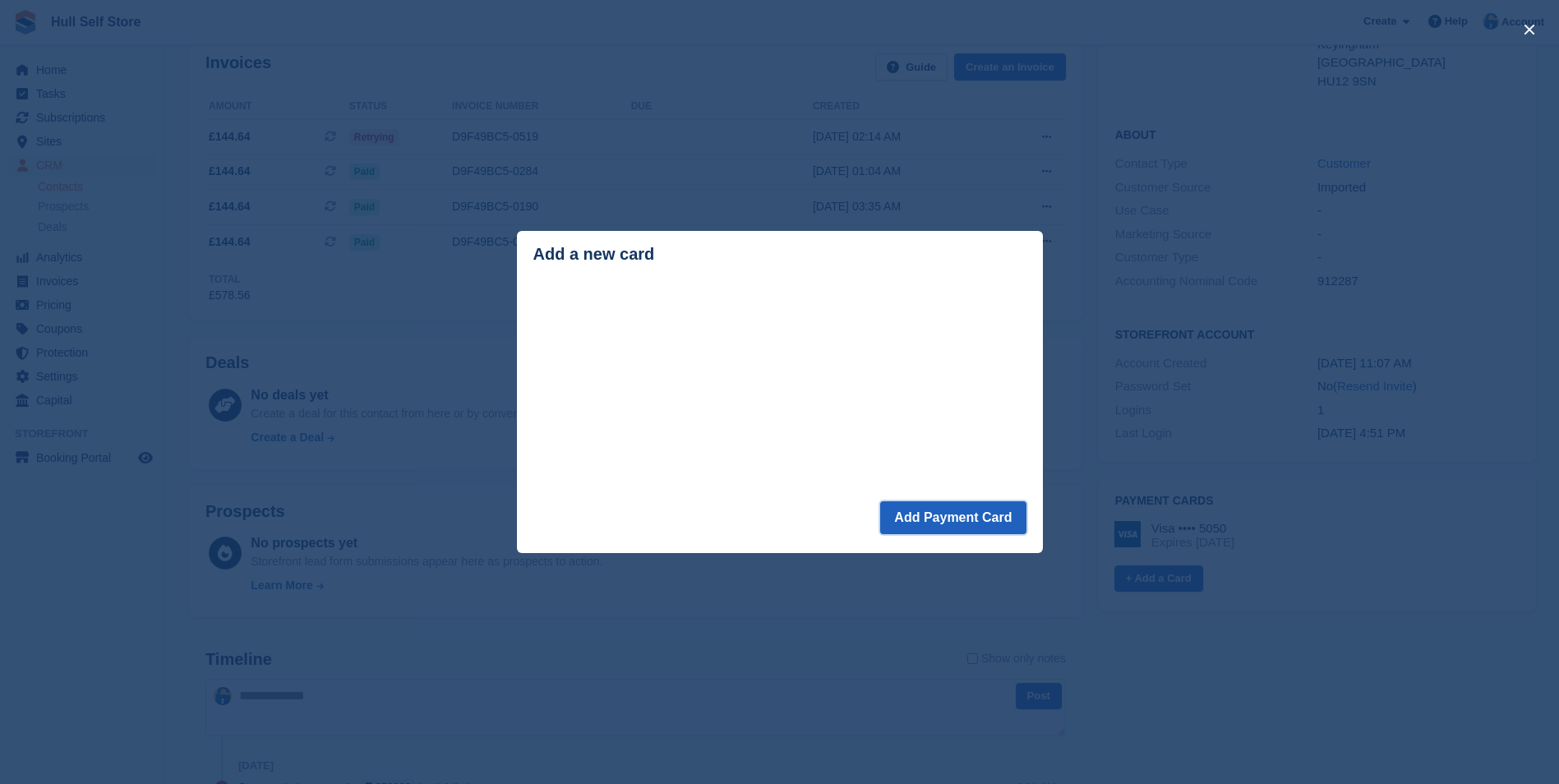
click at [958, 526] on button "Add Payment Card" at bounding box center [953, 517] width 146 height 33
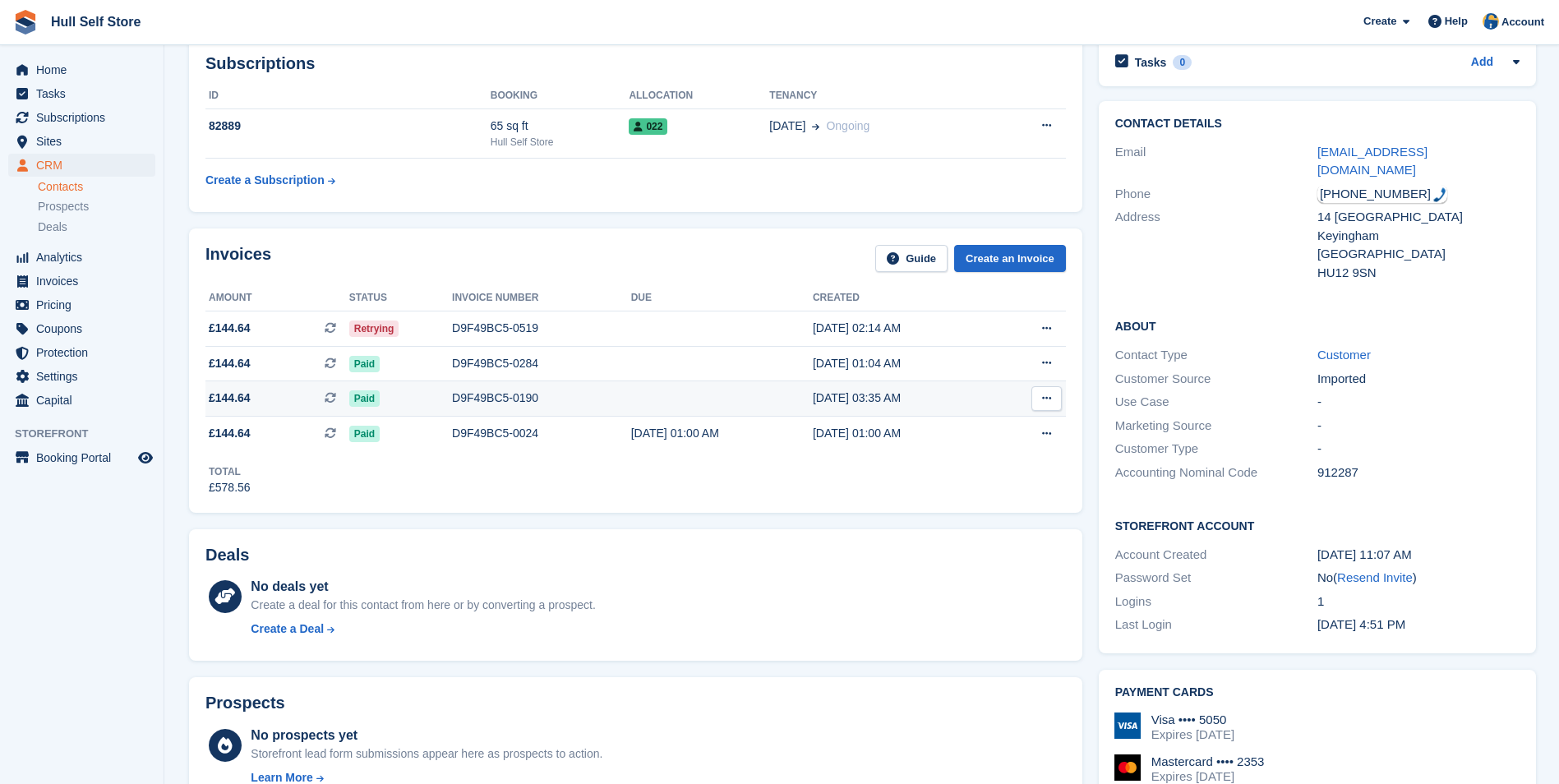
scroll to position [178, 0]
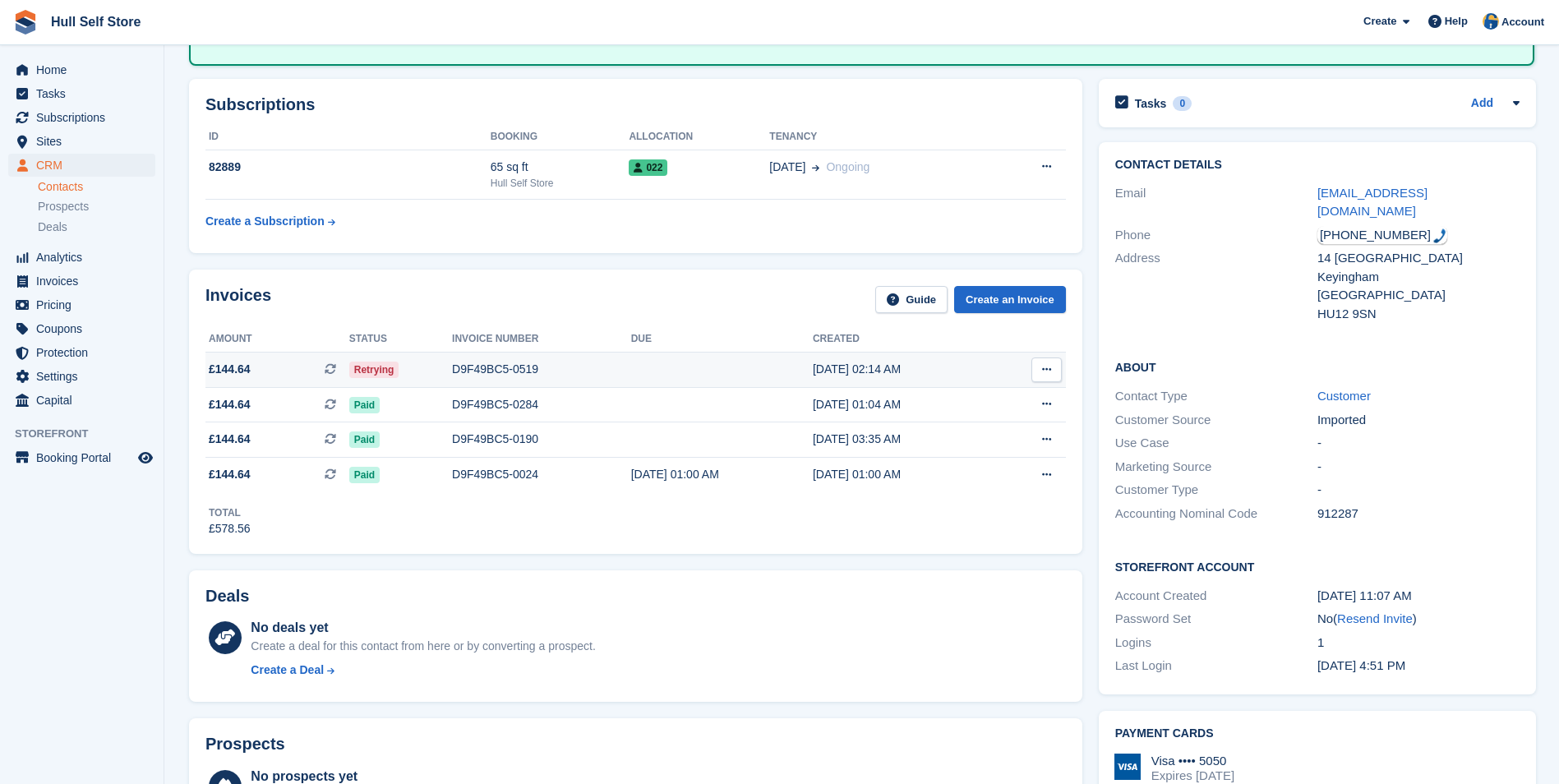
click at [593, 372] on div "D9F49BC5-0519" at bounding box center [541, 369] width 179 height 17
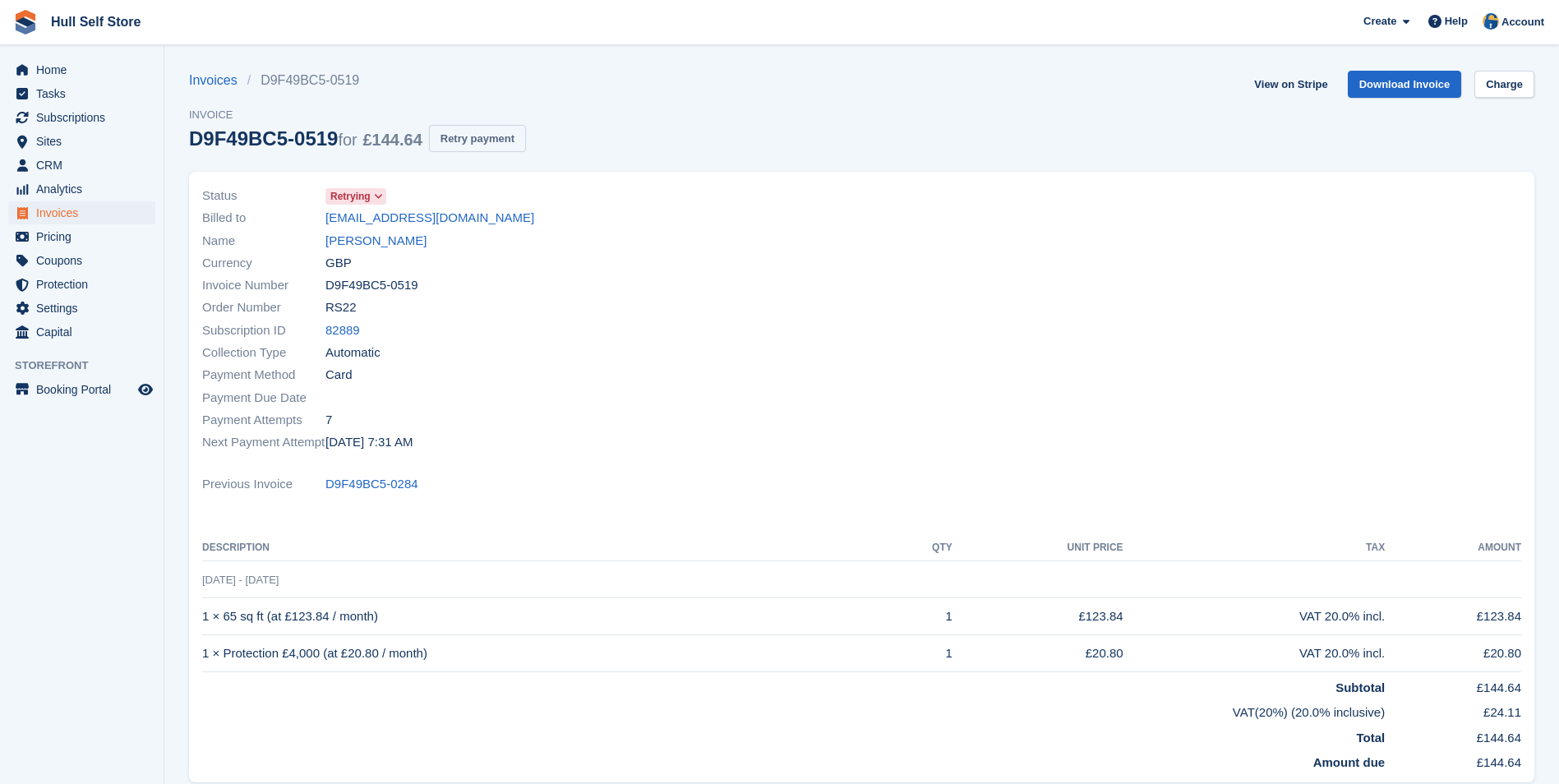
click at [466, 146] on button "Retry payment" at bounding box center [478, 138] width 97 height 27
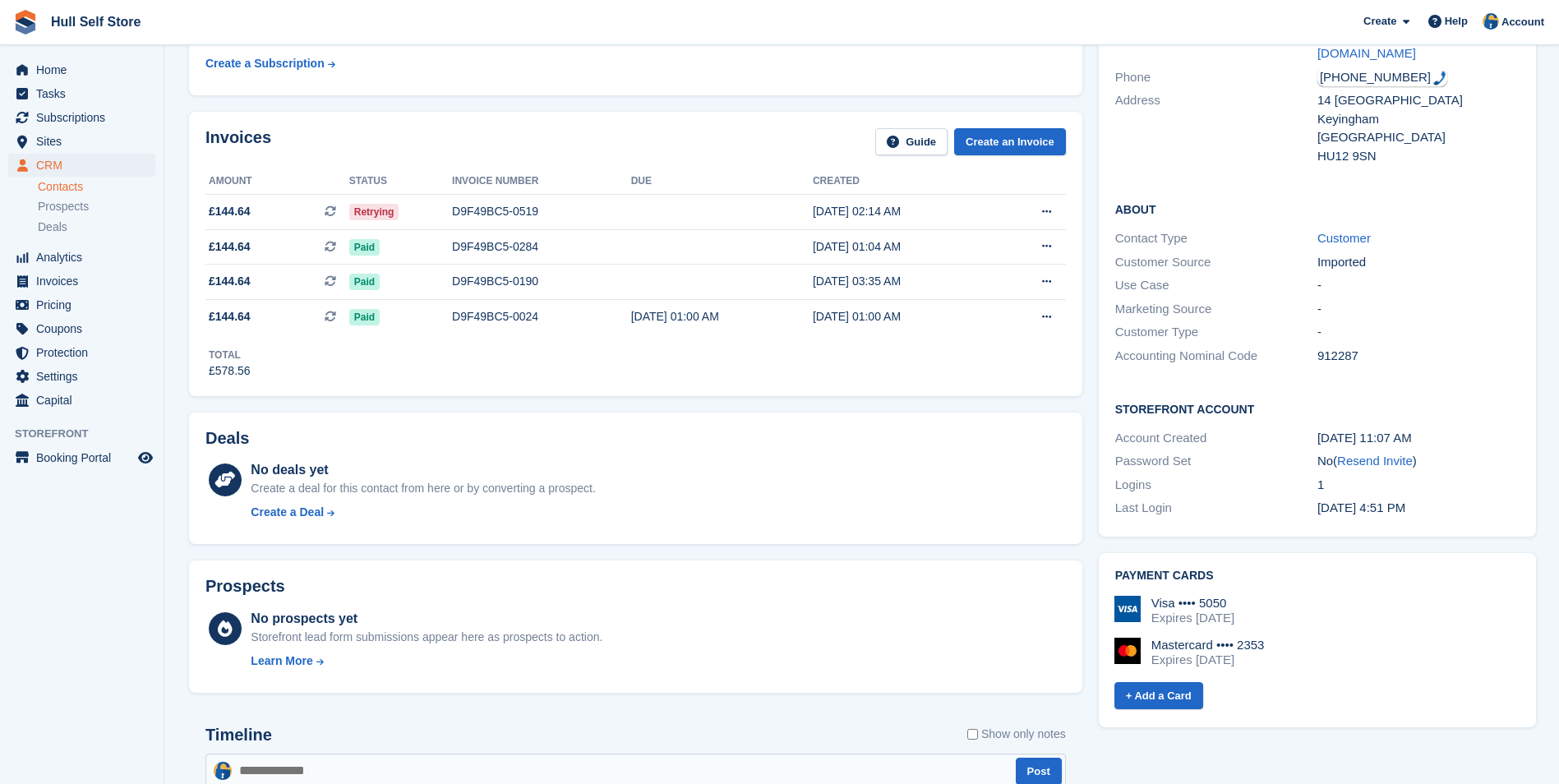
scroll to position [343, 0]
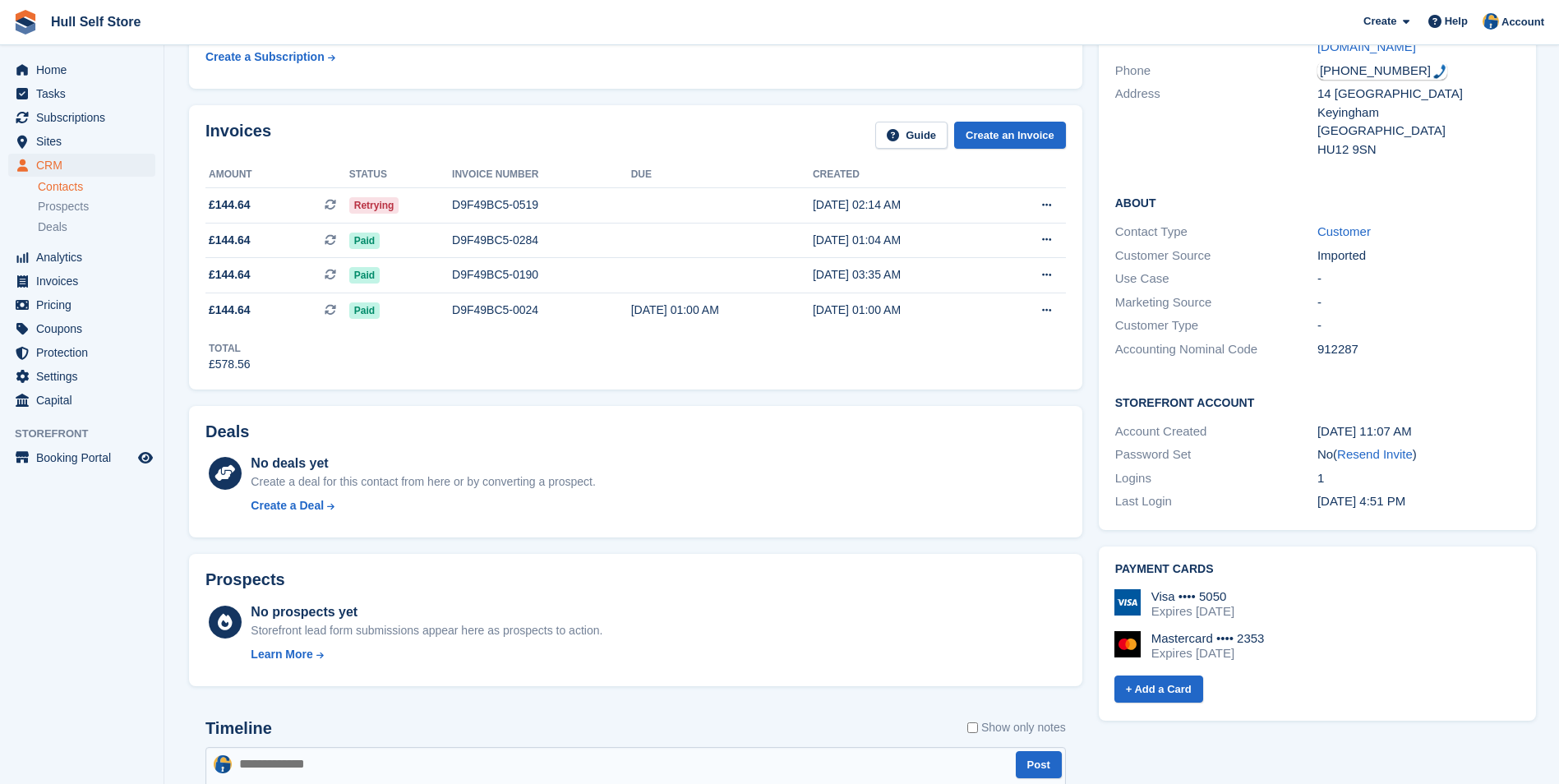
click at [1254, 602] on div "Visa •••• 5050 Expires [DATE] Mastercard •••• 2353 Expires [DATE]" at bounding box center [1317, 631] width 405 height 85
click at [1234, 604] on div "Expires September 2028" at bounding box center [1192, 611] width 83 height 15
click at [1320, 589] on div "Visa •••• 5050 Expires September 2028" at bounding box center [1317, 604] width 405 height 30
drag, startPoint x: 1301, startPoint y: 583, endPoint x: 1323, endPoint y: 587, distance: 22.4
click at [1228, 589] on div "Visa •••• 5050 Expires September 2028" at bounding box center [1317, 604] width 405 height 30
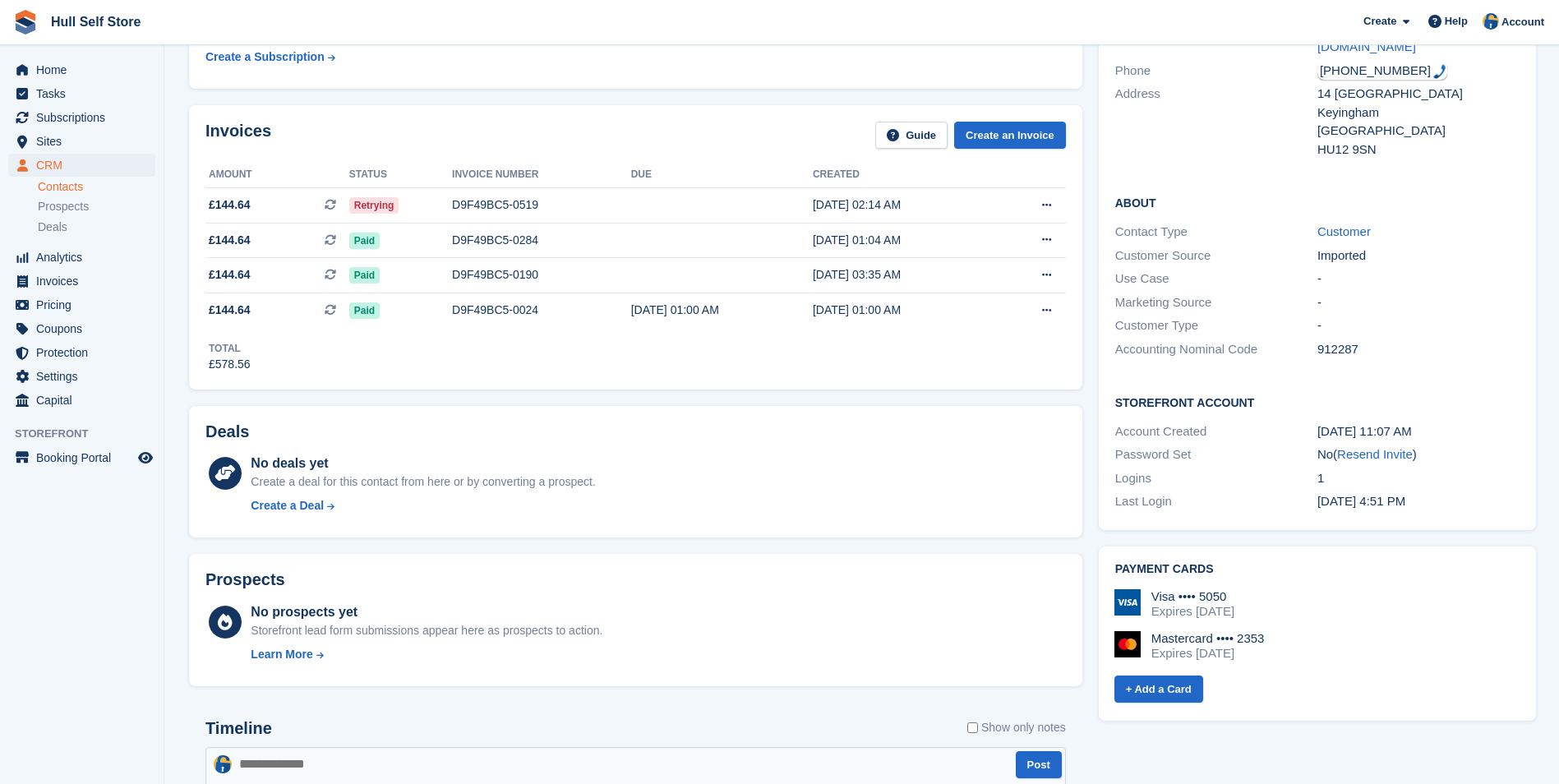
click at [1327, 589] on div "Visa •••• 5050 Expires September 2028" at bounding box center [1317, 604] width 405 height 30
drag, startPoint x: 1327, startPoint y: 587, endPoint x: 1264, endPoint y: 567, distance: 66.1
click at [1264, 576] on div "Visa •••• 5050 Expires September 2028 Mastercard •••• 2353 Expires June 2028 + …" at bounding box center [1315, 640] width 409 height 129
drag, startPoint x: 1295, startPoint y: 587, endPoint x: 1136, endPoint y: 587, distance: 159.0
click at [1136, 589] on div "Visa •••• 5050 Expires September 2028" at bounding box center [1317, 604] width 405 height 30
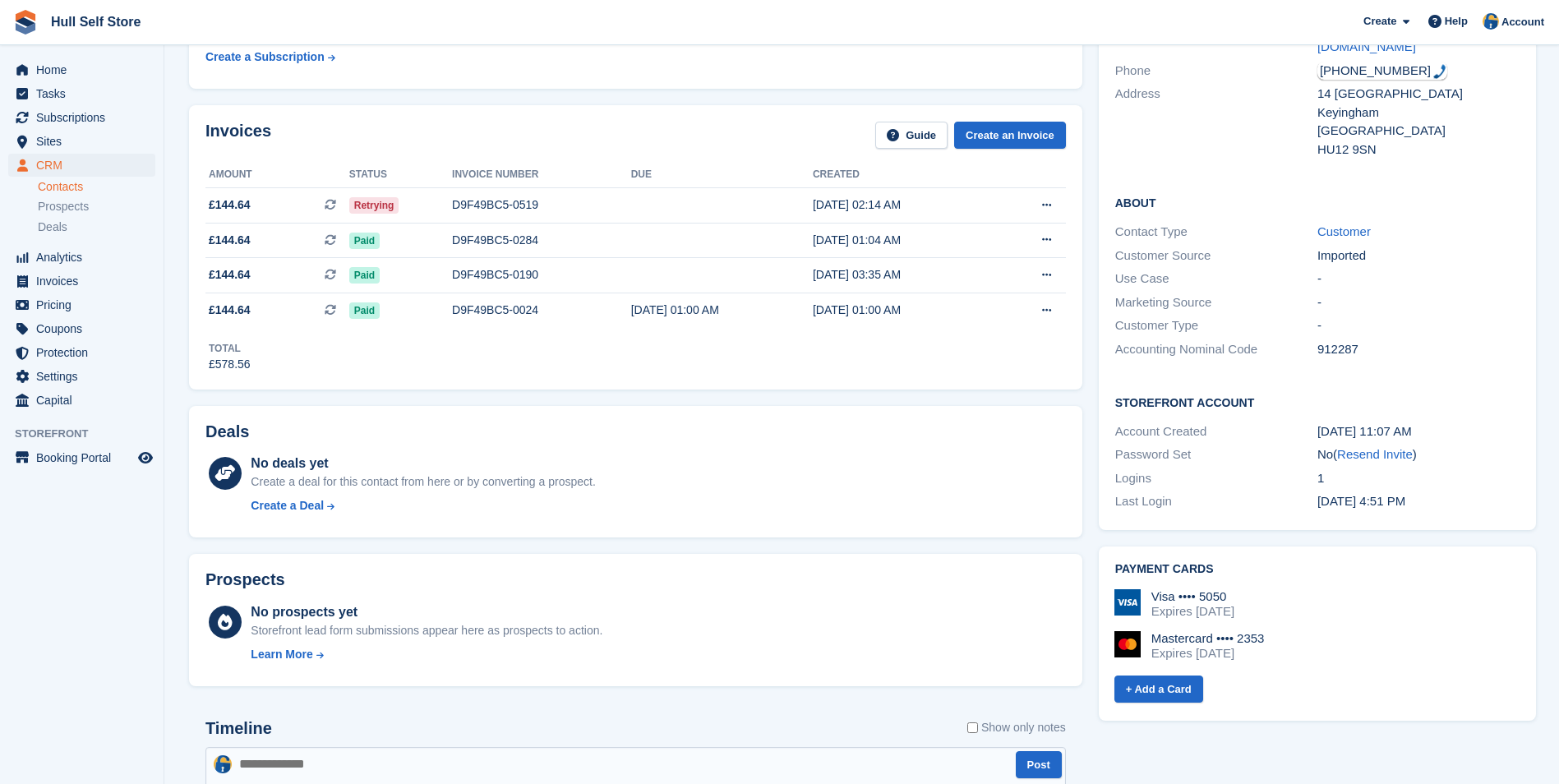
drag, startPoint x: 1136, startPoint y: 587, endPoint x: 1327, endPoint y: 581, distance: 191.1
click at [1327, 589] on div "Visa •••• 5050 Expires September 2028" at bounding box center [1317, 604] width 405 height 30
click at [1314, 589] on div "Visa •••• 5050 Expires September 2028" at bounding box center [1317, 604] width 405 height 30
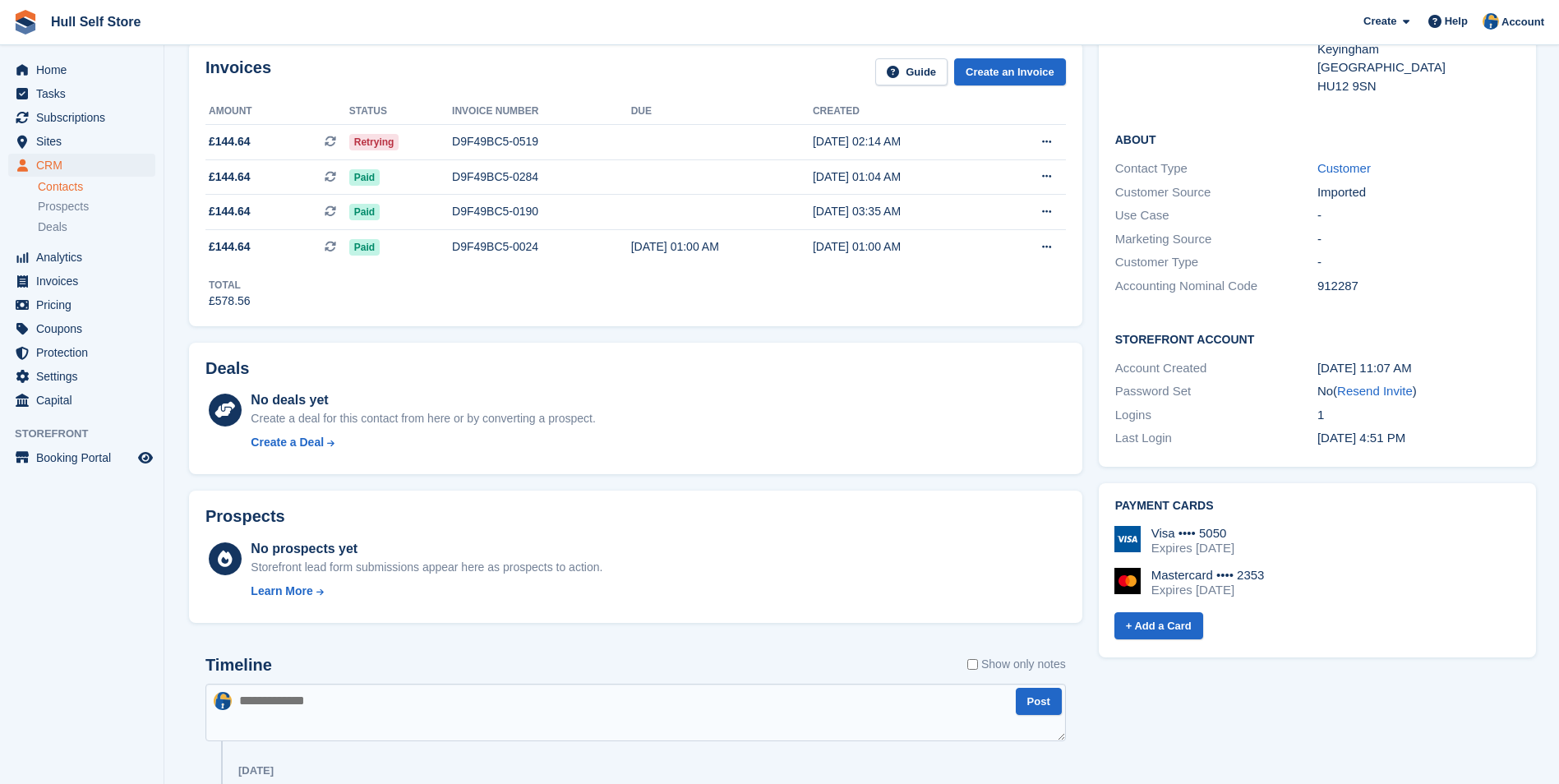
scroll to position [411, 0]
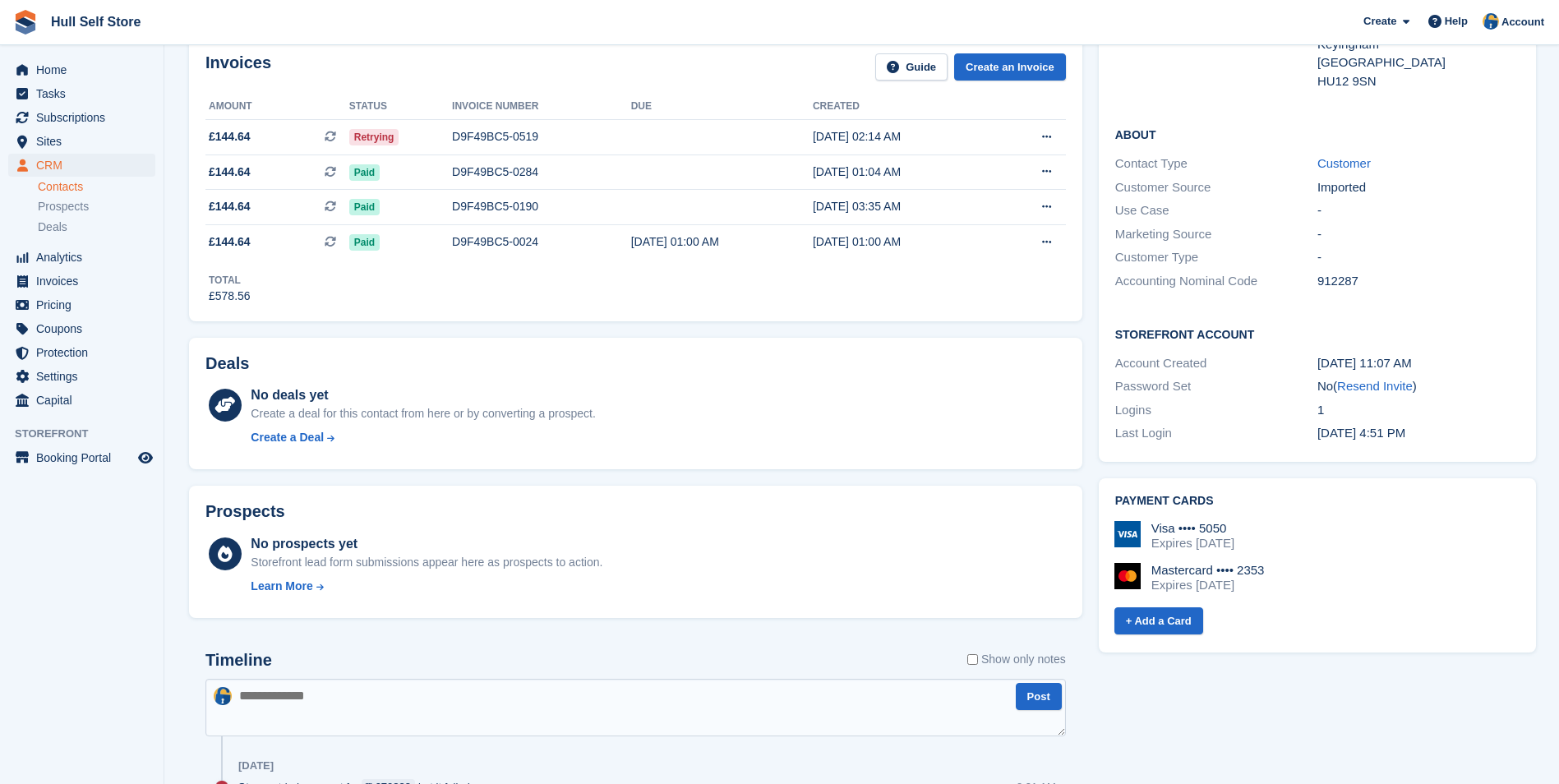
drag, startPoint x: 1287, startPoint y: 524, endPoint x: 1113, endPoint y: 519, distance: 174.1
click at [1115, 521] on div "Visa •••• 5050 Expires September 2028" at bounding box center [1317, 536] width 405 height 30
drag, startPoint x: 1113, startPoint y: 519, endPoint x: 1307, endPoint y: 521, distance: 194.0
click at [1307, 521] on div "Visa •••• 5050 Expires September 2028" at bounding box center [1317, 536] width 405 height 30
drag, startPoint x: 1294, startPoint y: 525, endPoint x: 1138, endPoint y: 509, distance: 156.8
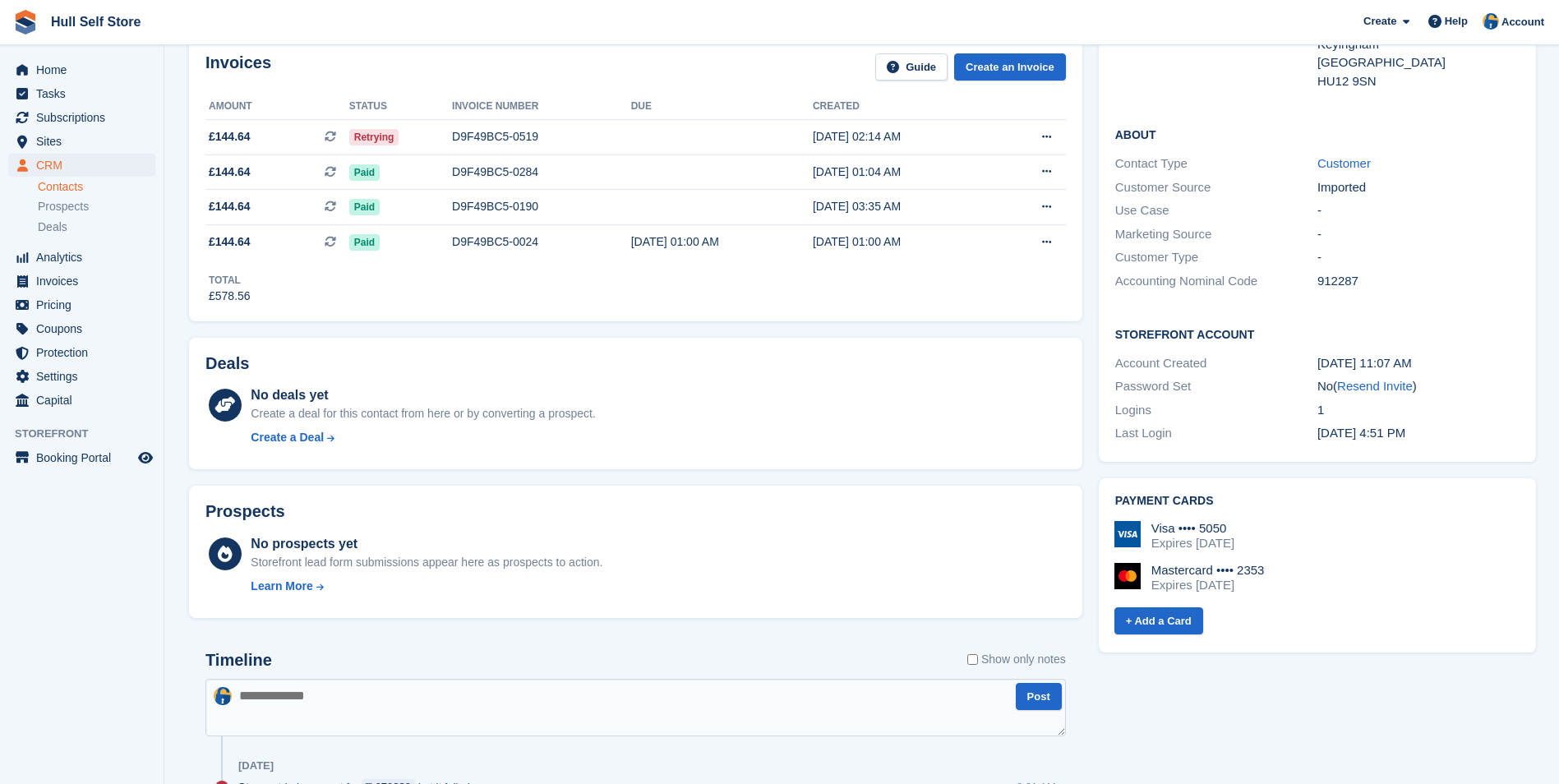
click at [1138, 521] on div "Visa •••• 5050 Expires September 2028" at bounding box center [1317, 536] width 405 height 30
drag, startPoint x: 1138, startPoint y: 509, endPoint x: 1321, endPoint y: 502, distance: 183.1
click at [1321, 521] on div "Visa •••• 5050 Expires September 2028" at bounding box center [1317, 536] width 405 height 30
drag, startPoint x: 1310, startPoint y: 510, endPoint x: 1244, endPoint y: 496, distance: 67.5
click at [1308, 521] on div "Visa •••• 5050 Expires September 2028" at bounding box center [1317, 536] width 405 height 30
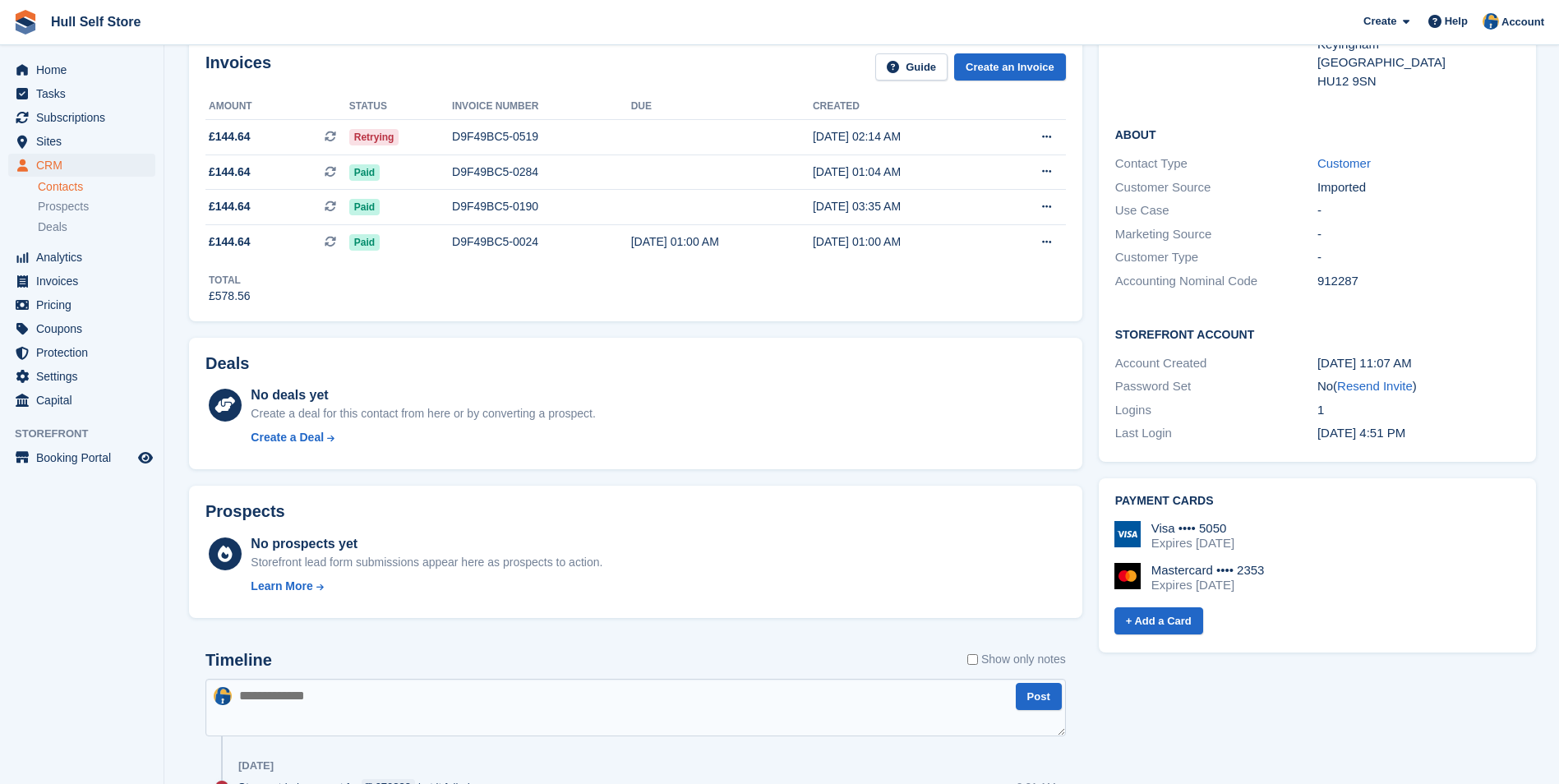
click at [1244, 508] on div "Visa •••• 5050 Expires September 2028 Mastercard •••• 2353 Expires June 2028 + …" at bounding box center [1315, 572] width 409 height 129
click at [1243, 508] on div "Visa •••• 5050 Expires September 2028 Mastercard •••• 2353 Expires June 2028 + …" at bounding box center [1315, 572] width 409 height 129
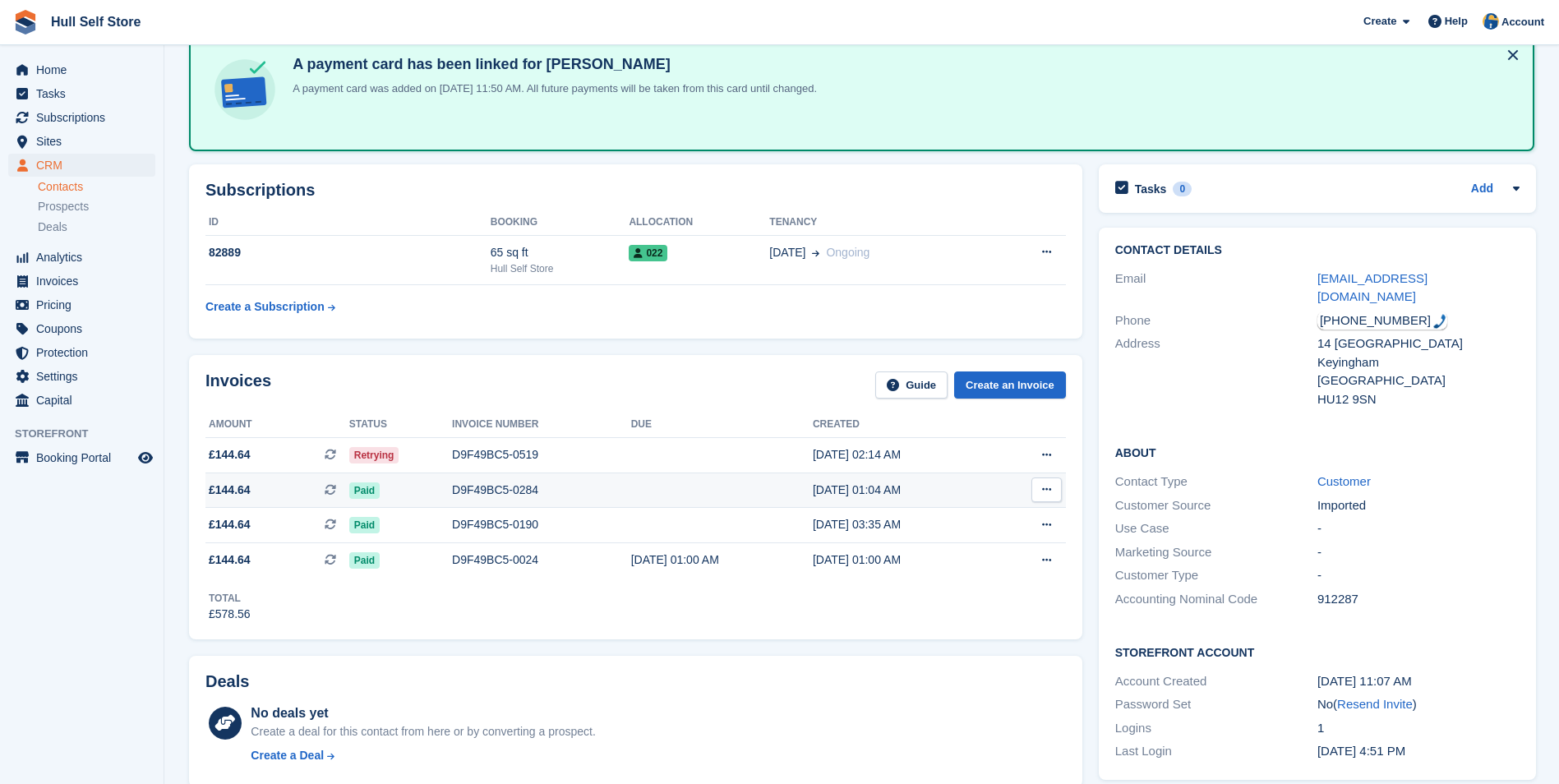
scroll to position [82, 0]
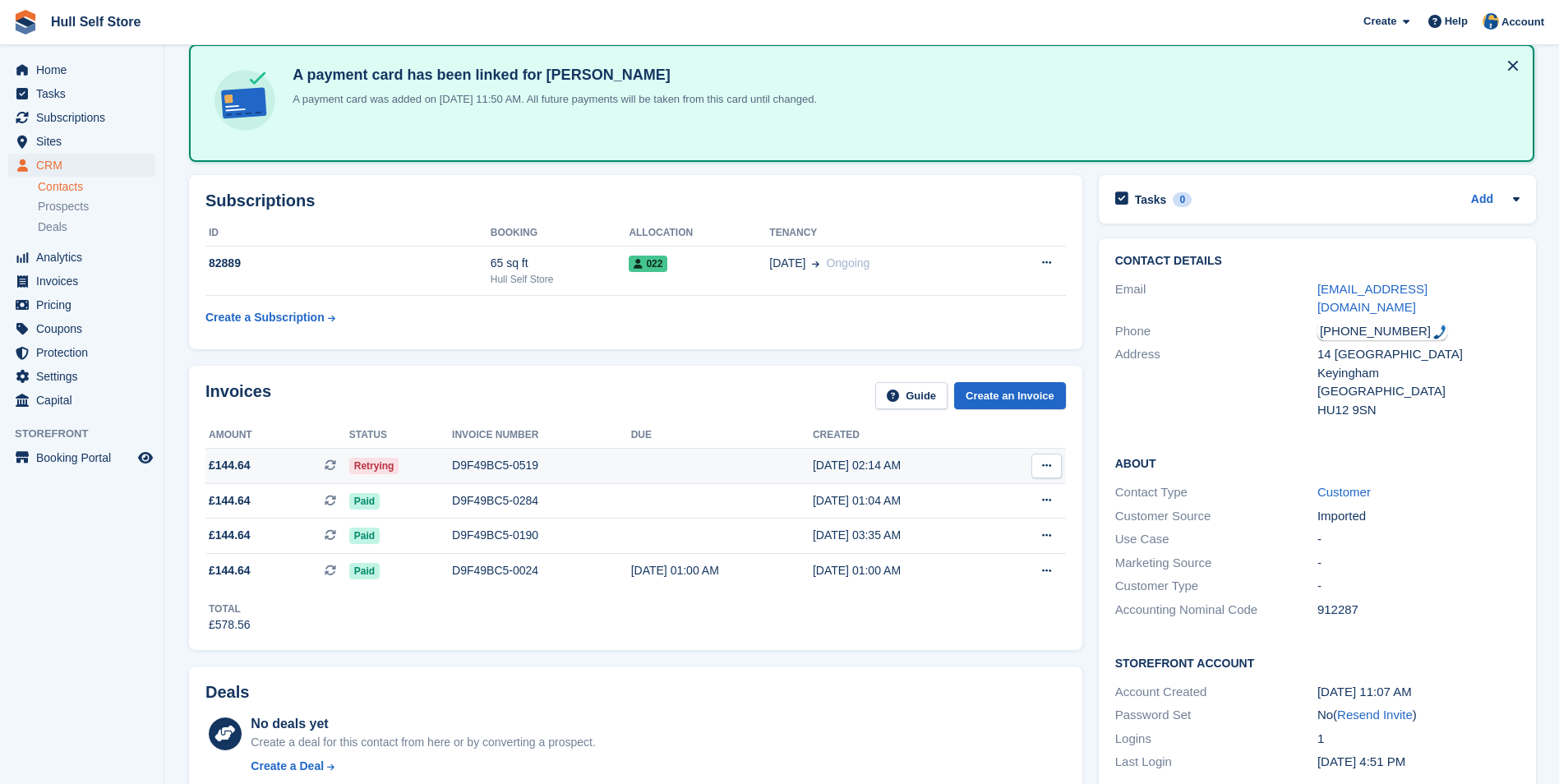
click at [556, 462] on div "D9F49BC5-0519" at bounding box center [541, 465] width 179 height 17
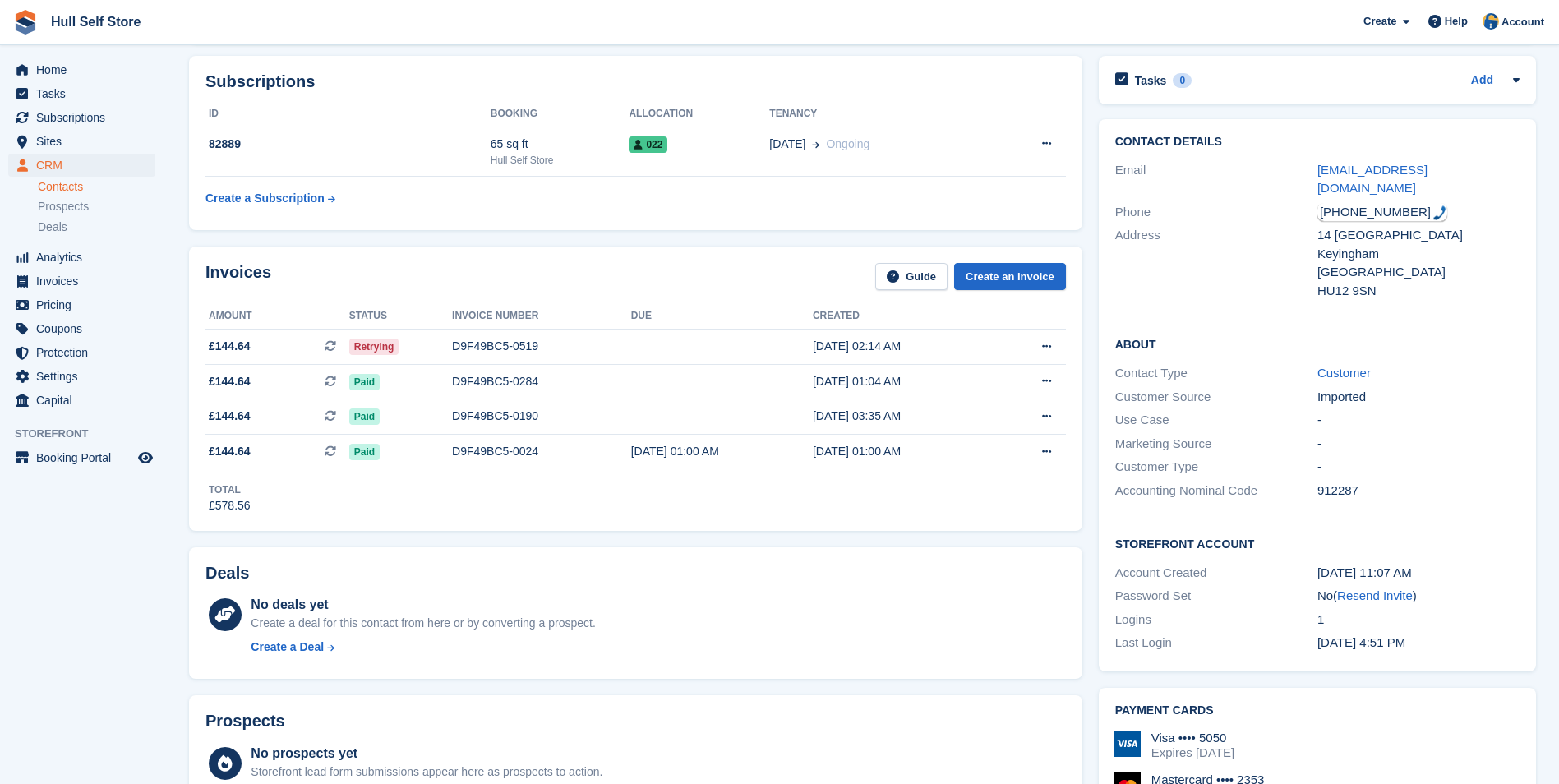
scroll to position [411, 0]
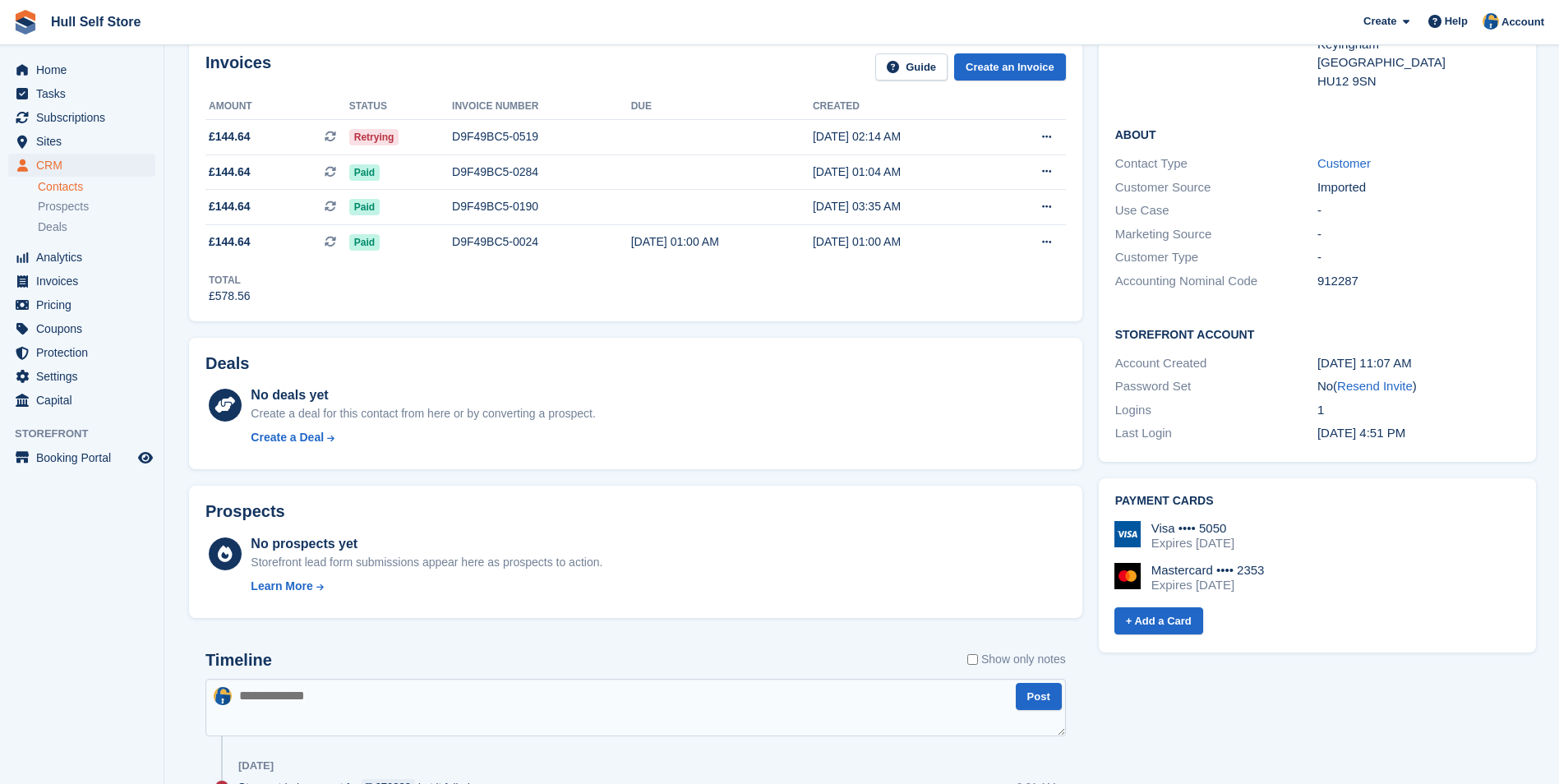
click at [1267, 563] on div "Mastercard •••• 2353 Expires [DATE]" at bounding box center [1317, 578] width 405 height 30
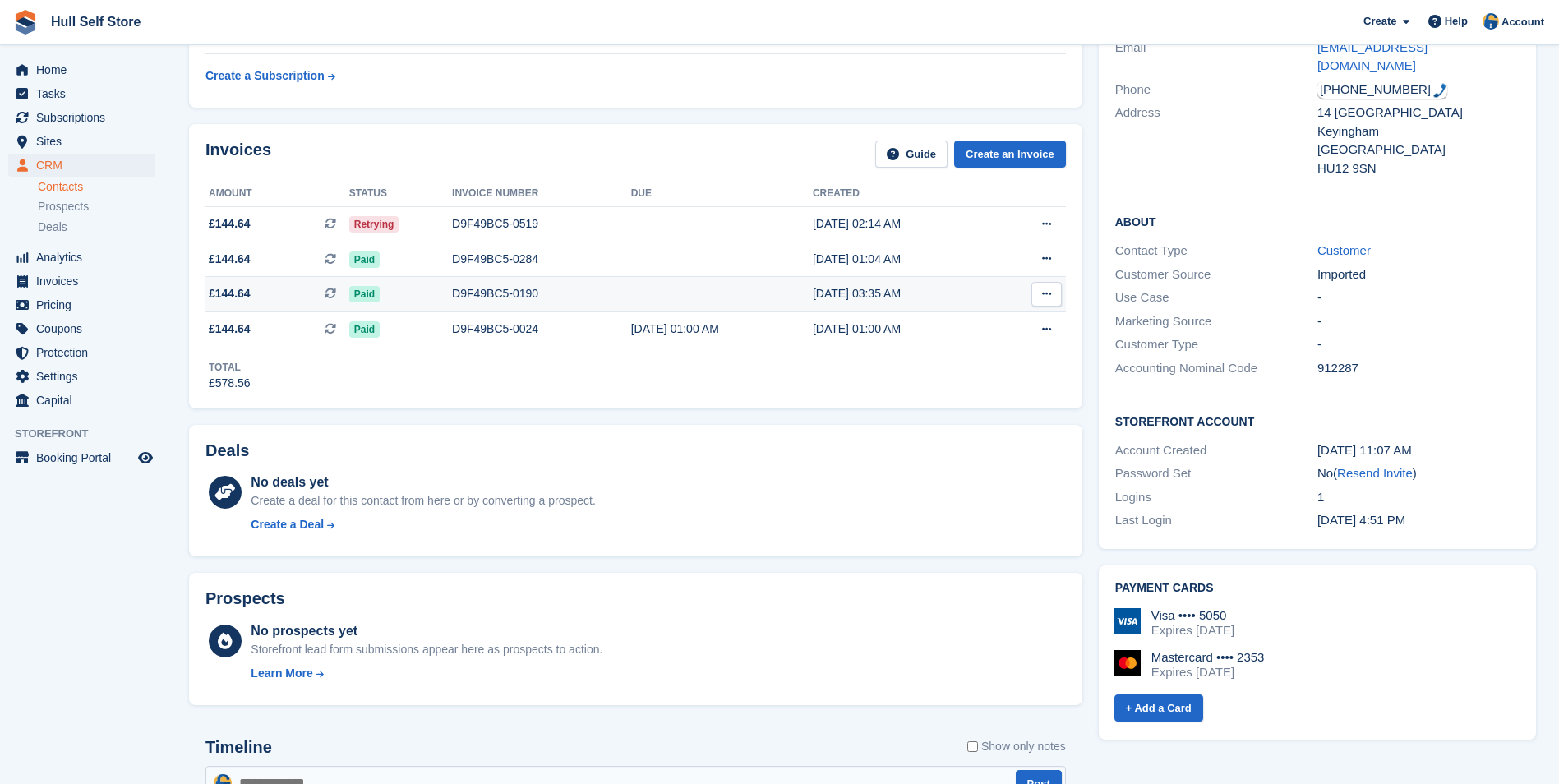
scroll to position [246, 0]
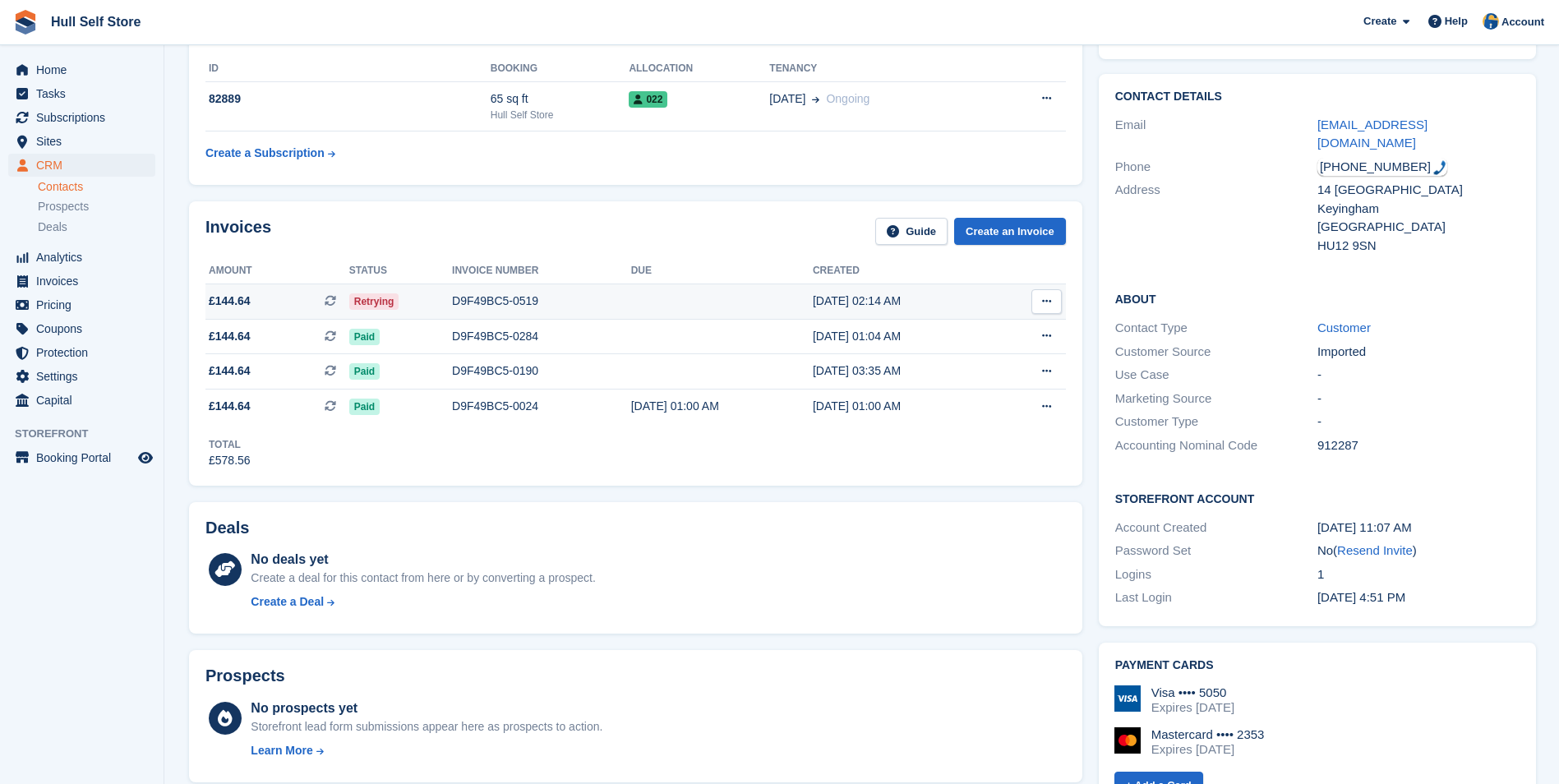
click at [565, 304] on div "D9F49BC5-0519" at bounding box center [541, 301] width 179 height 17
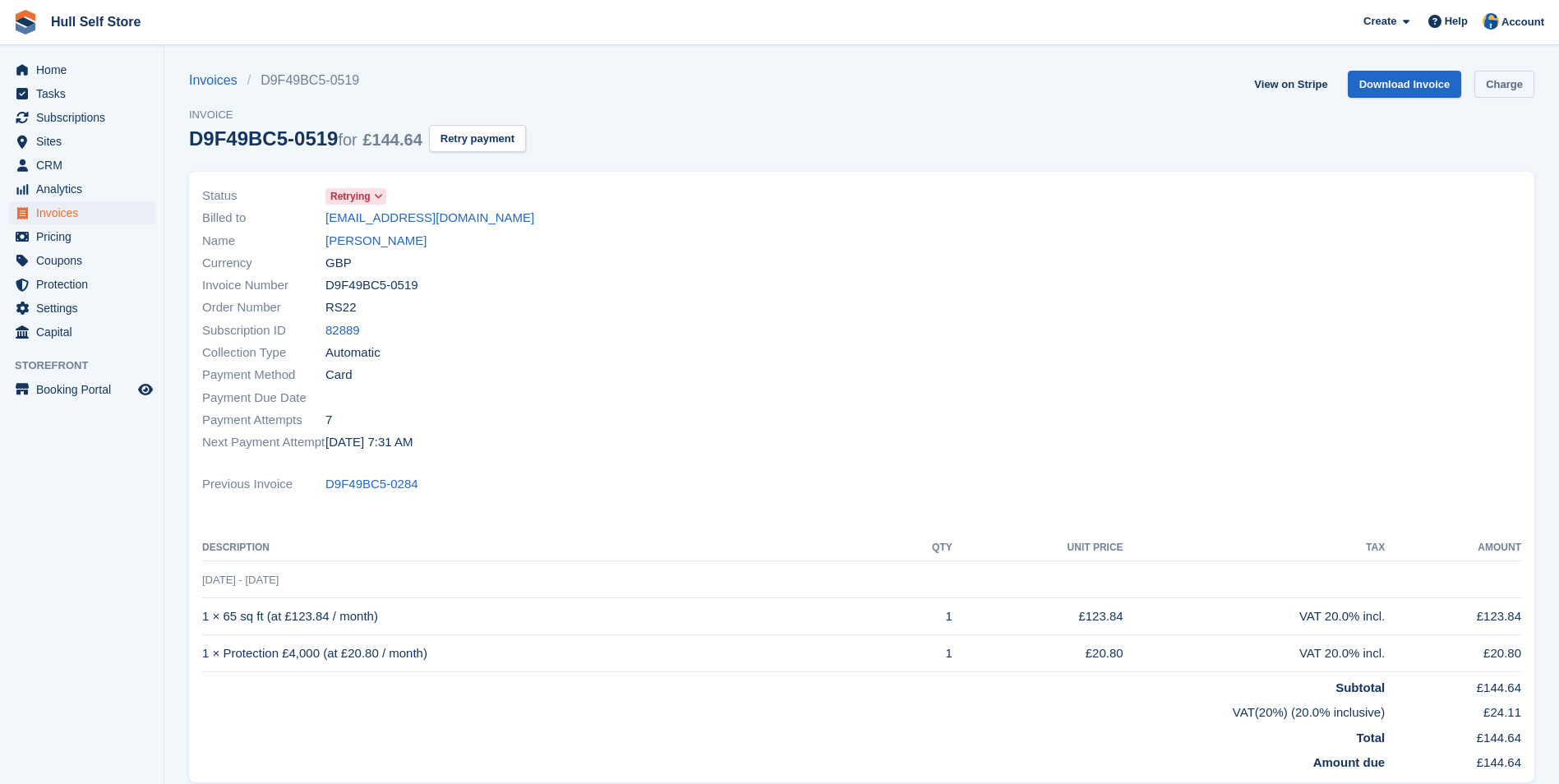
click at [1502, 77] on link "Charge" at bounding box center [1504, 84] width 60 height 27
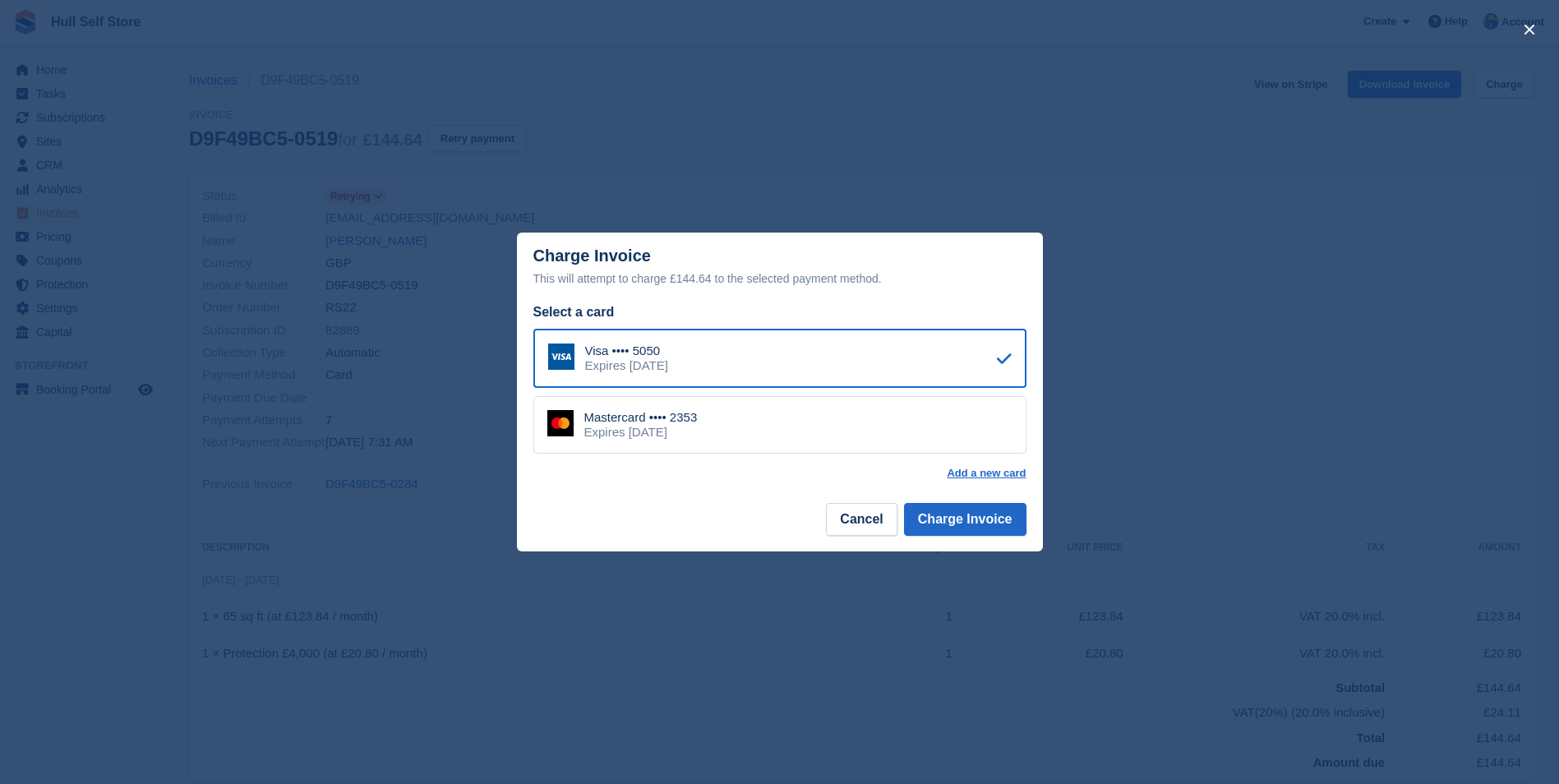
click at [821, 432] on div "Mastercard •••• 2353 Expires [DATE]" at bounding box center [780, 425] width 493 height 58
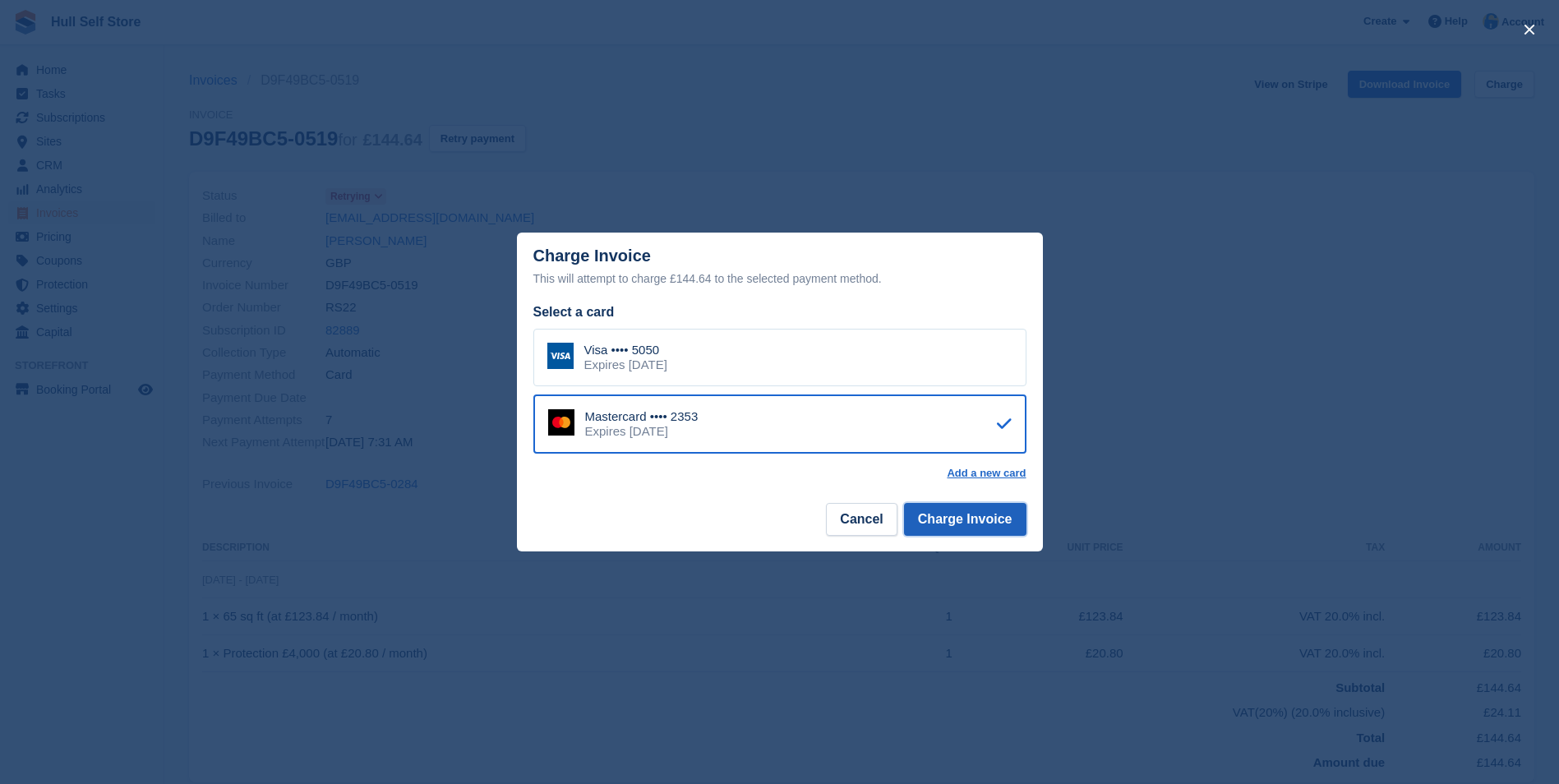
click at [958, 526] on button "Charge Invoice" at bounding box center [964, 519] width 122 height 33
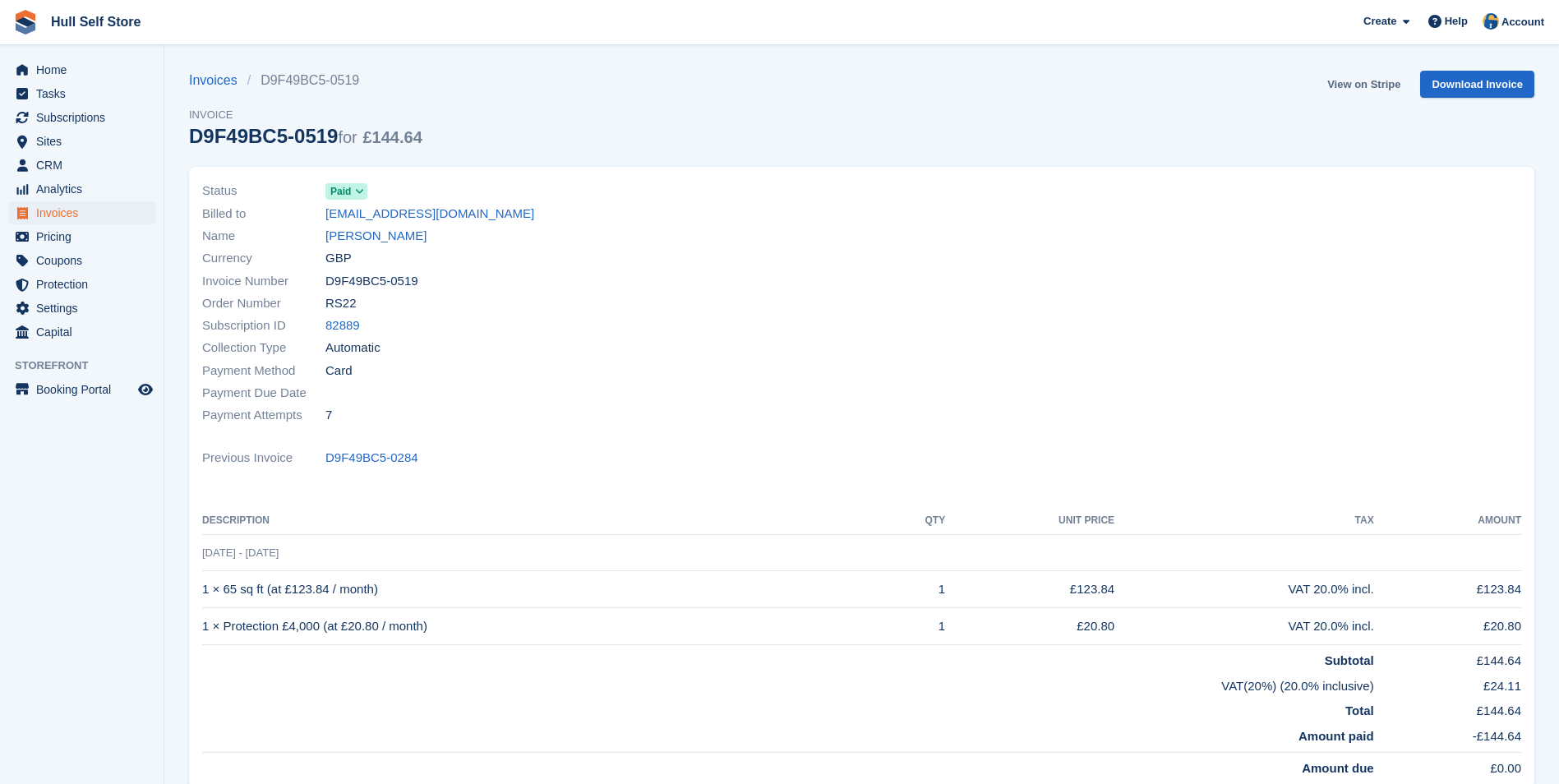
click at [1382, 88] on link "View on Stripe" at bounding box center [1364, 84] width 86 height 27
